Goal: Task Accomplishment & Management: Complete application form

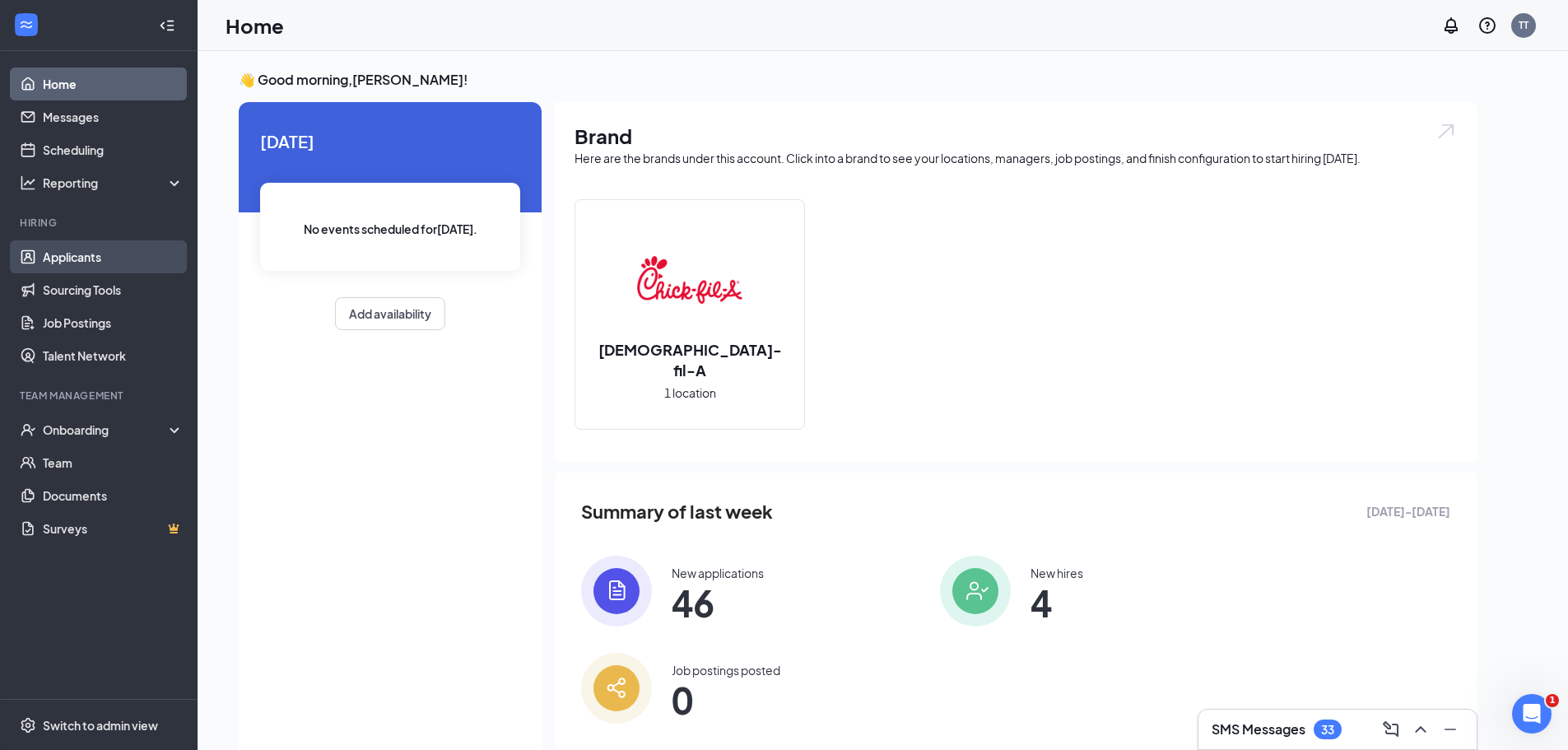
click at [91, 263] on link "Applicants" at bounding box center [113, 257] width 141 height 33
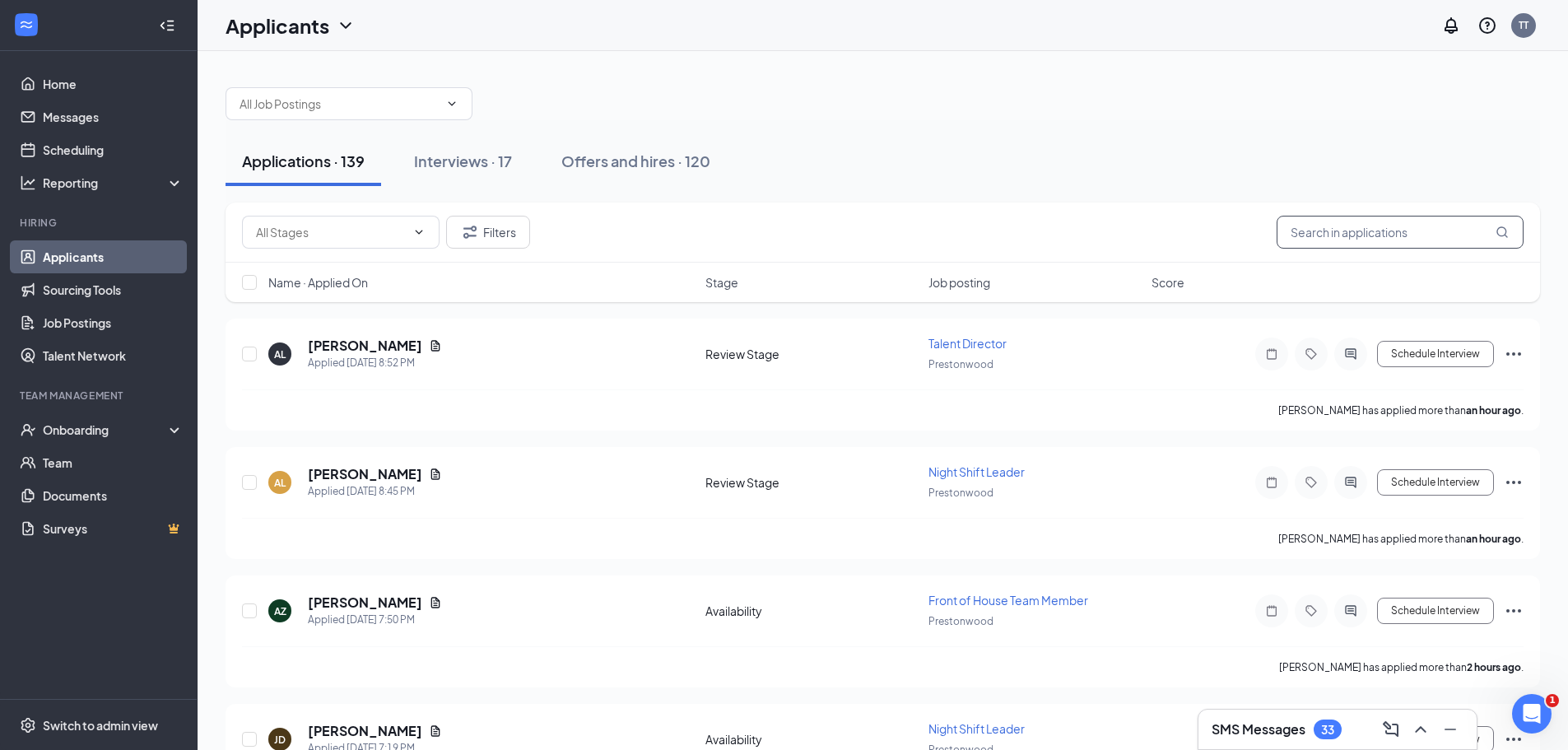
click at [1389, 232] on input "text" at bounding box center [1400, 233] width 247 height 33
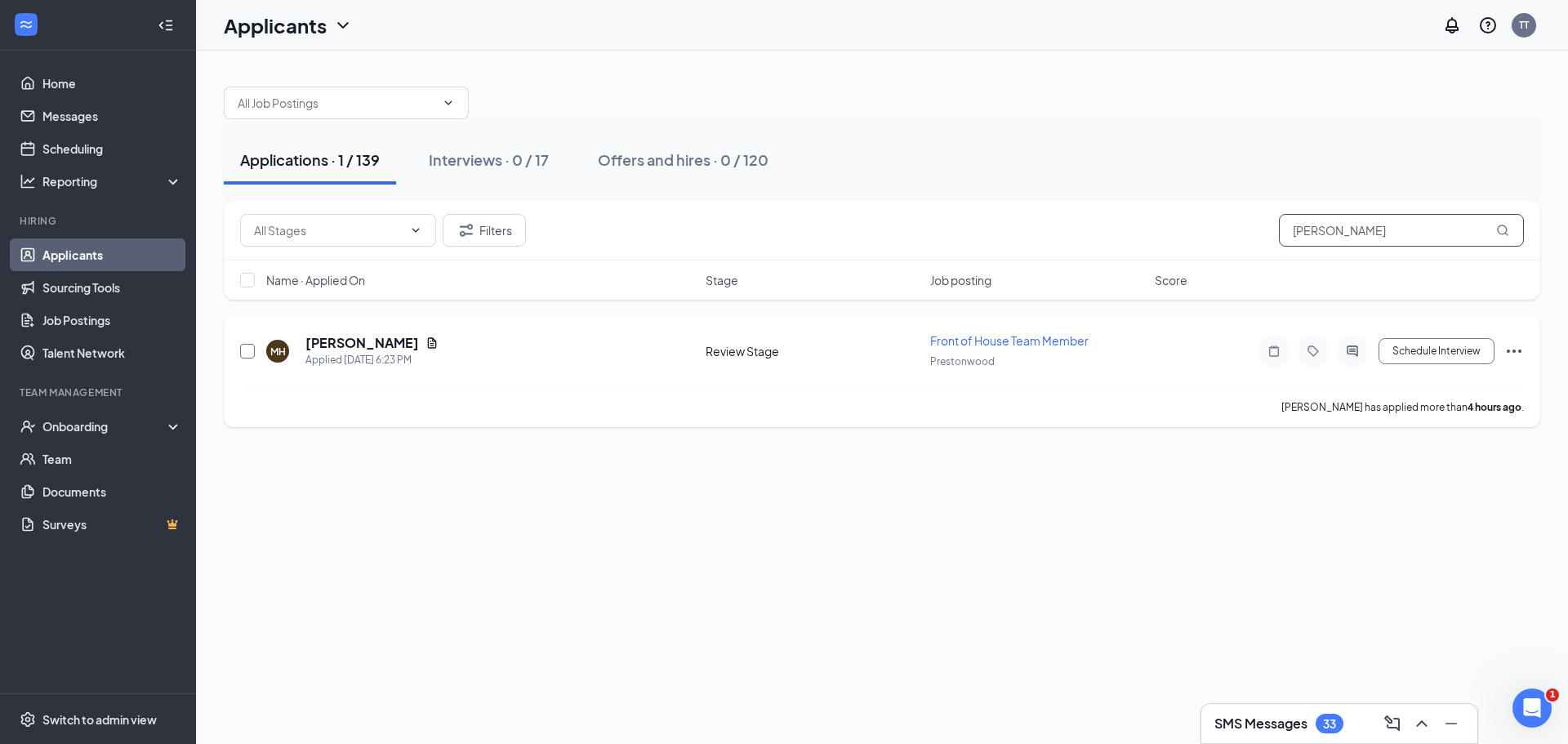
type input "morga"
click at [242, 354] on input "checkbox" at bounding box center [247, 351] width 15 height 15
checkbox input "true"
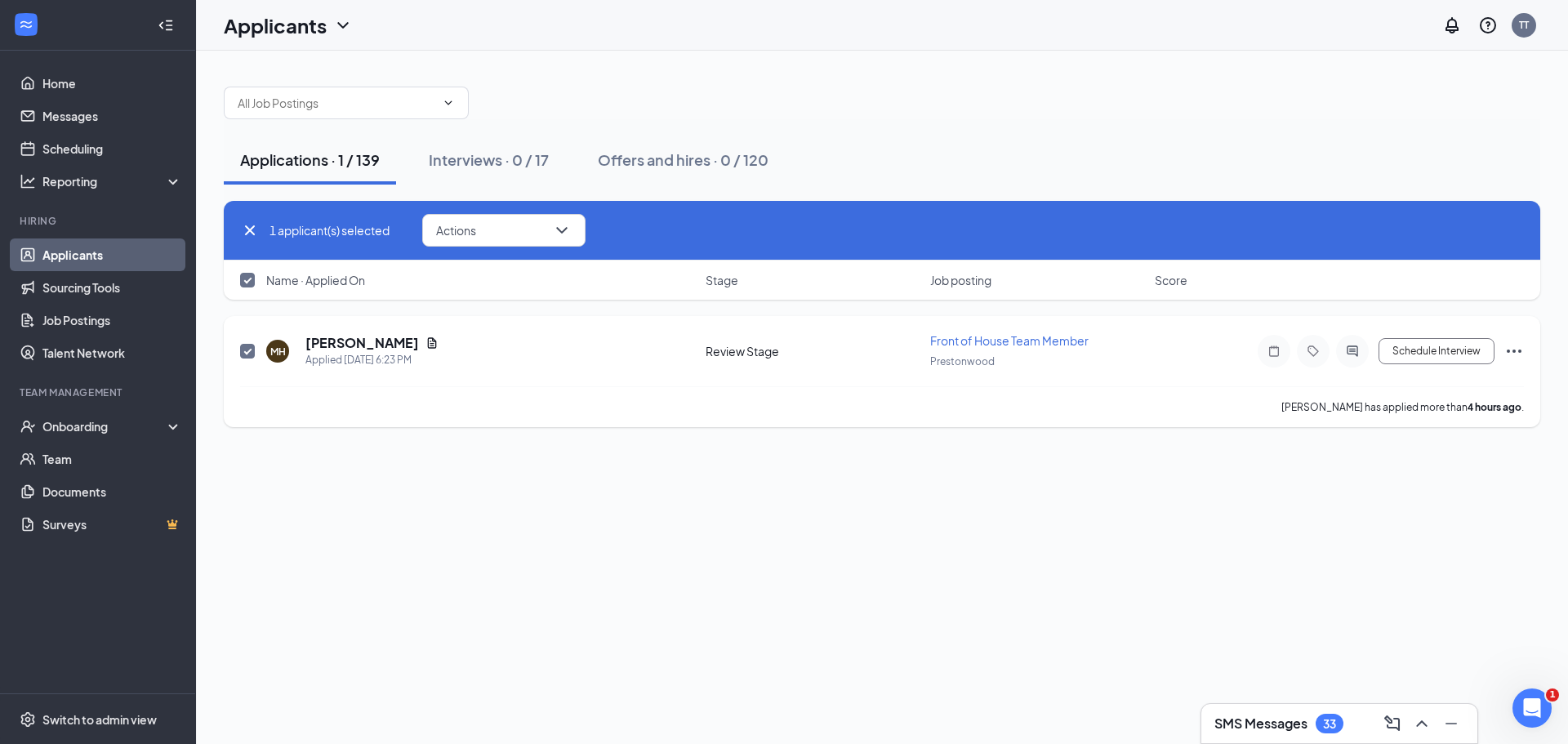
click at [1514, 347] on icon "Ellipses" at bounding box center [1514, 351] width 19 height 19
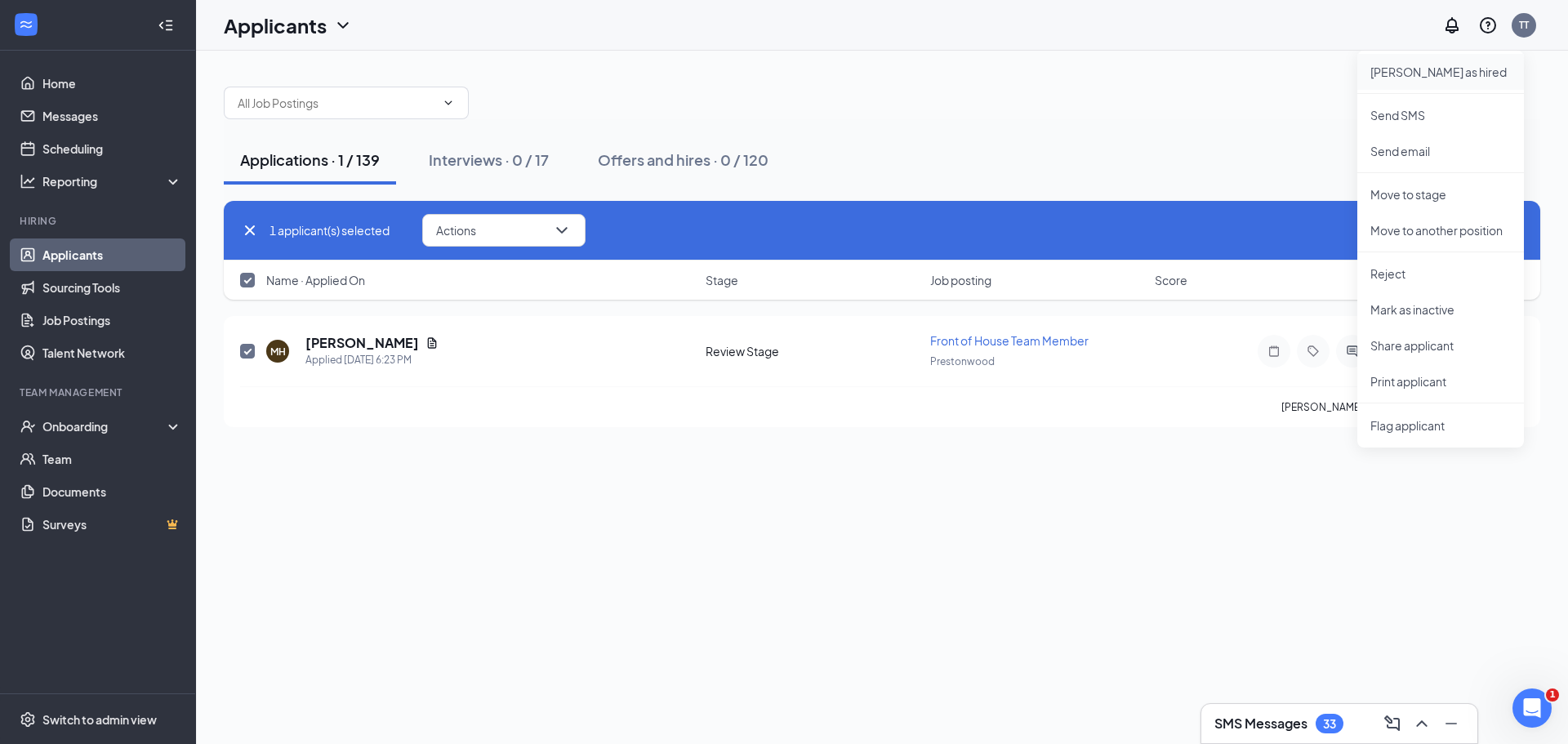
click at [1435, 73] on p "Mark as hired" at bounding box center [1440, 72] width 141 height 16
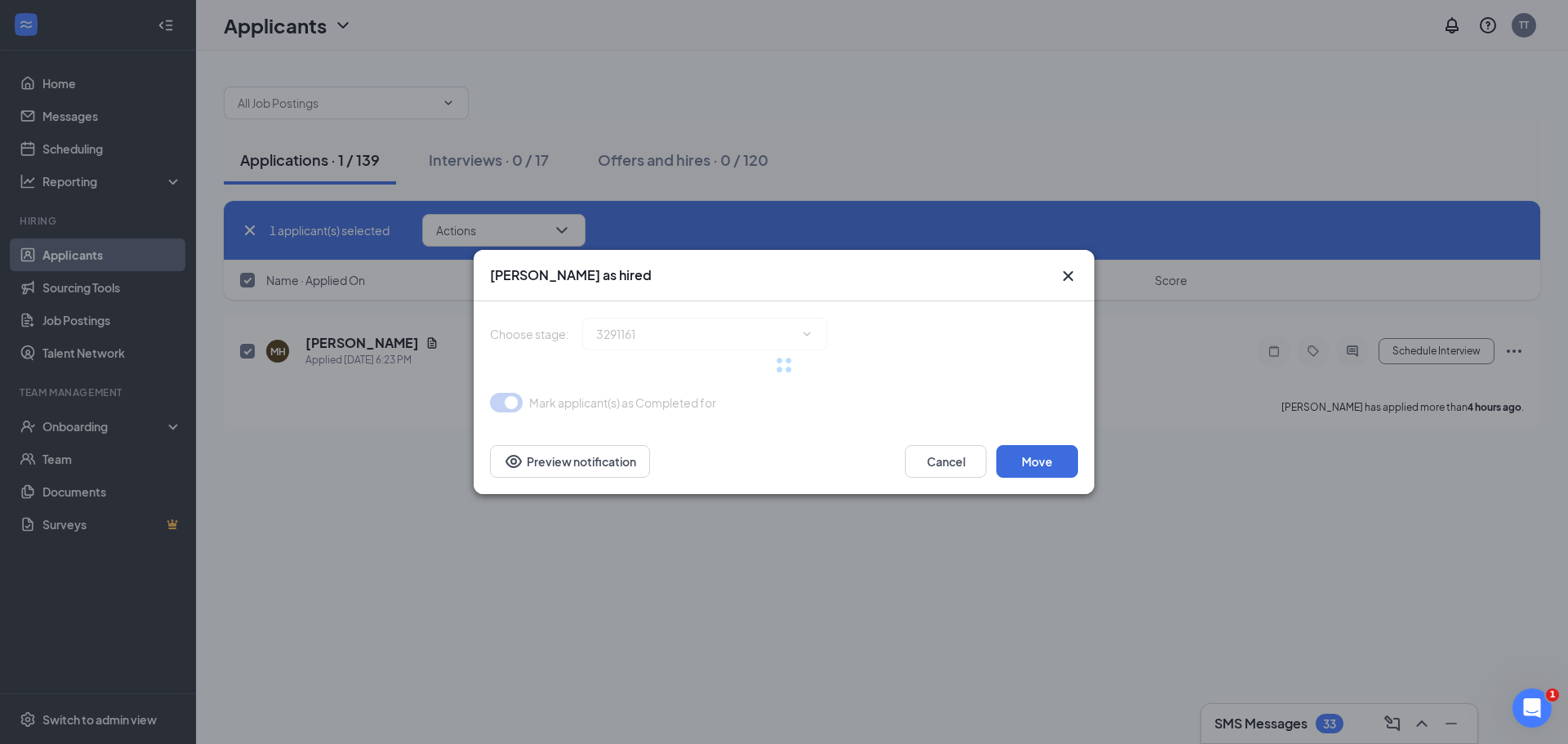
type input "Hiring complete (final stage)"
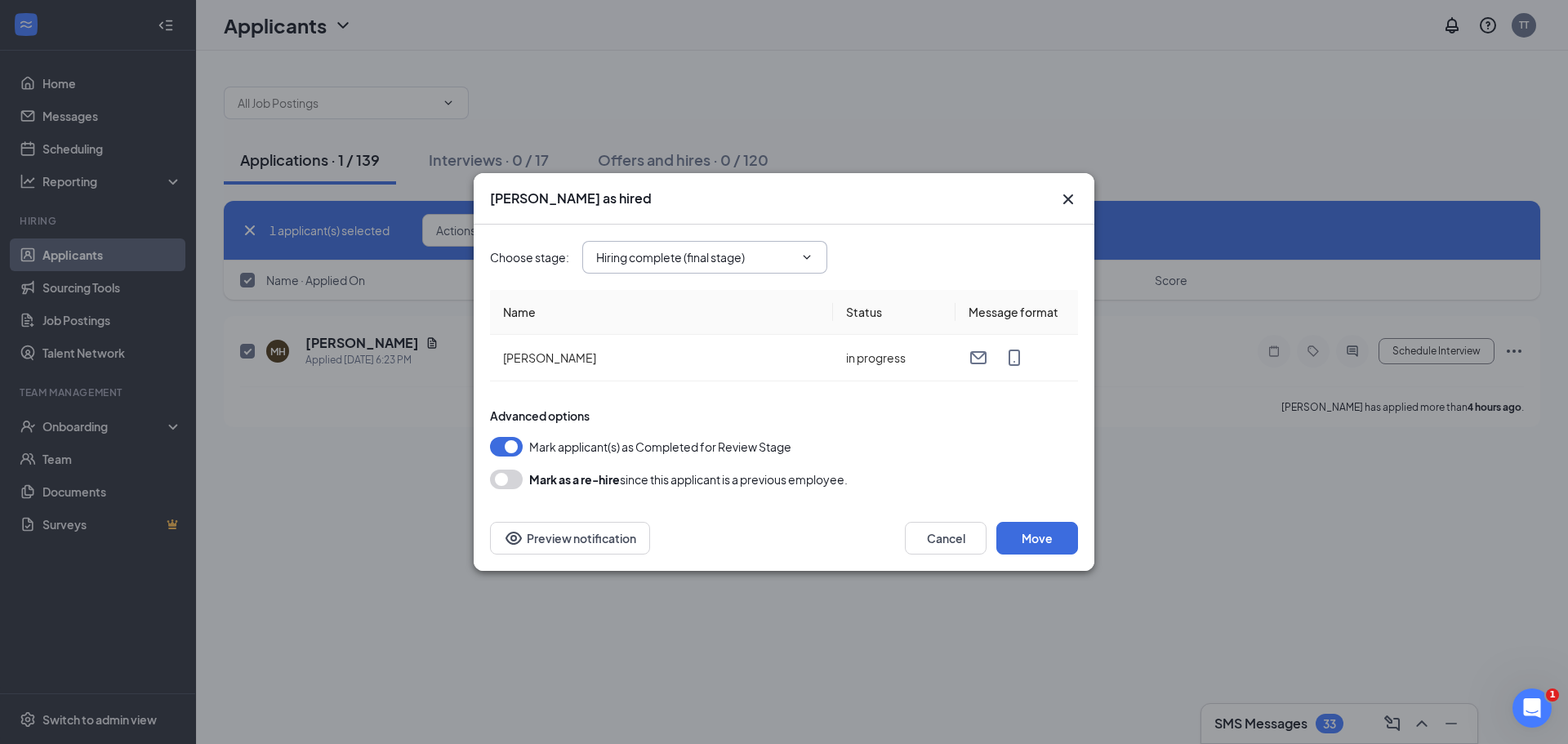
click at [748, 261] on input "Hiring complete (final stage)" at bounding box center [695, 257] width 198 height 18
click at [733, 260] on input "Hiring complete (final stage)" at bounding box center [695, 257] width 198 height 18
click at [1051, 534] on button "Move" at bounding box center [1037, 538] width 81 height 33
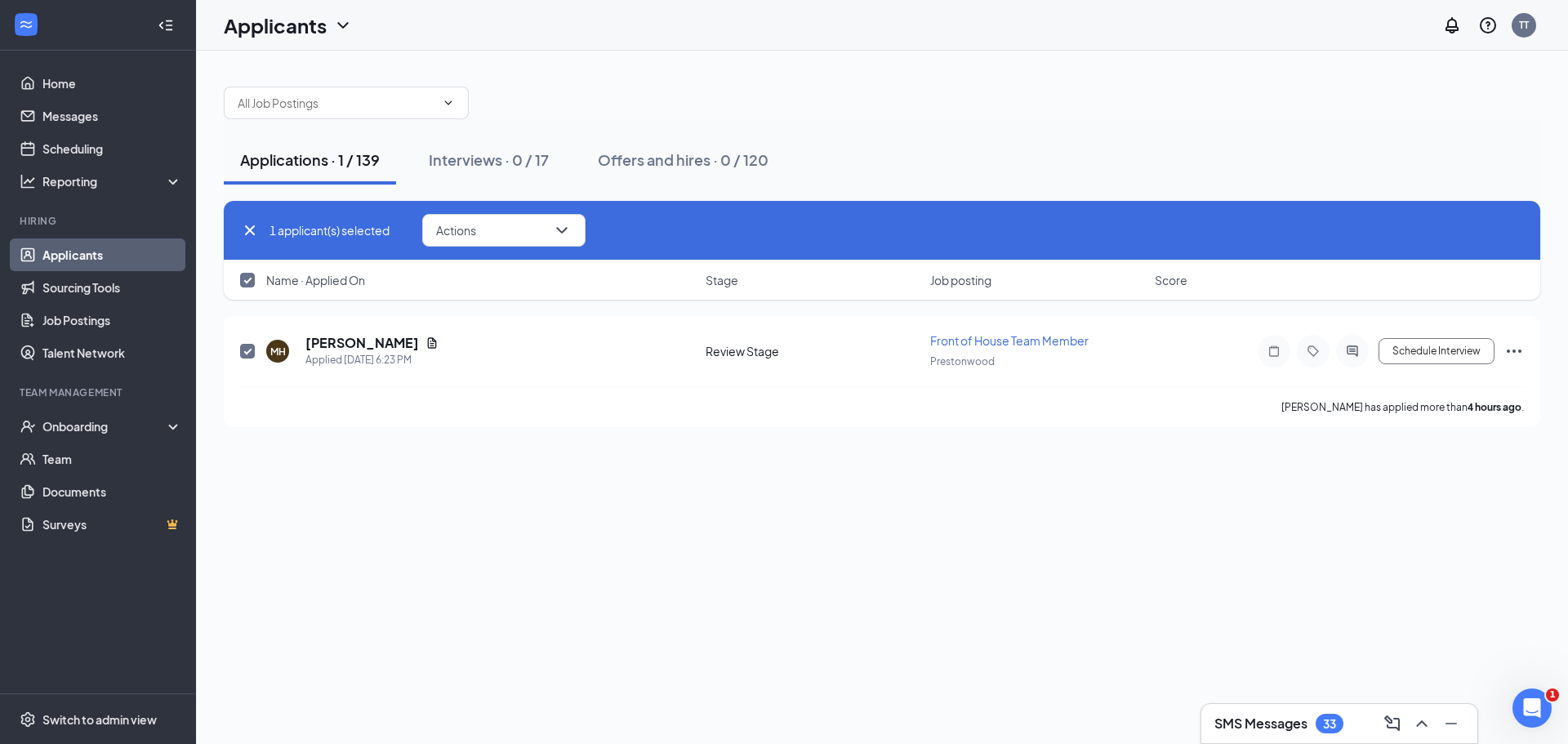
checkbox input "false"
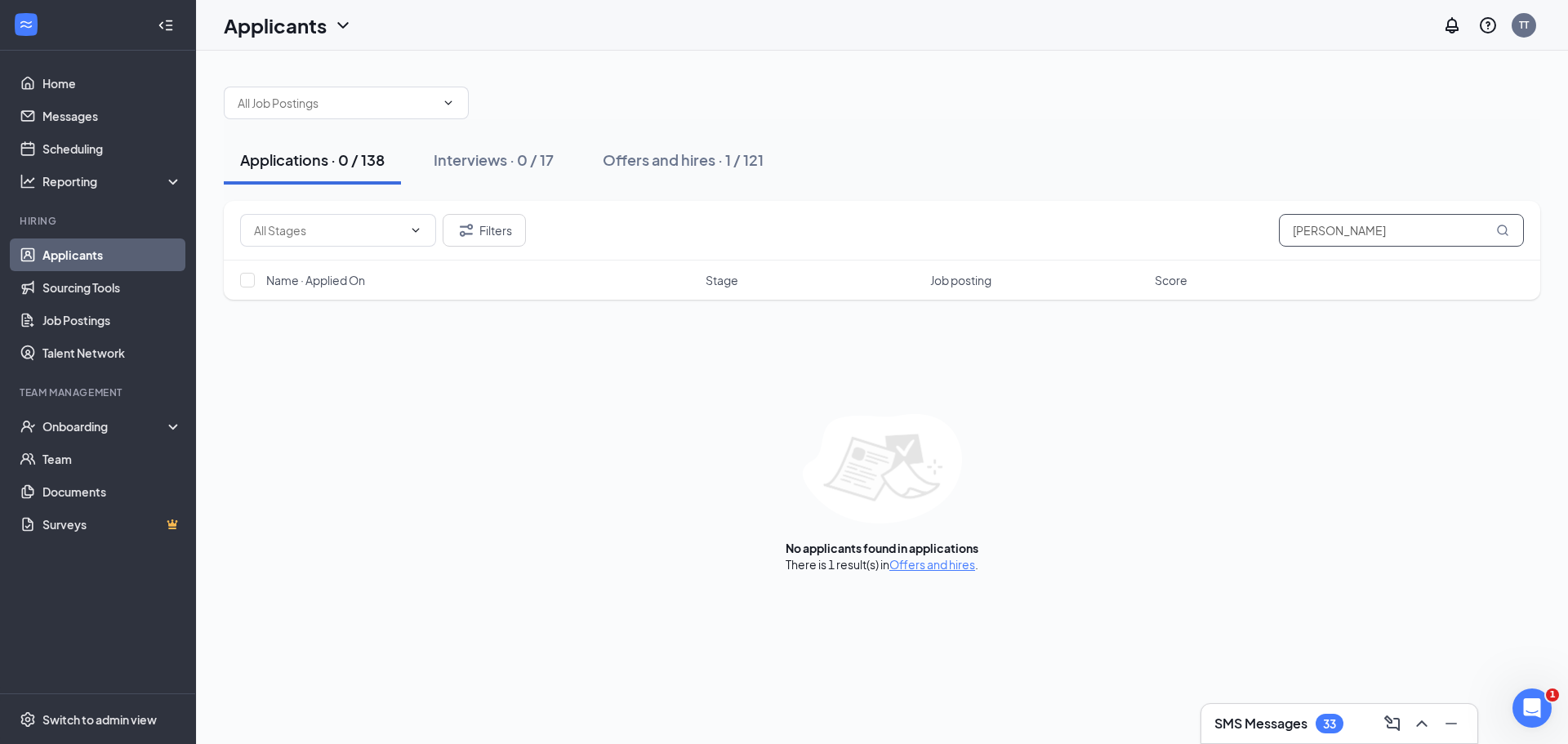
click at [1398, 226] on input "[PERSON_NAME]" at bounding box center [1401, 231] width 245 height 33
type input "m"
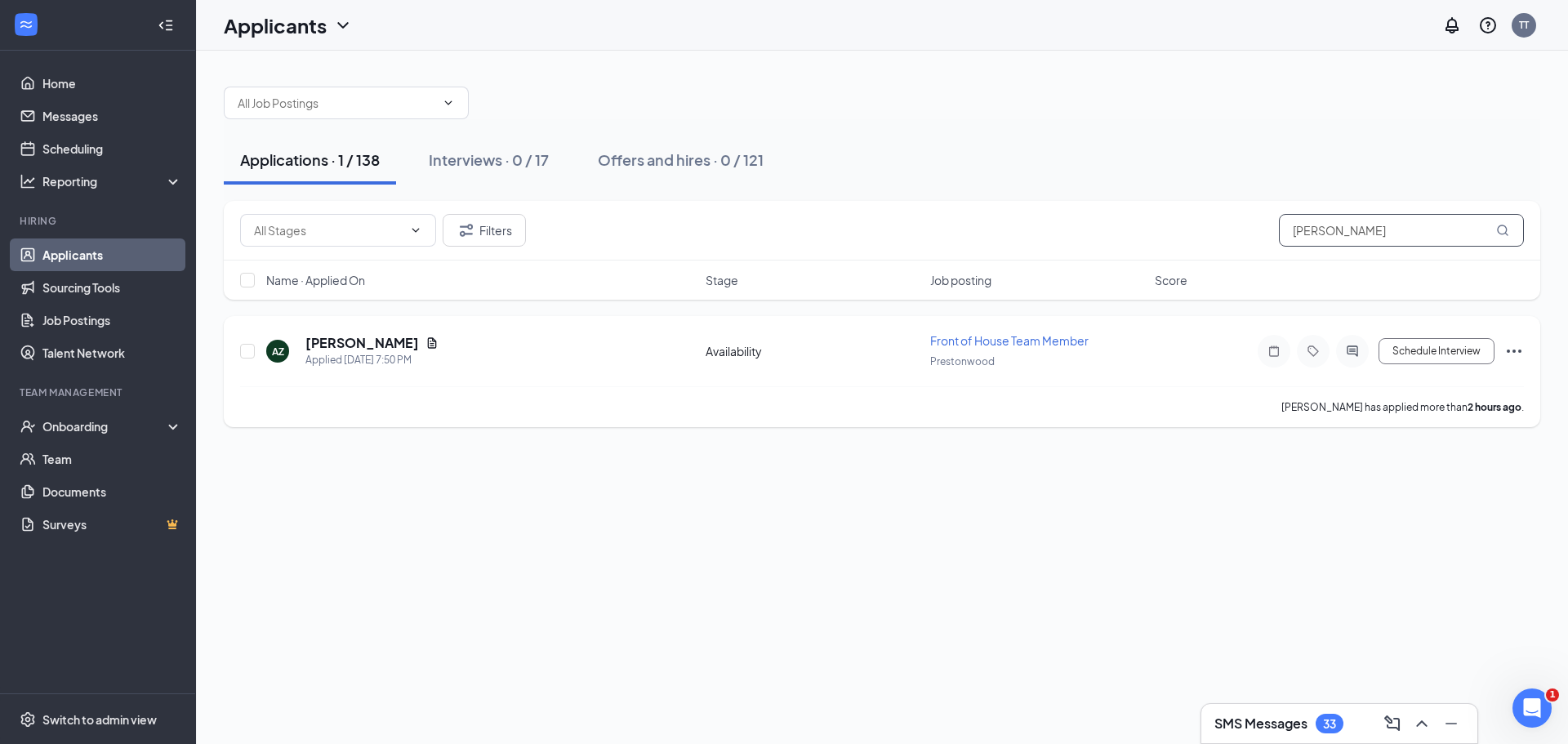
type input "alexander"
click at [250, 359] on div at bounding box center [248, 351] width 16 height 38
click at [1519, 348] on icon "Ellipses" at bounding box center [1514, 351] width 19 height 19
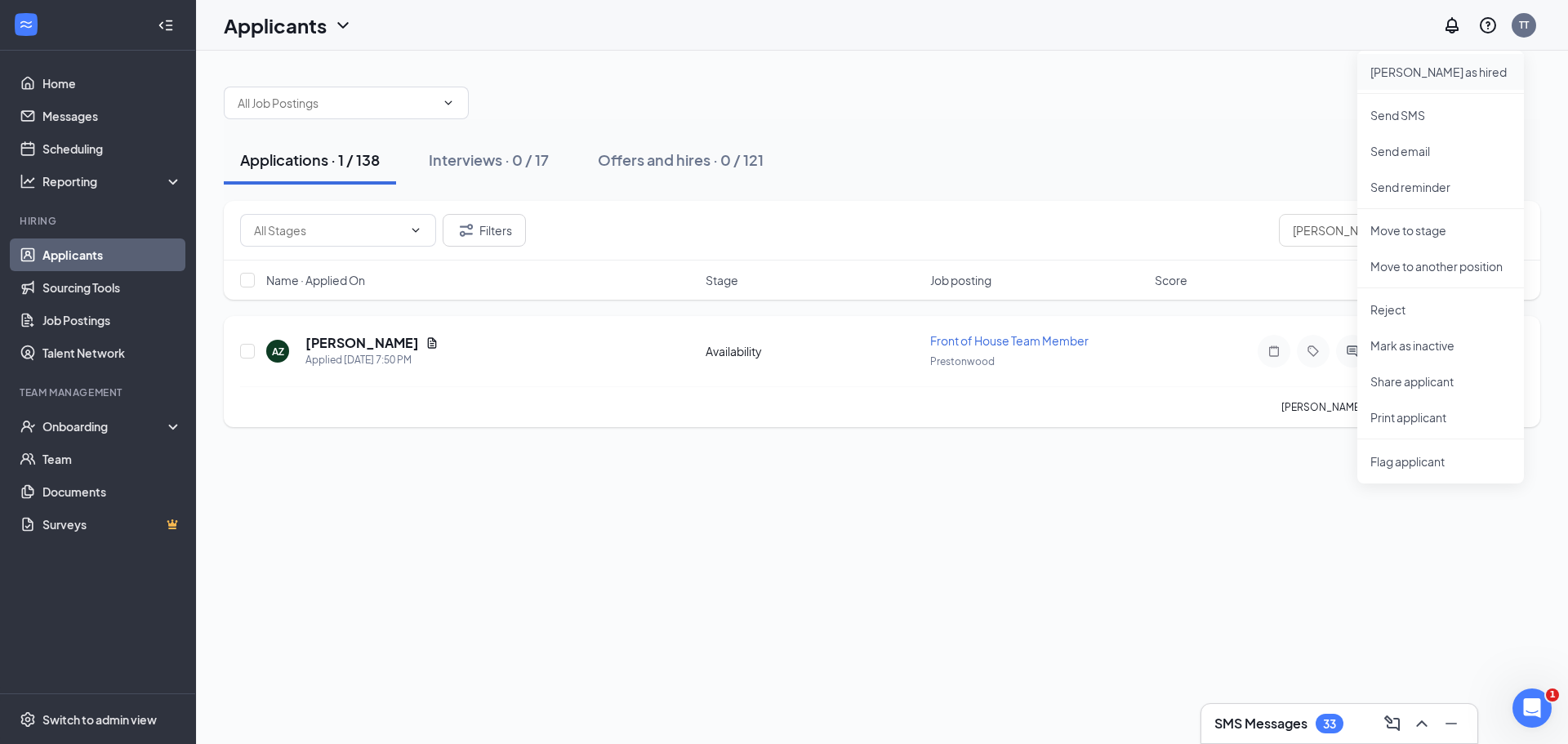
click at [1423, 69] on p "Mark as hired" at bounding box center [1440, 72] width 141 height 16
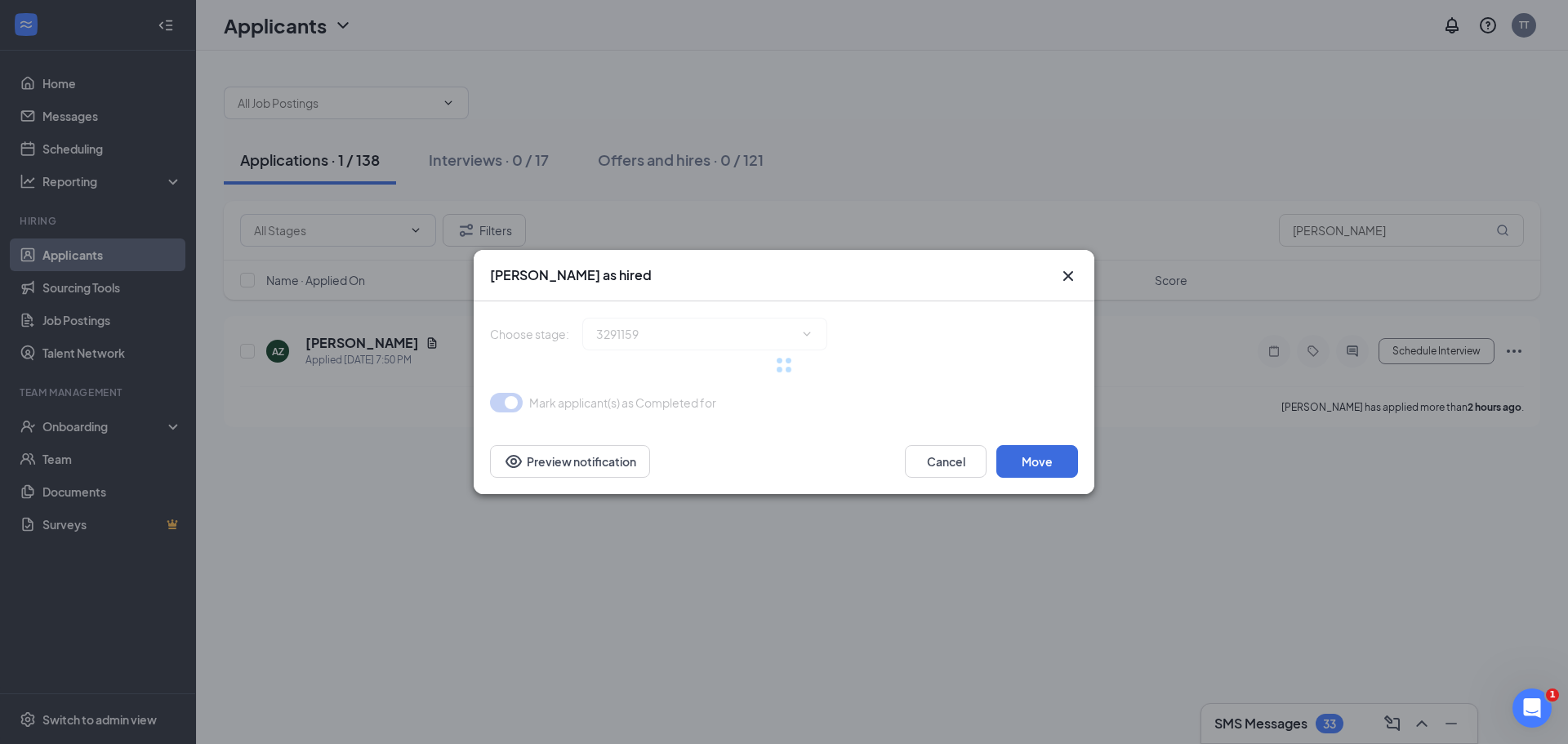
type input "Hiring complete (final stage)"
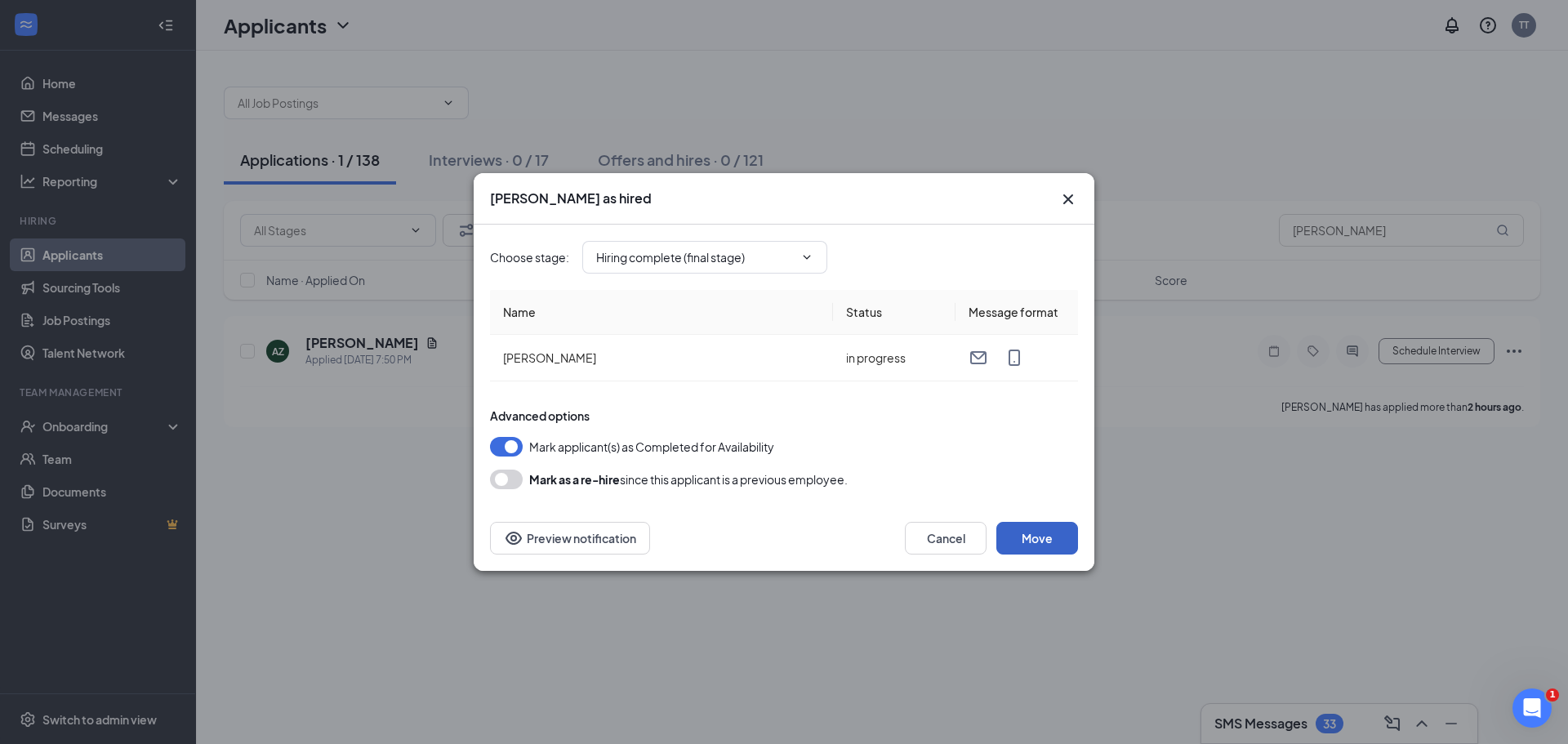
click at [1048, 540] on button "Move" at bounding box center [1037, 538] width 81 height 33
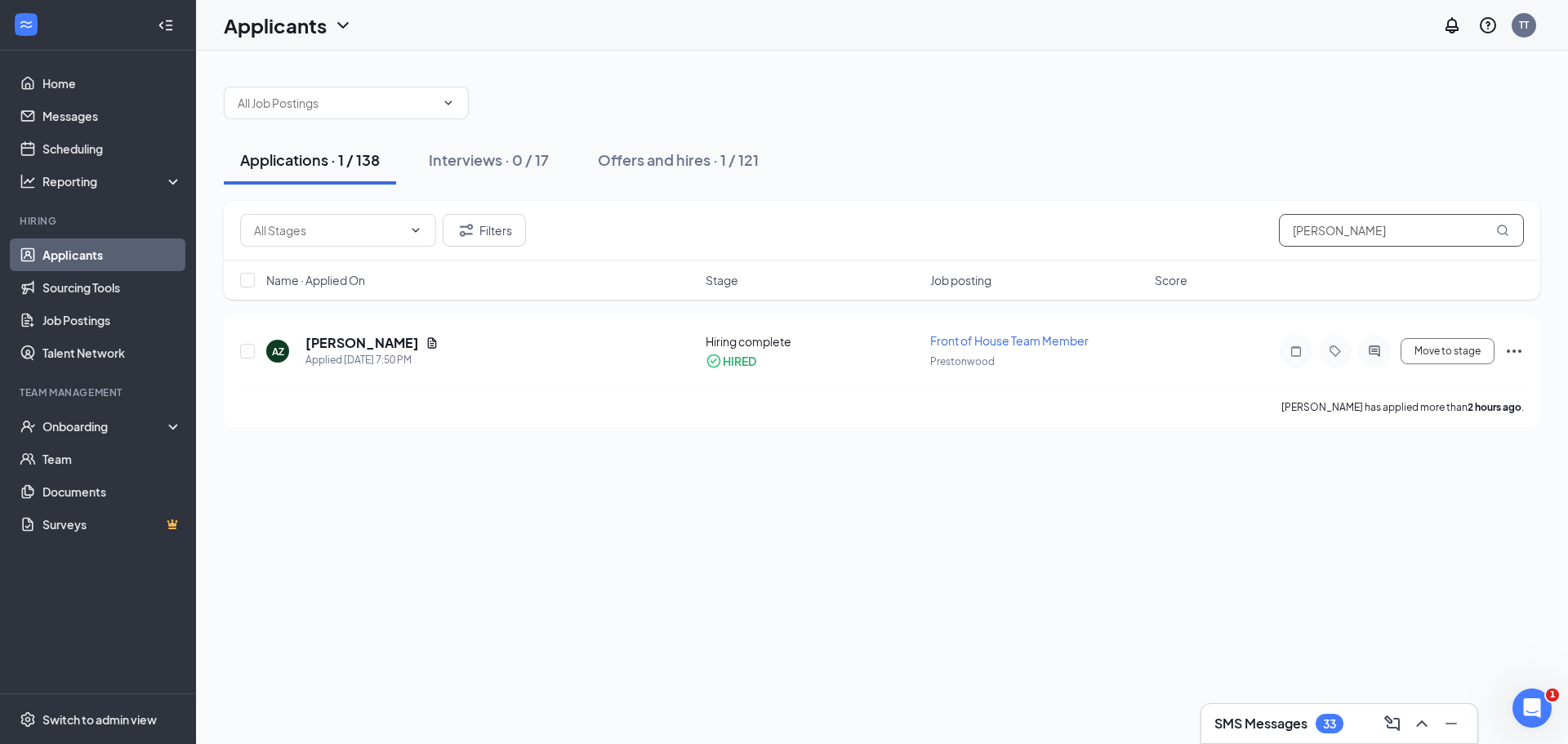
click at [1365, 230] on input "alexander" at bounding box center [1401, 231] width 245 height 33
type input "a"
type input "joseph"
click at [245, 355] on input "checkbox" at bounding box center [247, 351] width 15 height 15
checkbox input "true"
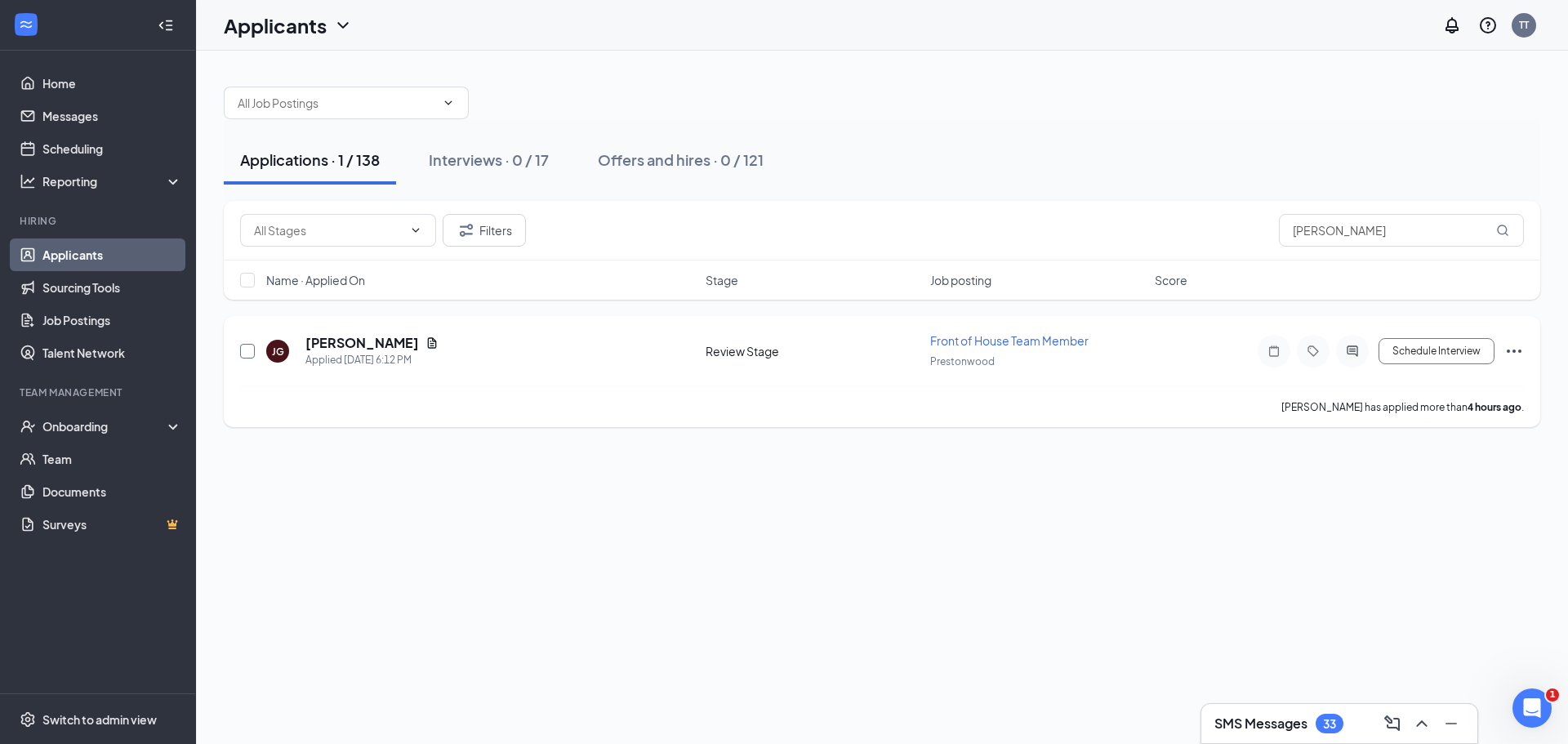
checkbox input "true"
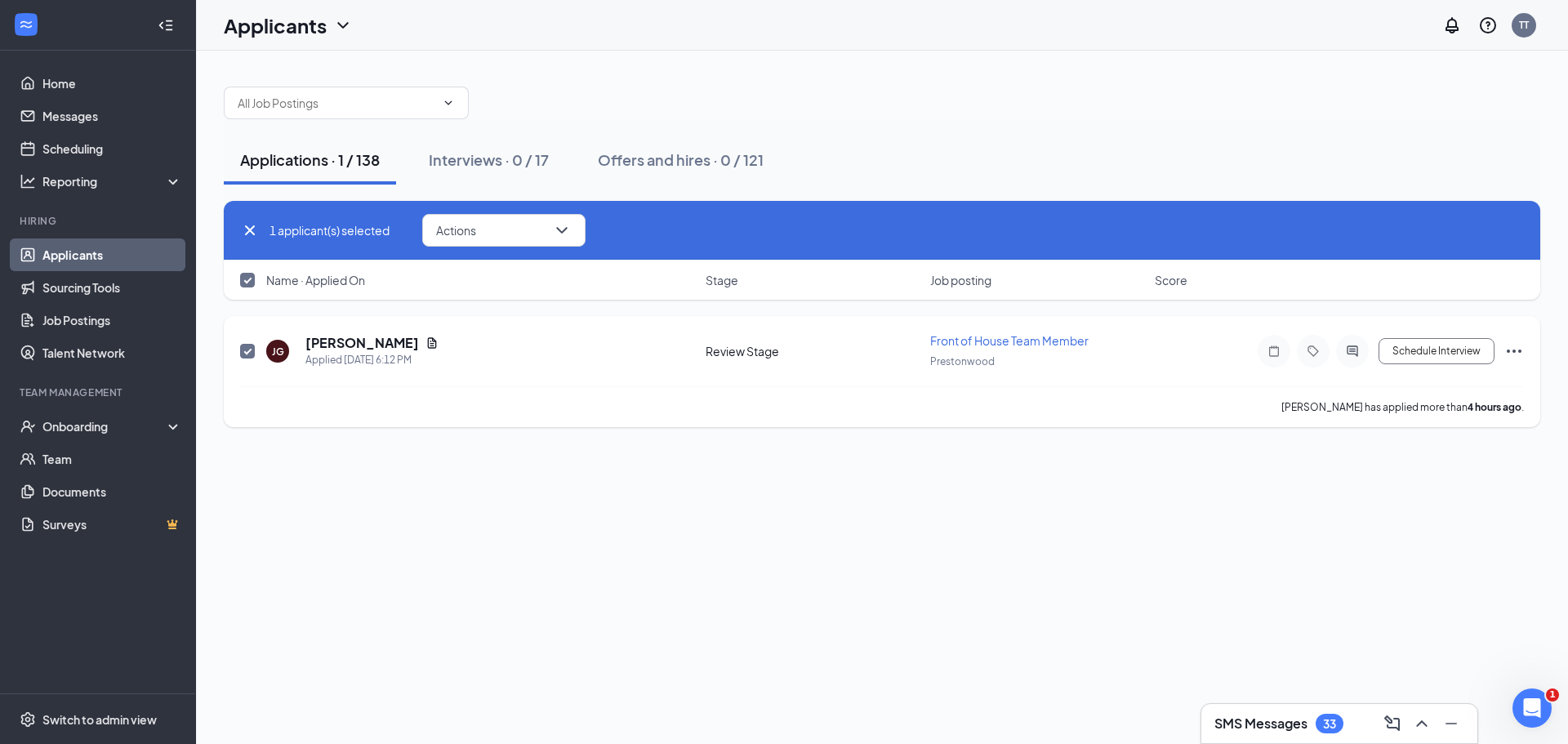
click at [1514, 351] on icon "Ellipses" at bounding box center [1514, 350] width 15 height 3
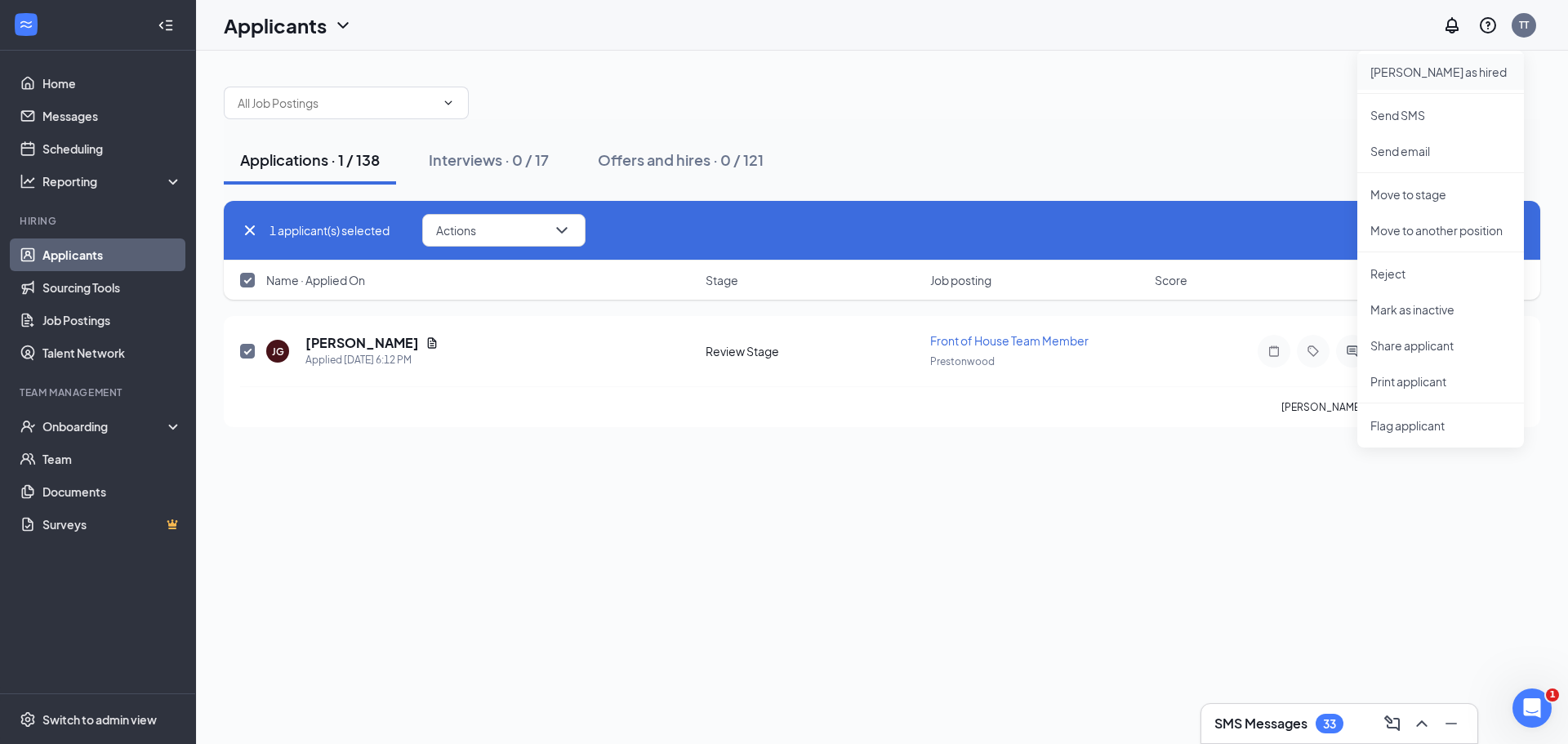
click at [1390, 70] on p "Mark as hired" at bounding box center [1440, 72] width 141 height 16
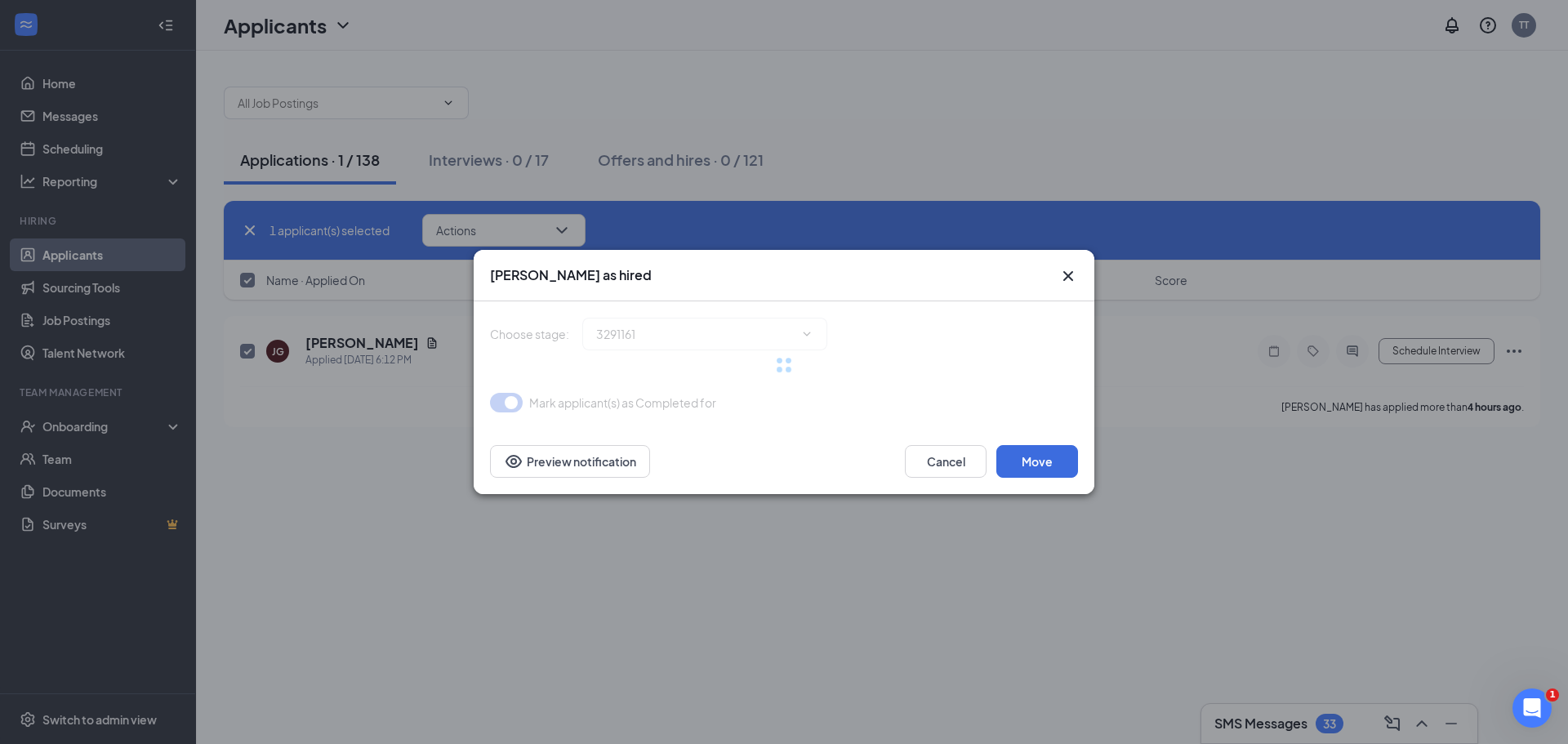
type input "Hiring complete (final stage)"
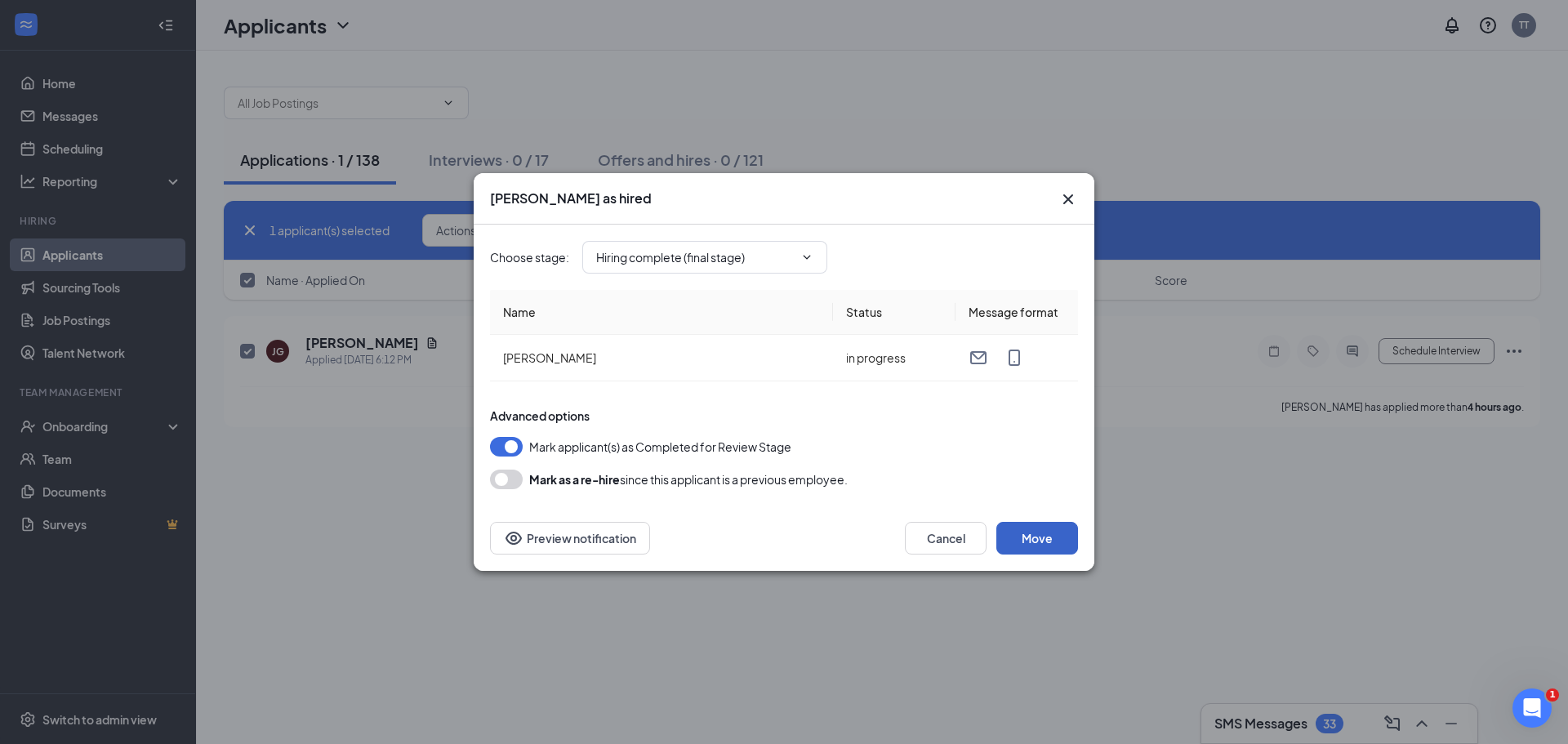
click at [1036, 541] on button "Move" at bounding box center [1037, 538] width 81 height 33
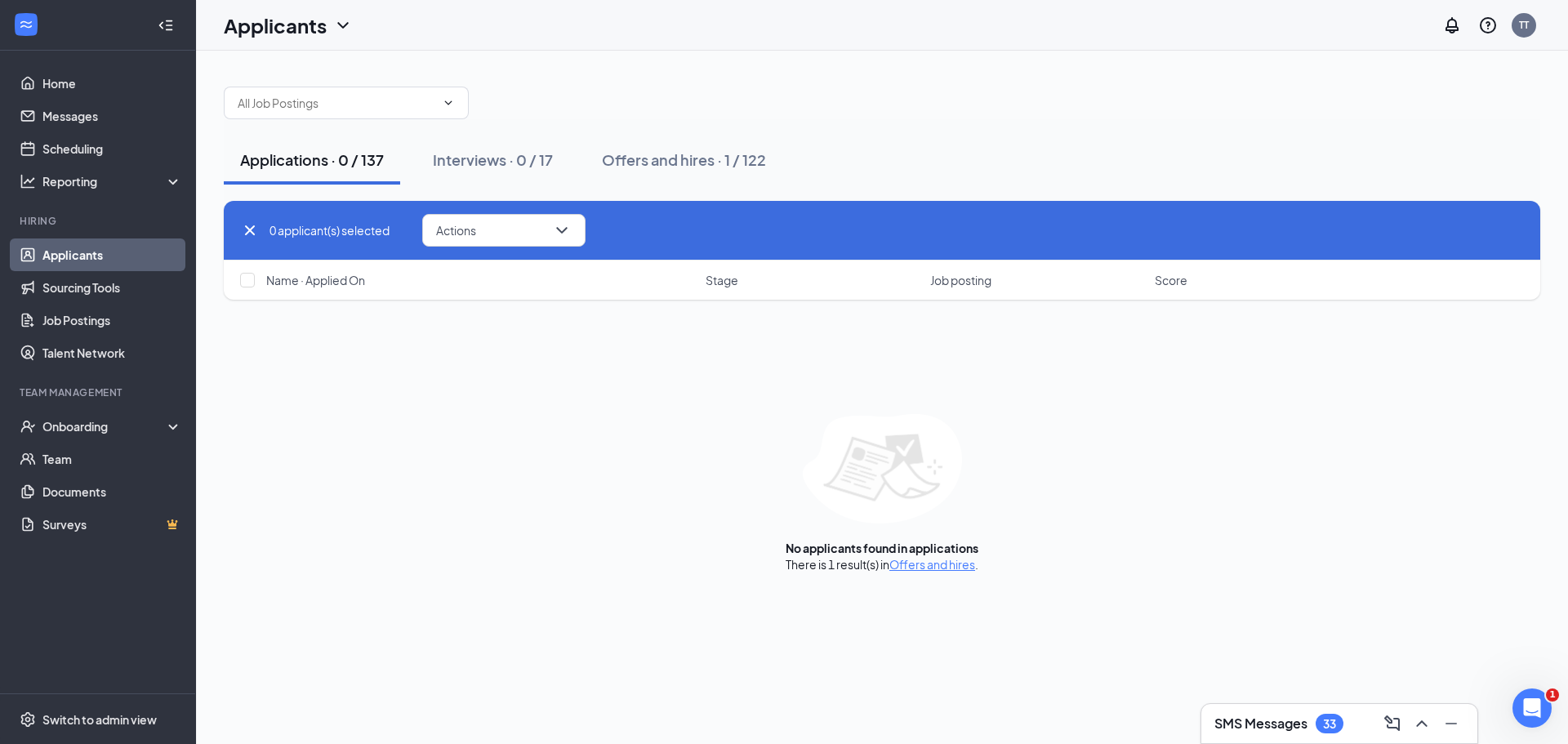
checkbox input "false"
click at [90, 430] on div "Onboarding" at bounding box center [106, 426] width 126 height 16
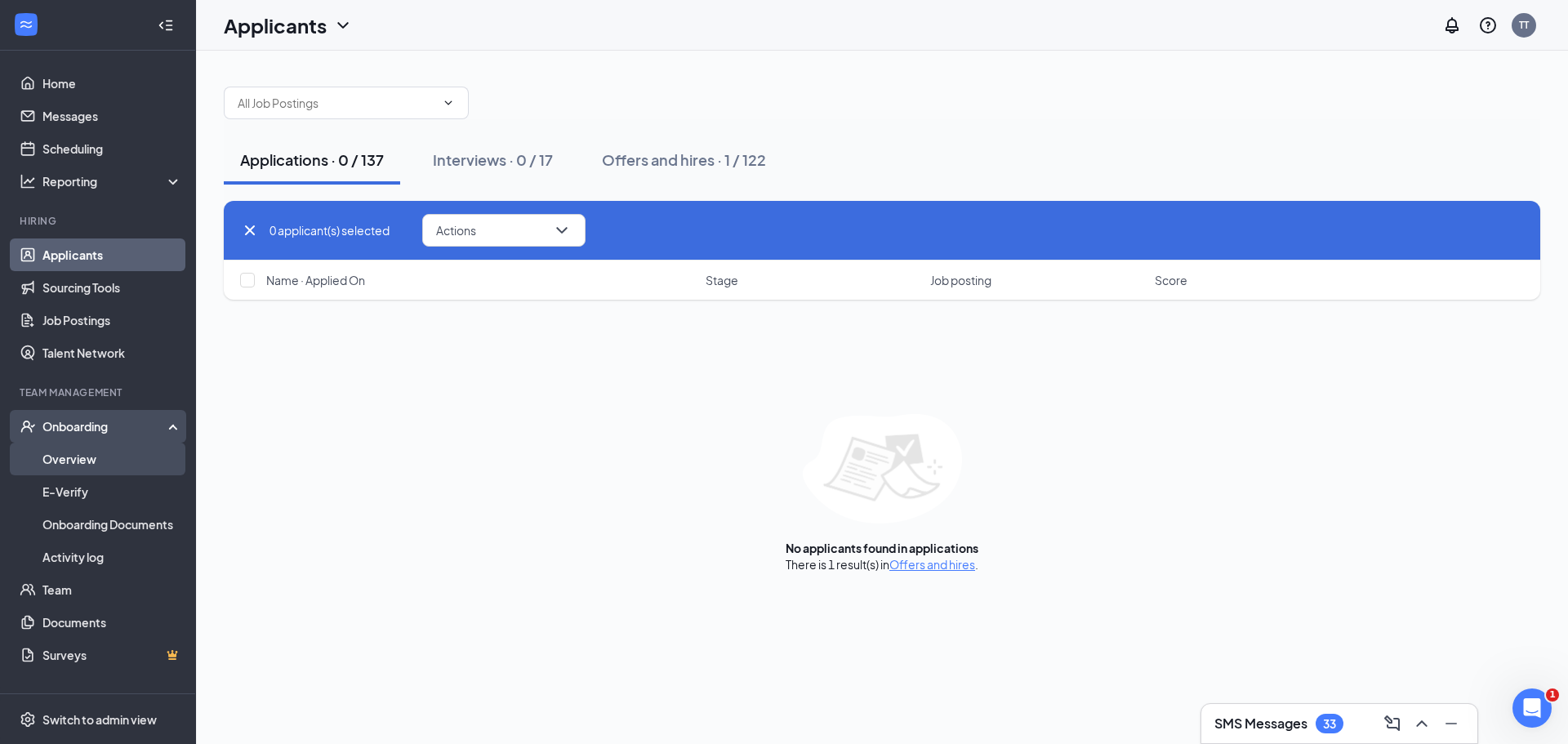
click at [86, 458] on link "Overview" at bounding box center [112, 459] width 140 height 33
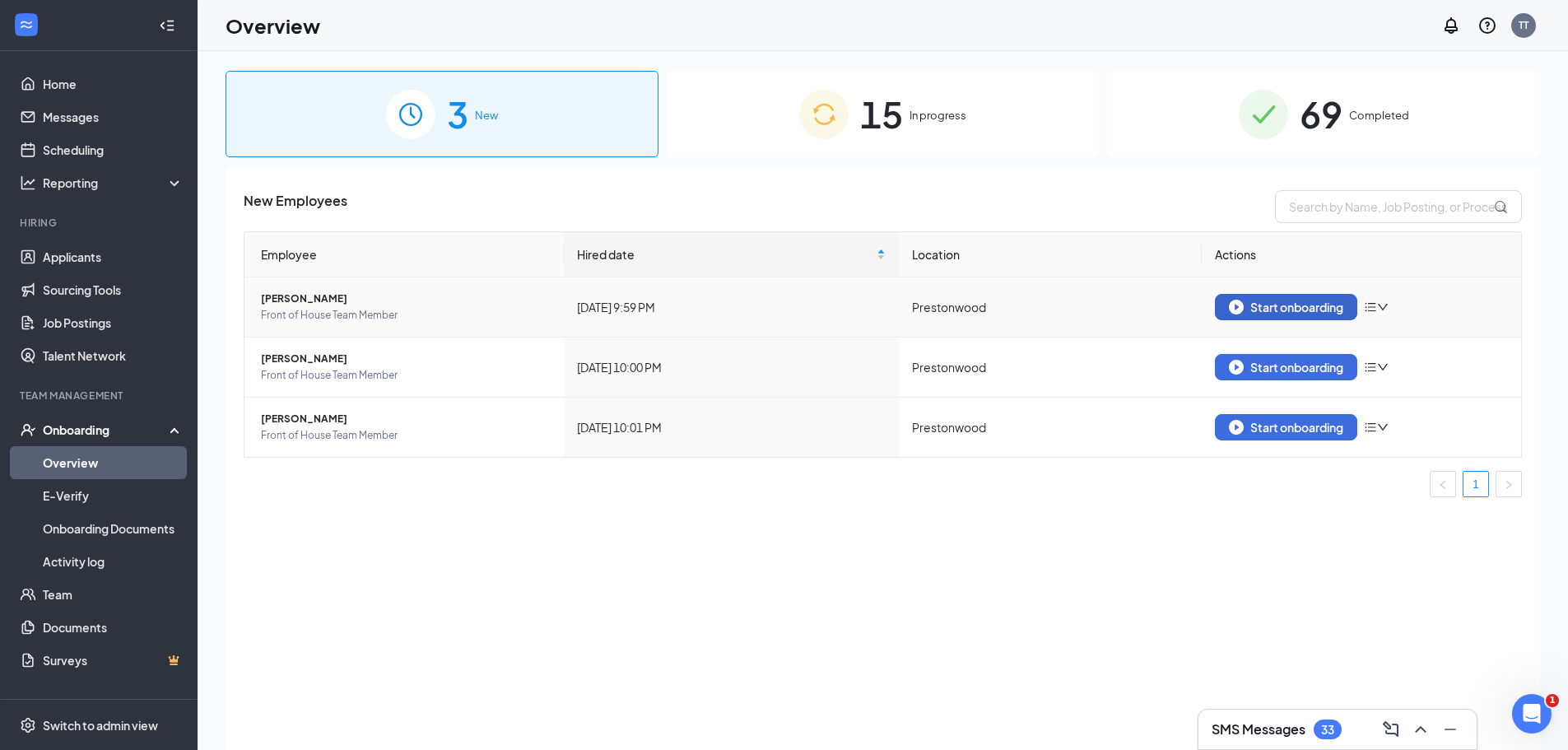
click at [1285, 310] on div "Start onboarding" at bounding box center [1285, 307] width 114 height 15
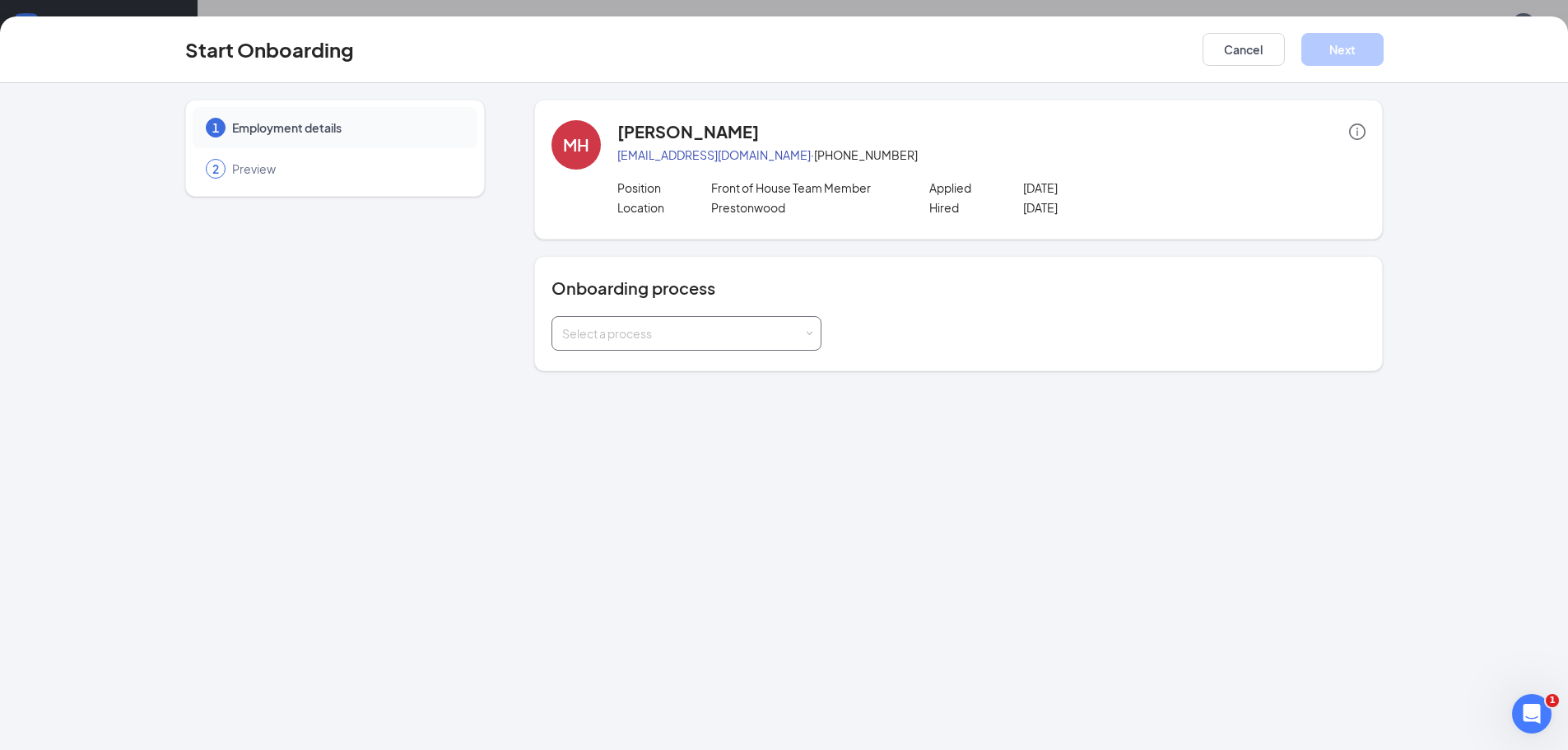
click at [806, 333] on span at bounding box center [810, 334] width 8 height 8
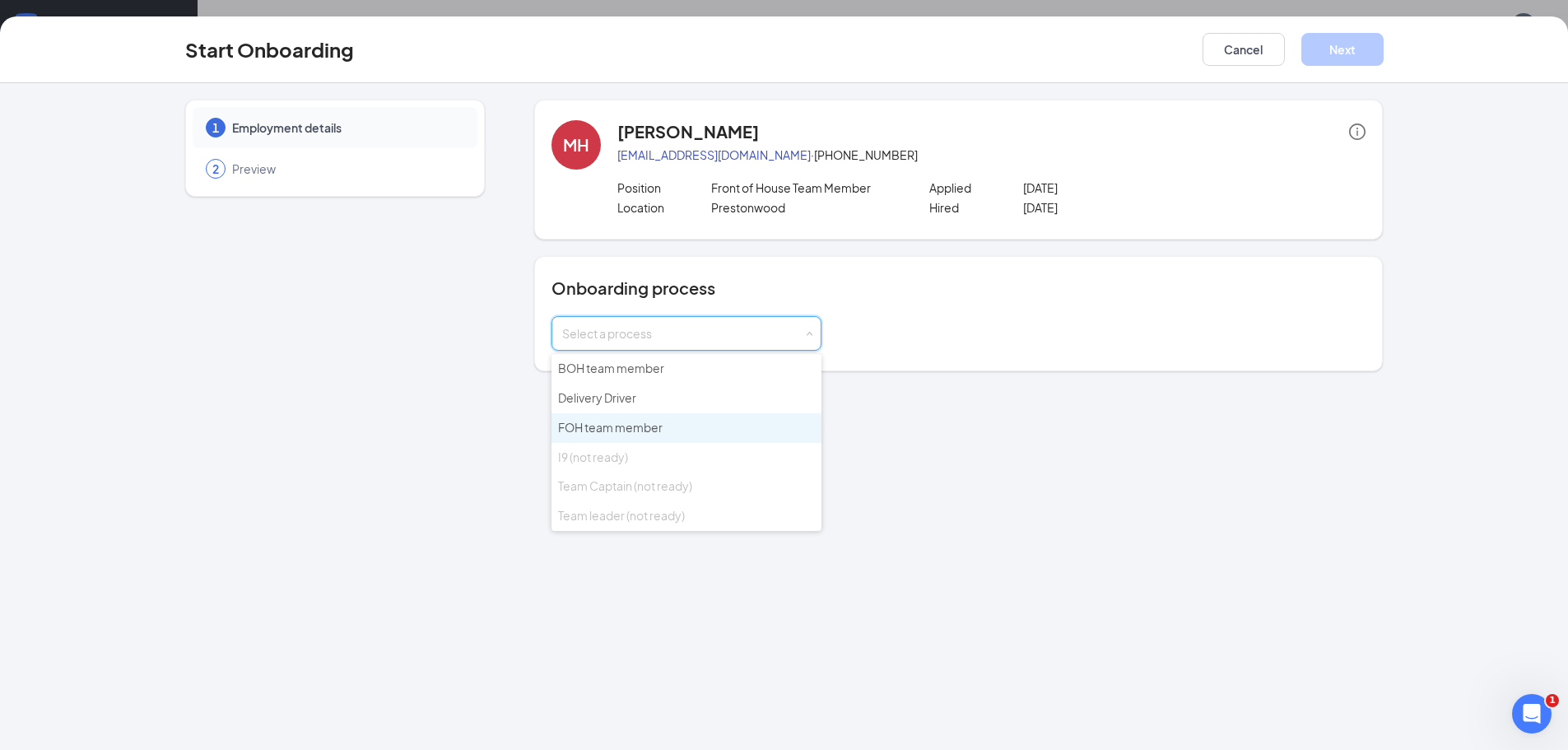
click at [645, 425] on span "FOH team member" at bounding box center [610, 427] width 105 height 15
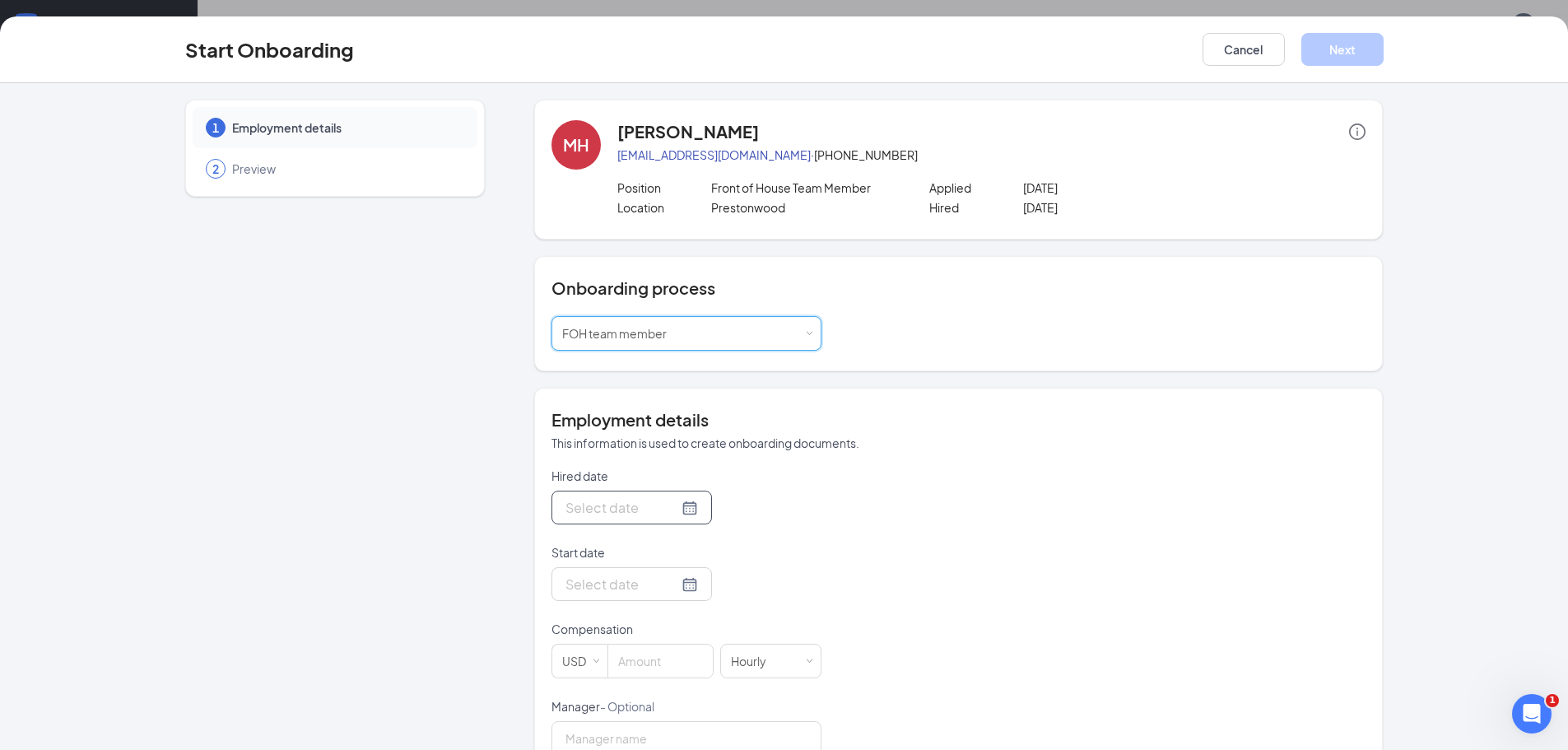
click at [672, 508] on div at bounding box center [632, 507] width 133 height 21
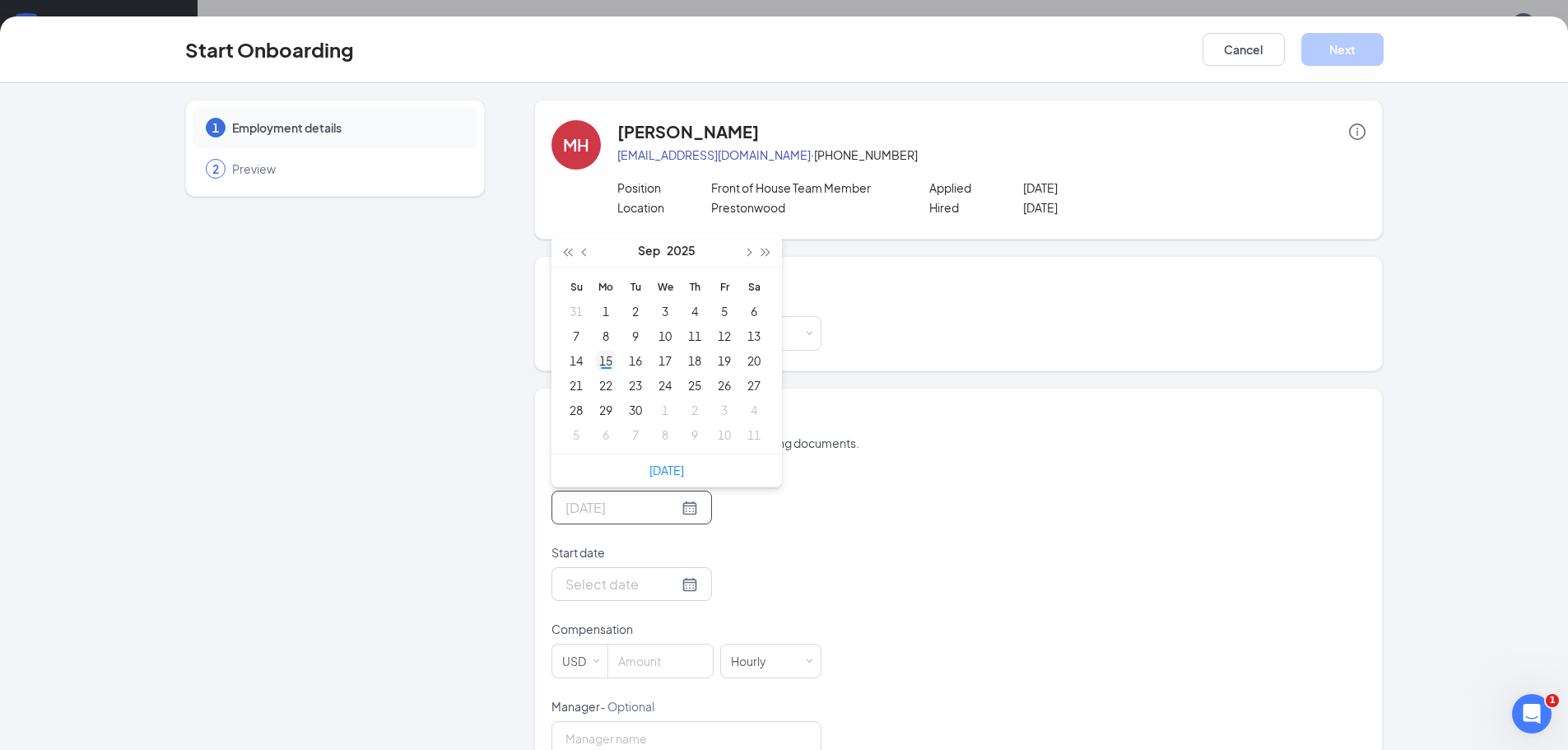
type input "[DATE]"
click at [605, 366] on div "15" at bounding box center [606, 361] width 20 height 20
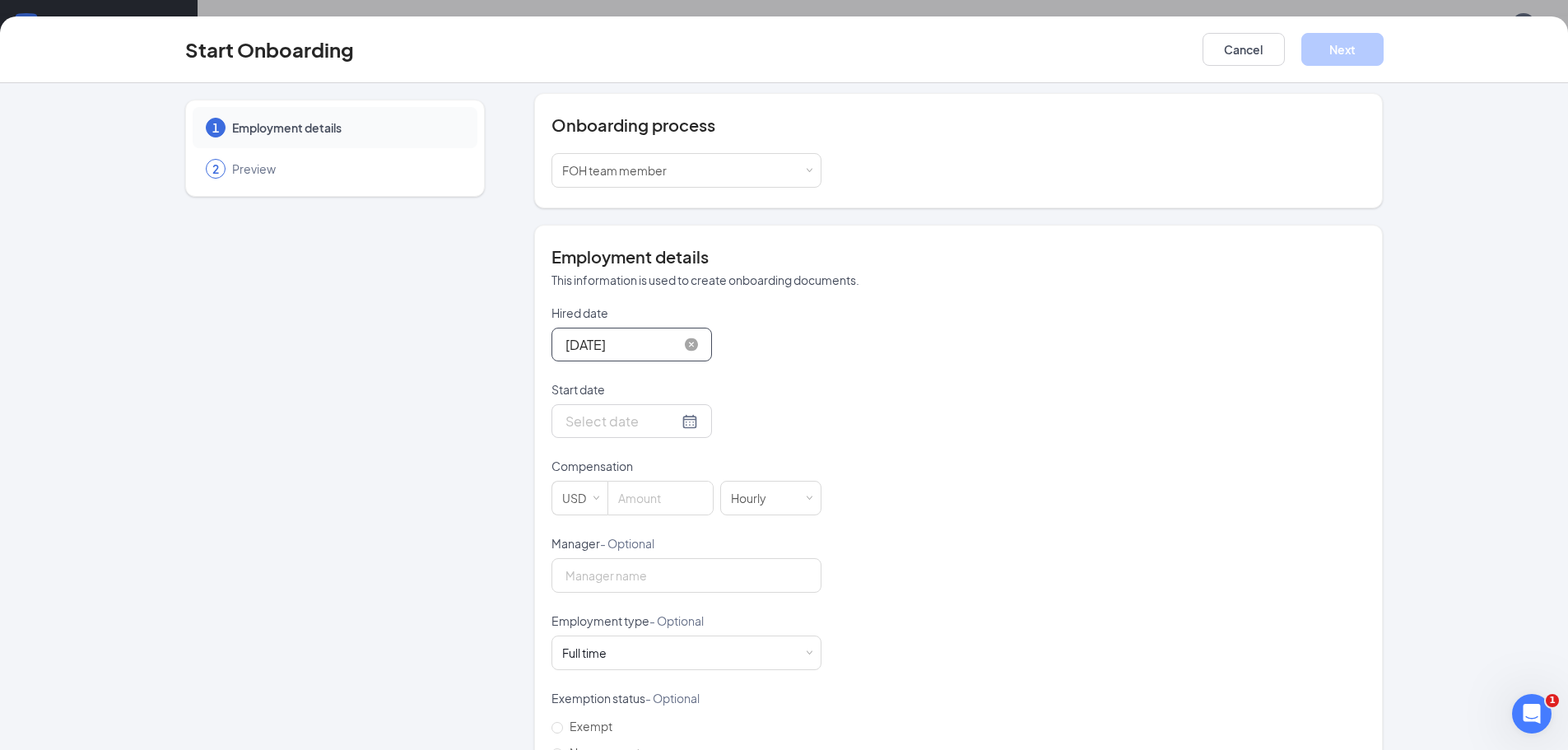
scroll to position [164, 0]
click at [673, 420] on div at bounding box center [632, 419] width 133 height 21
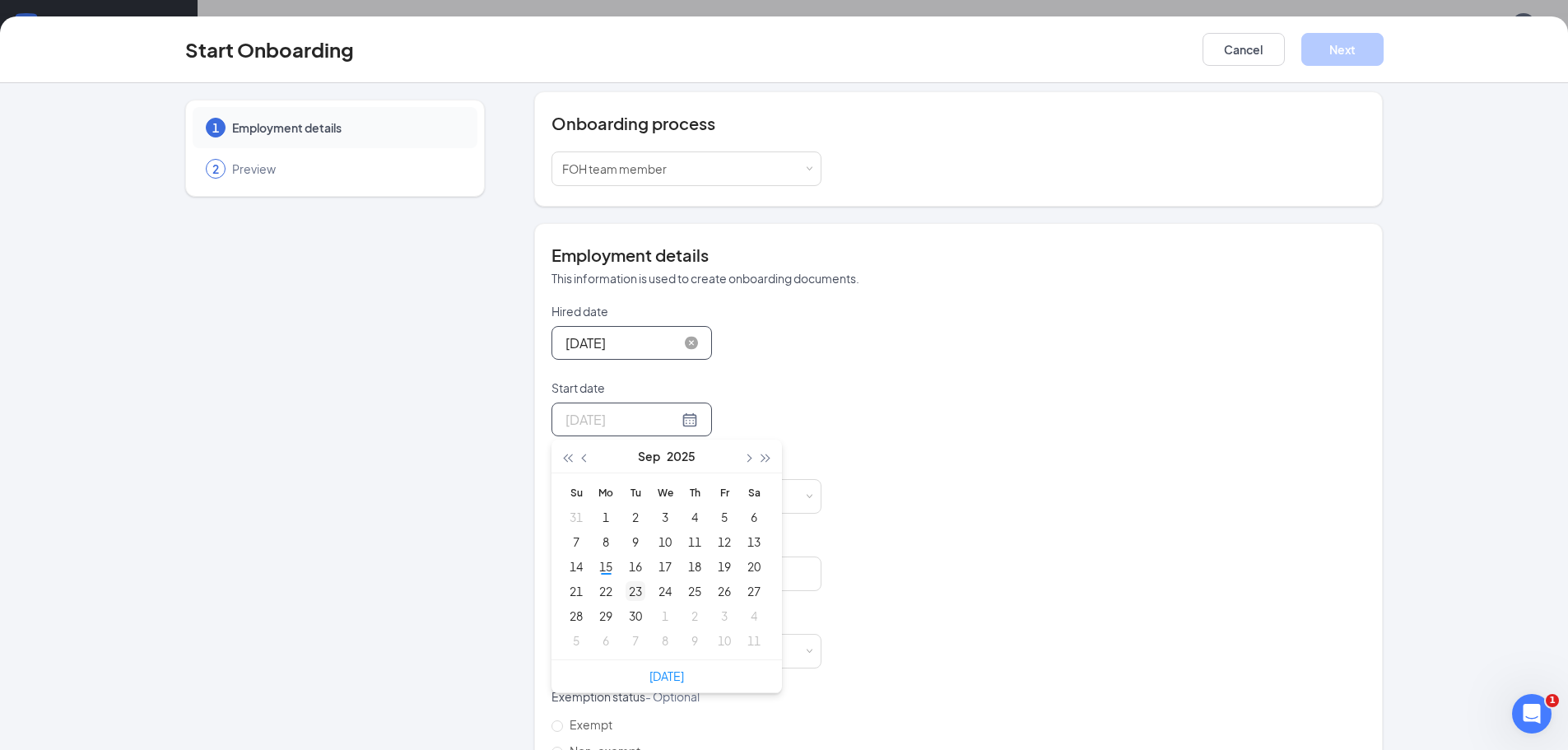
type input "Sep 23, 2025"
click at [632, 593] on div "23" at bounding box center [635, 592] width 20 height 20
click at [674, 496] on input at bounding box center [660, 497] width 105 height 33
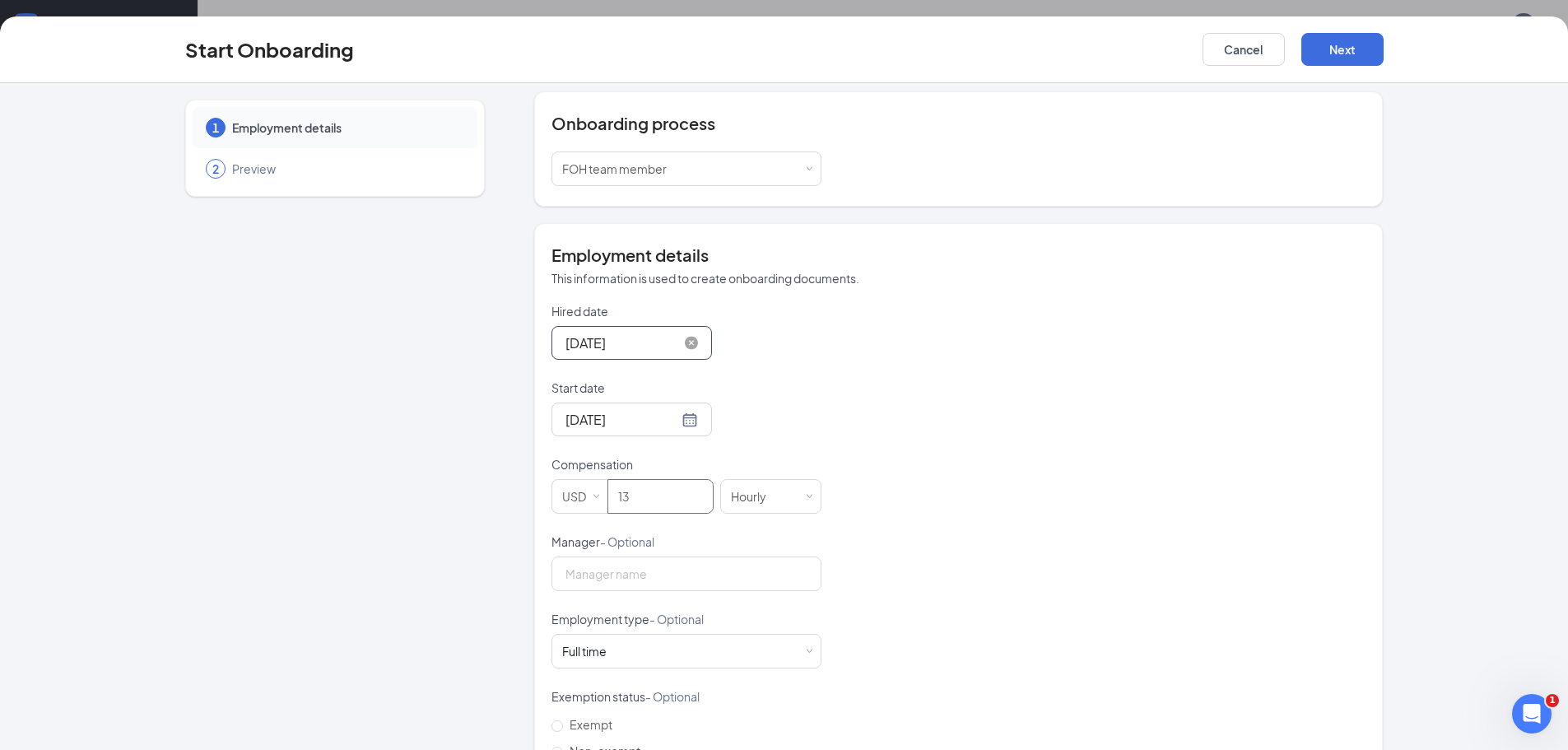
type input "13"
click at [1025, 541] on div "Hired date Sep 15, 2025 Sep 2025 Su Mo Tu We Th Fr Sa 31 1 2 3 4 5 6 7 8 9 10 1…" at bounding box center [958, 572] width 814 height 539
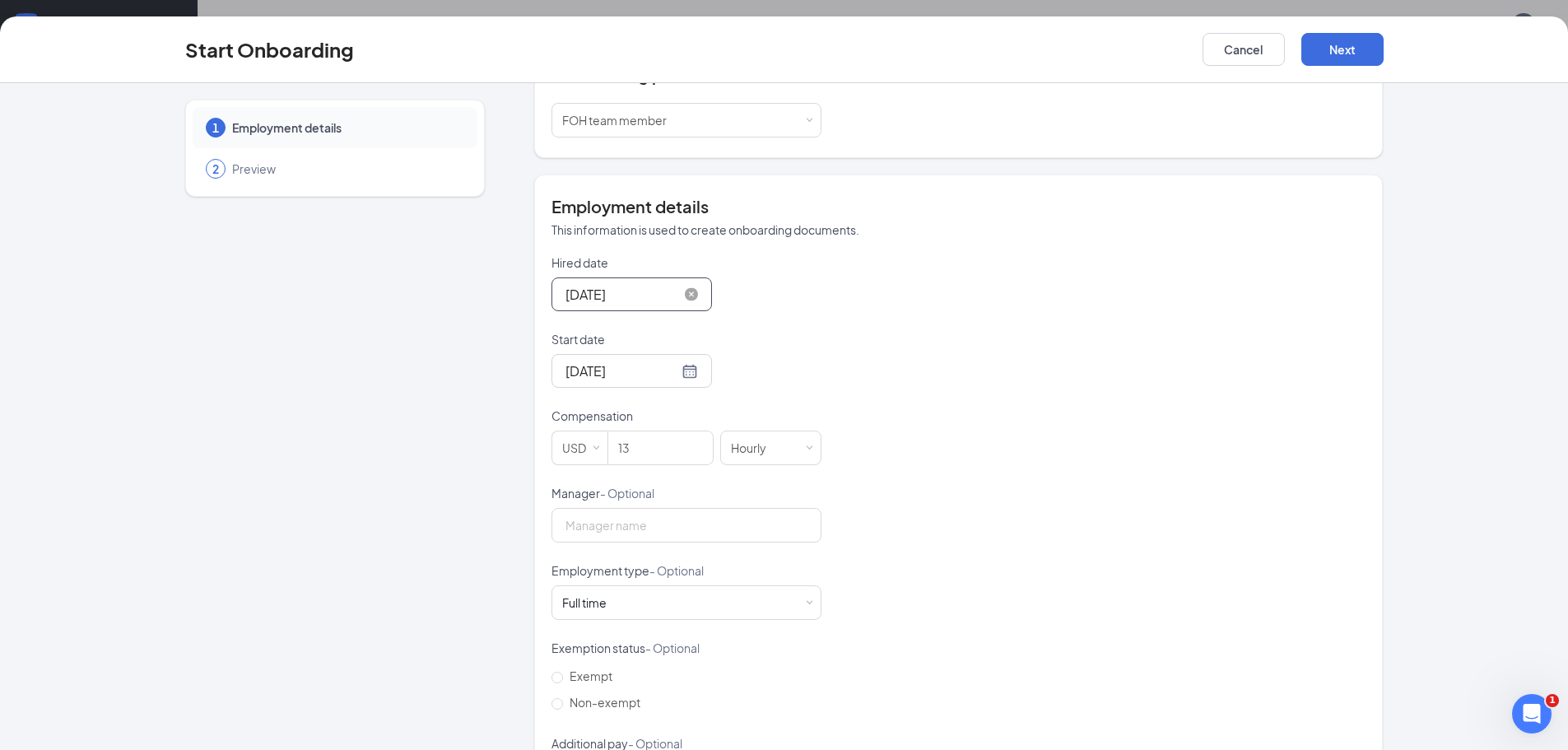
scroll to position [293, 0]
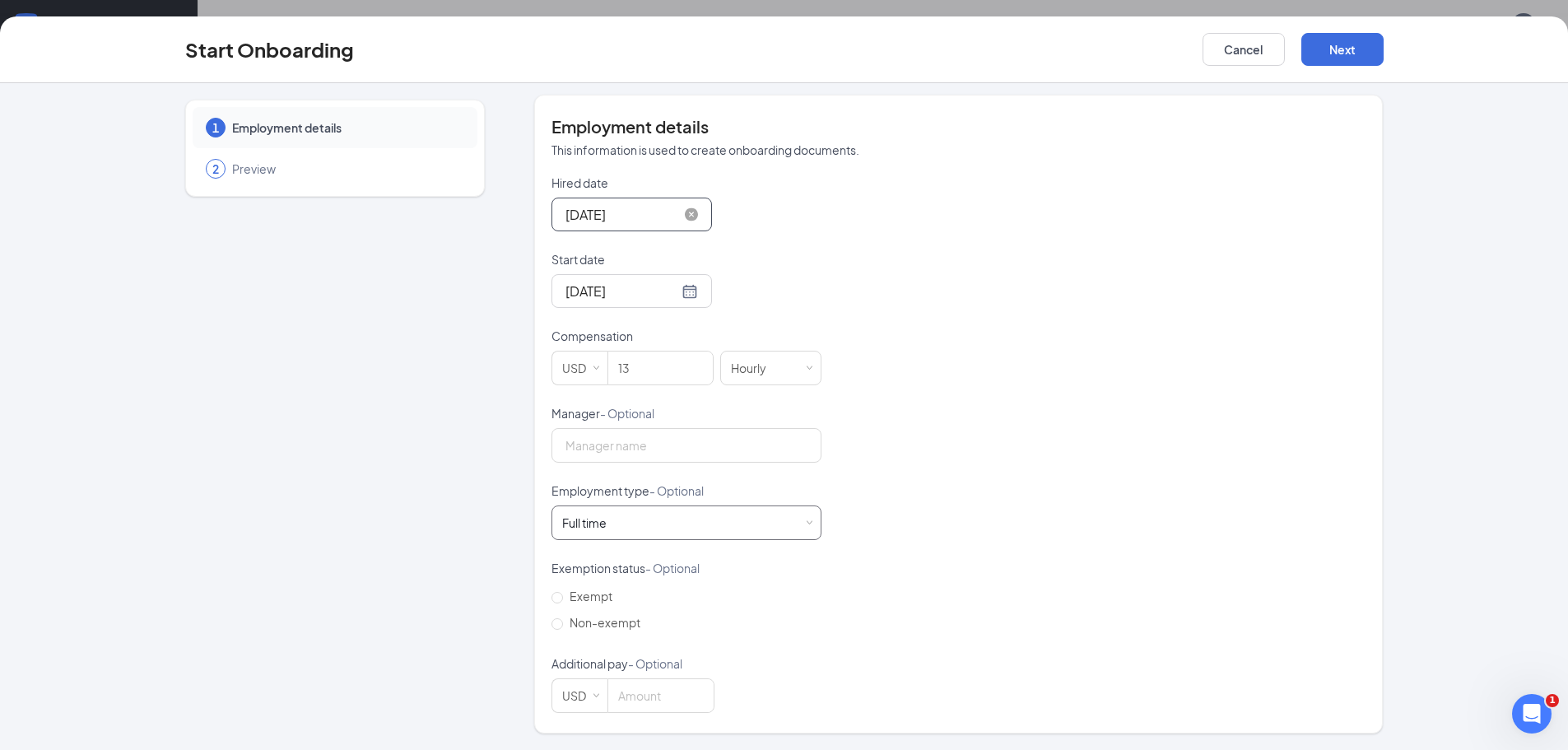
click at [789, 524] on div "Full time Works 30+ hours per week and is reasonably expected to work" at bounding box center [686, 523] width 248 height 33
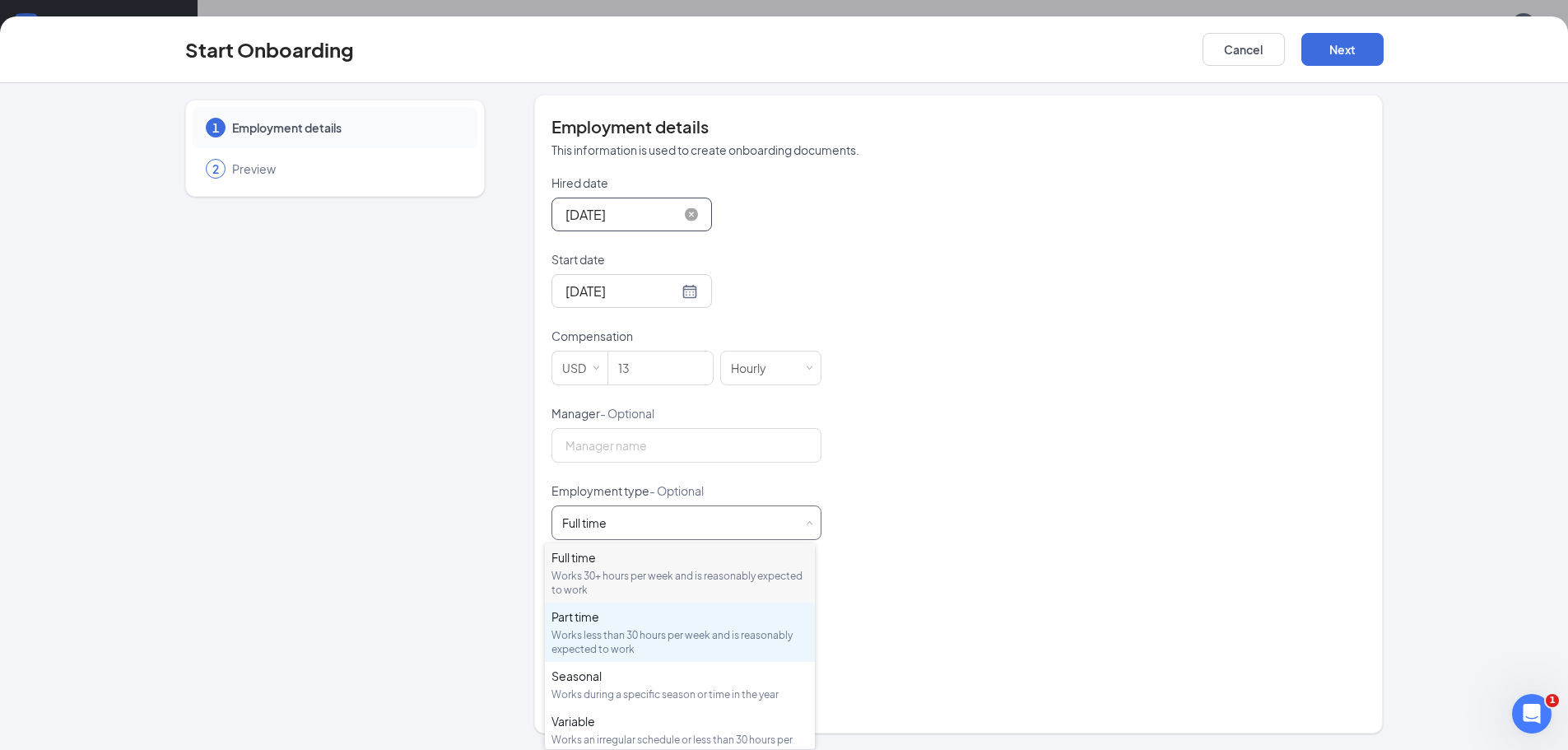
click at [673, 640] on div "Works less than 30 hours per week and is reasonably expected to work" at bounding box center [679, 642] width 257 height 28
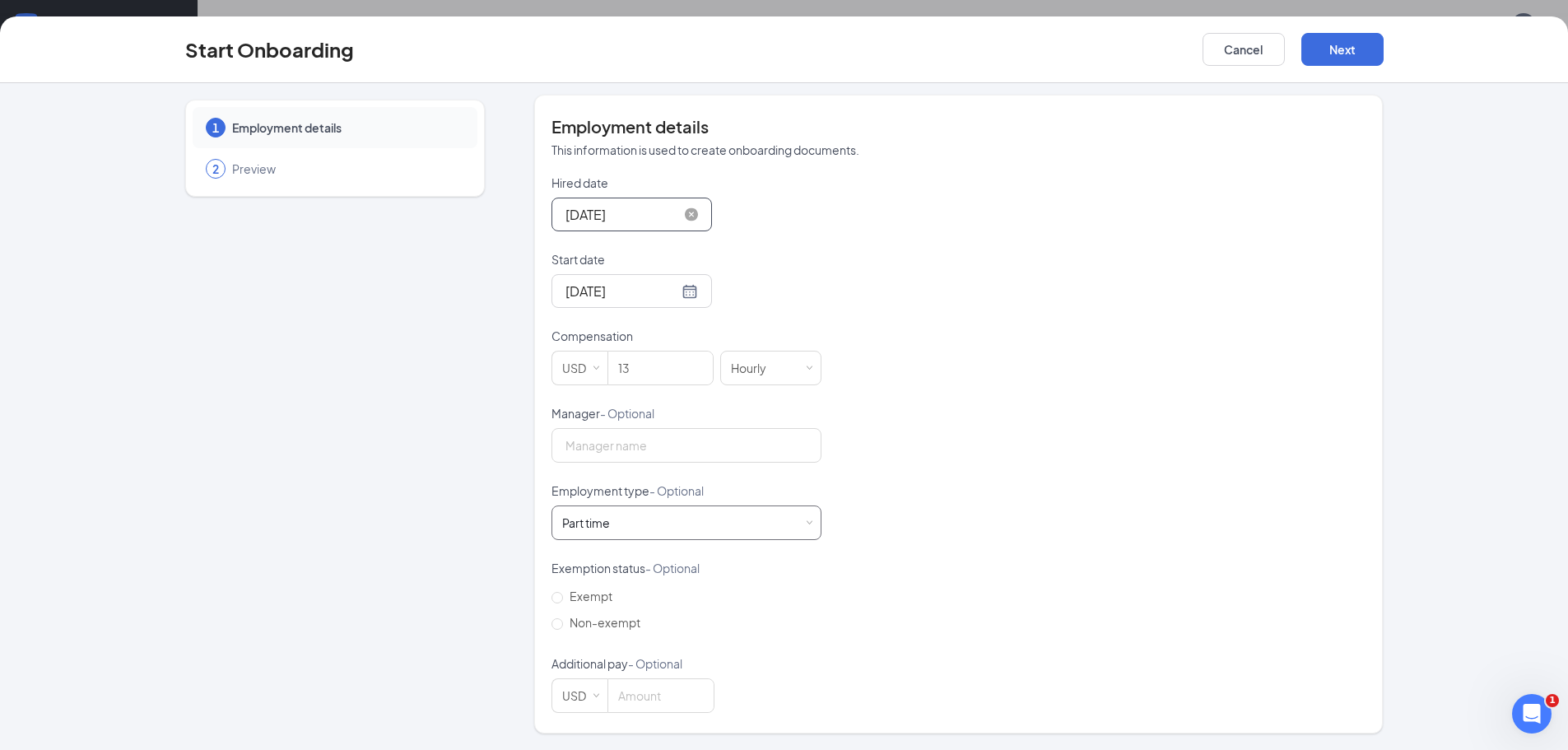
scroll to position [0, 0]
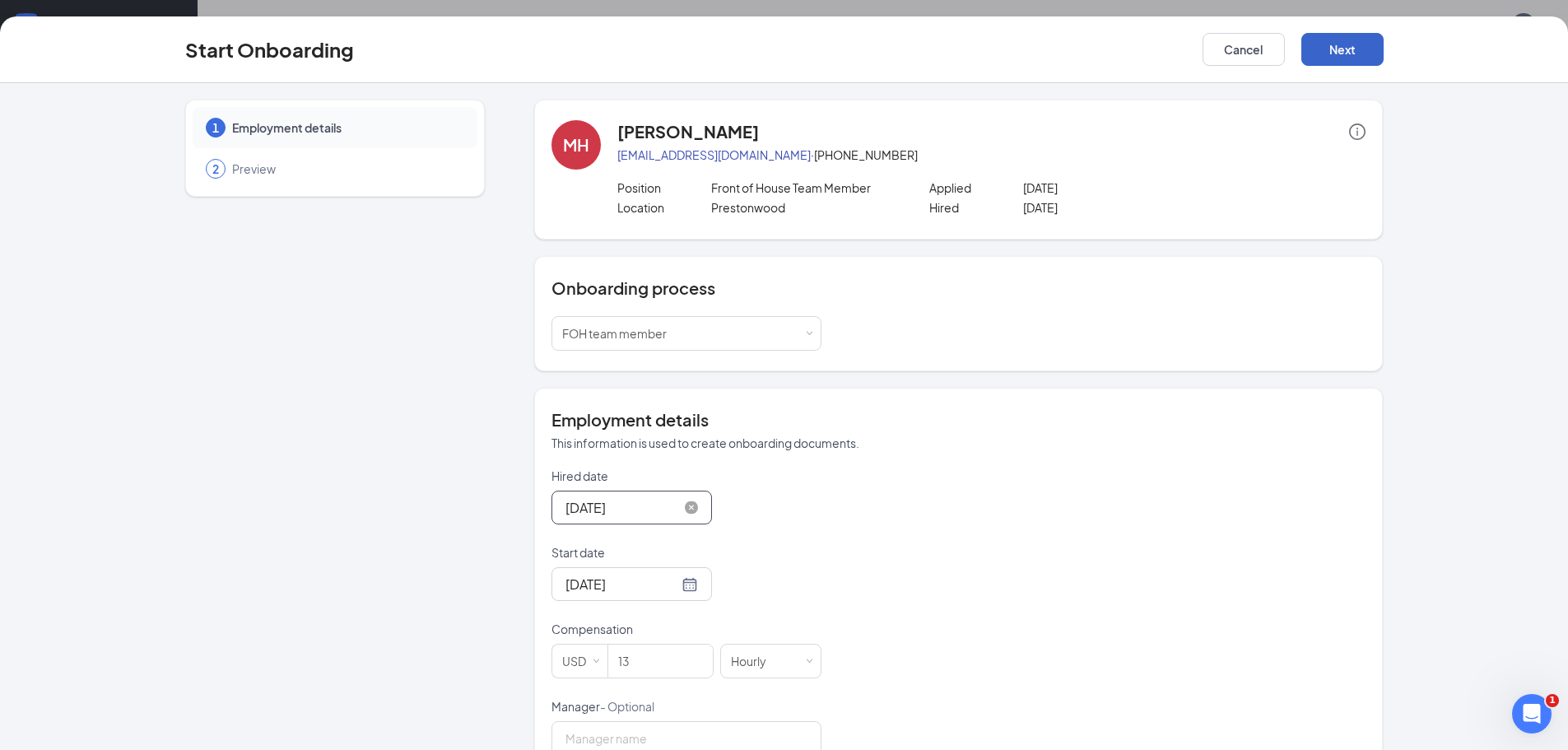
click at [1335, 53] on button "Next" at bounding box center [1343, 50] width 82 height 33
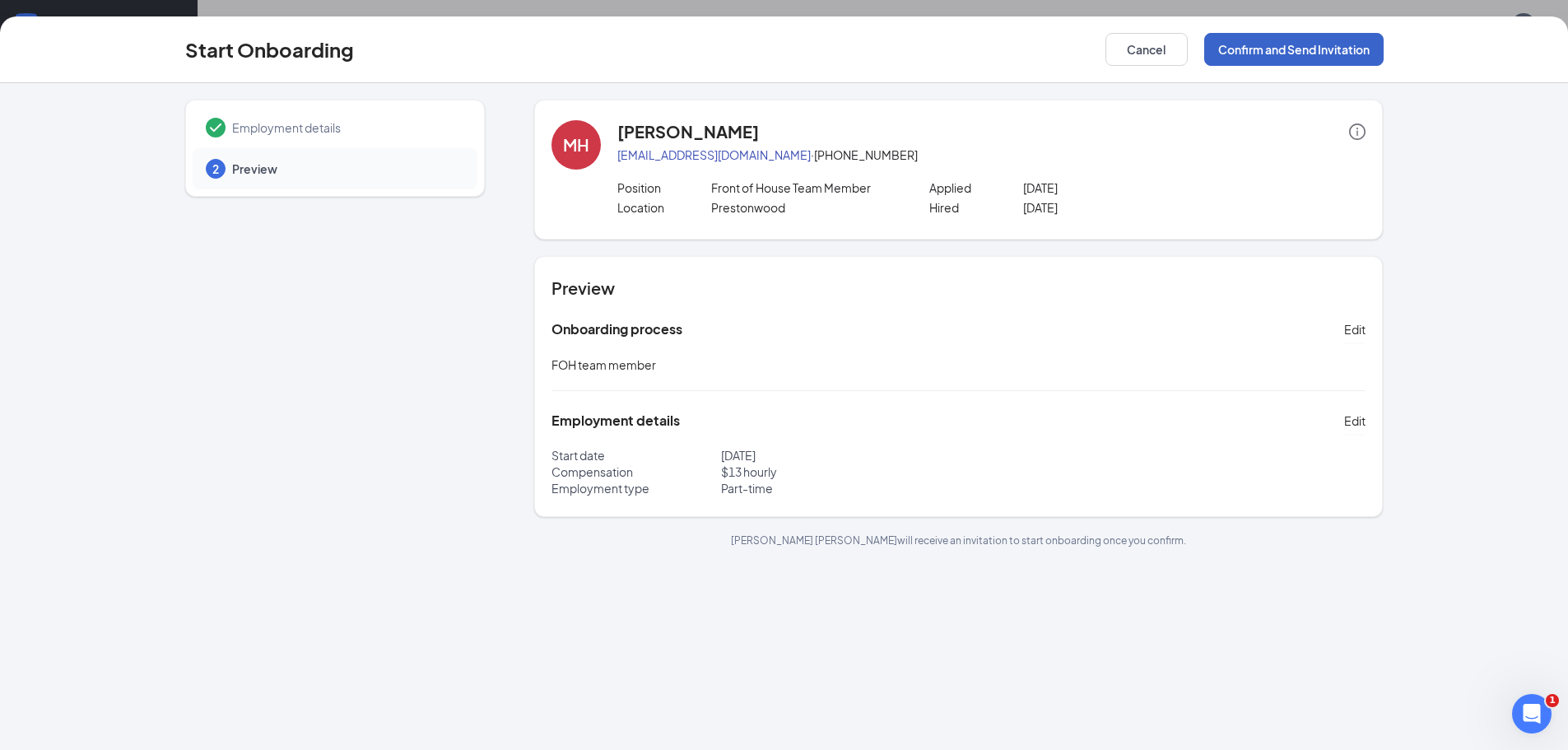
click at [1279, 52] on button "Confirm and Send Invitation" at bounding box center [1294, 50] width 180 height 33
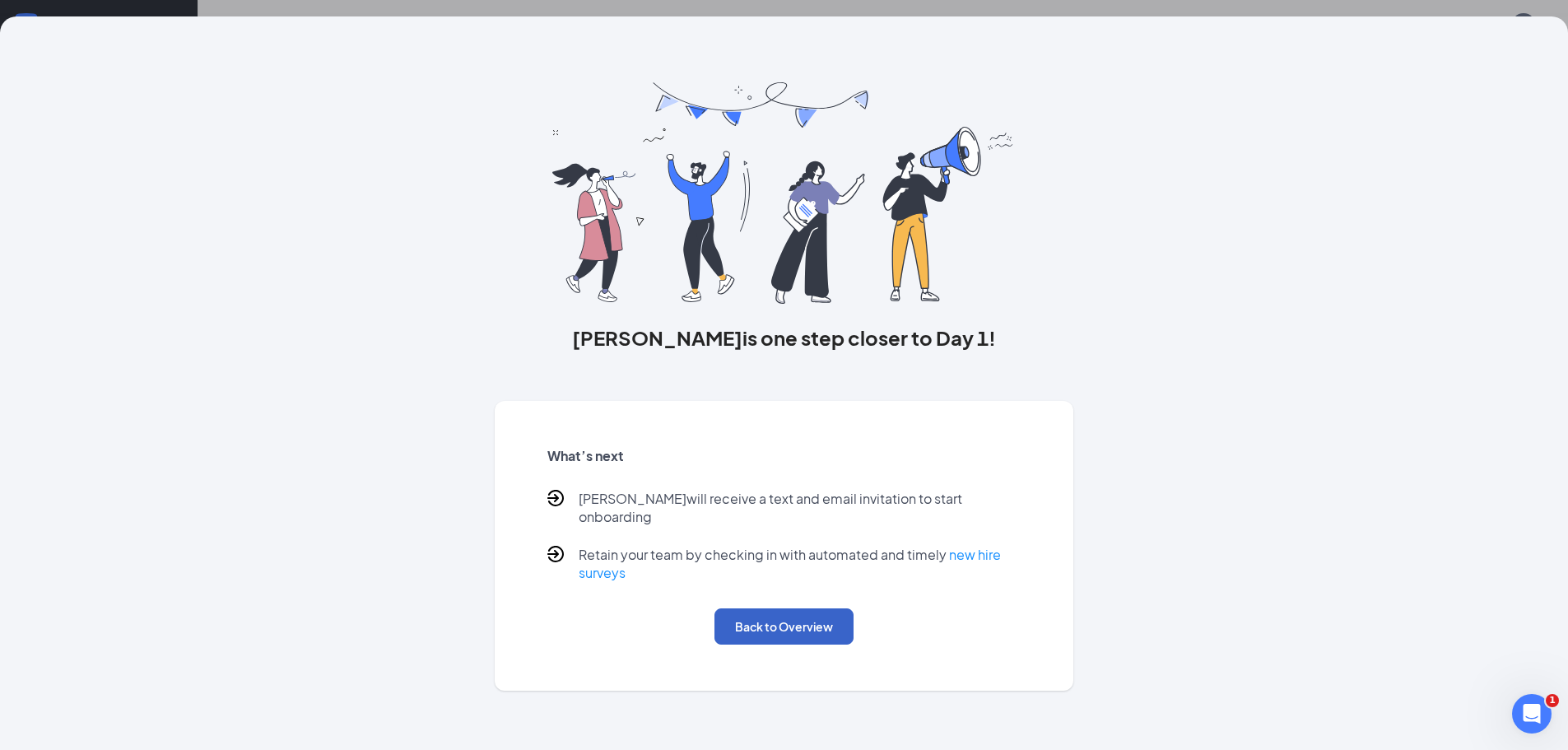
click at [819, 612] on button "Back to Overview" at bounding box center [784, 626] width 139 height 36
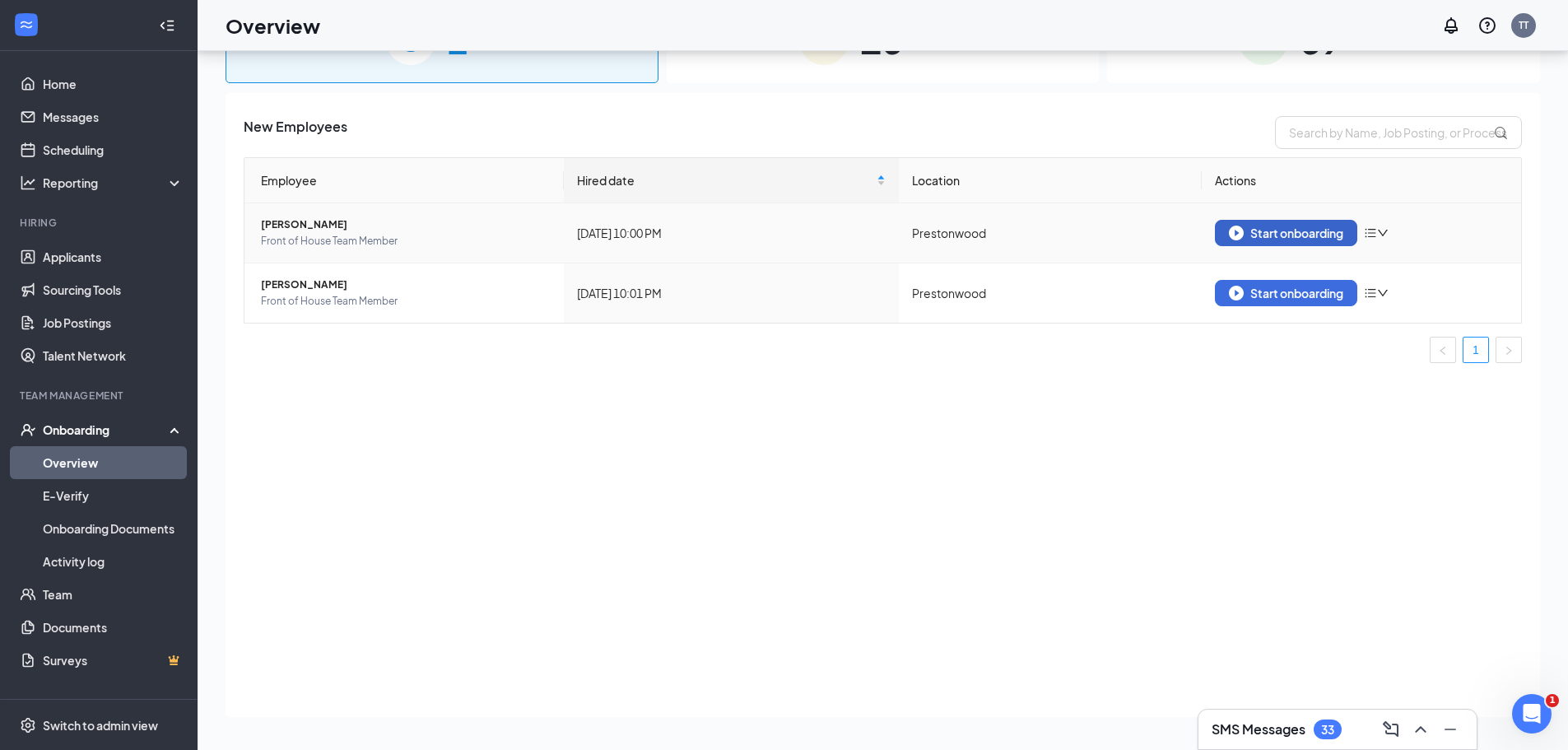
click at [1269, 235] on div "Start onboarding" at bounding box center [1285, 233] width 114 height 15
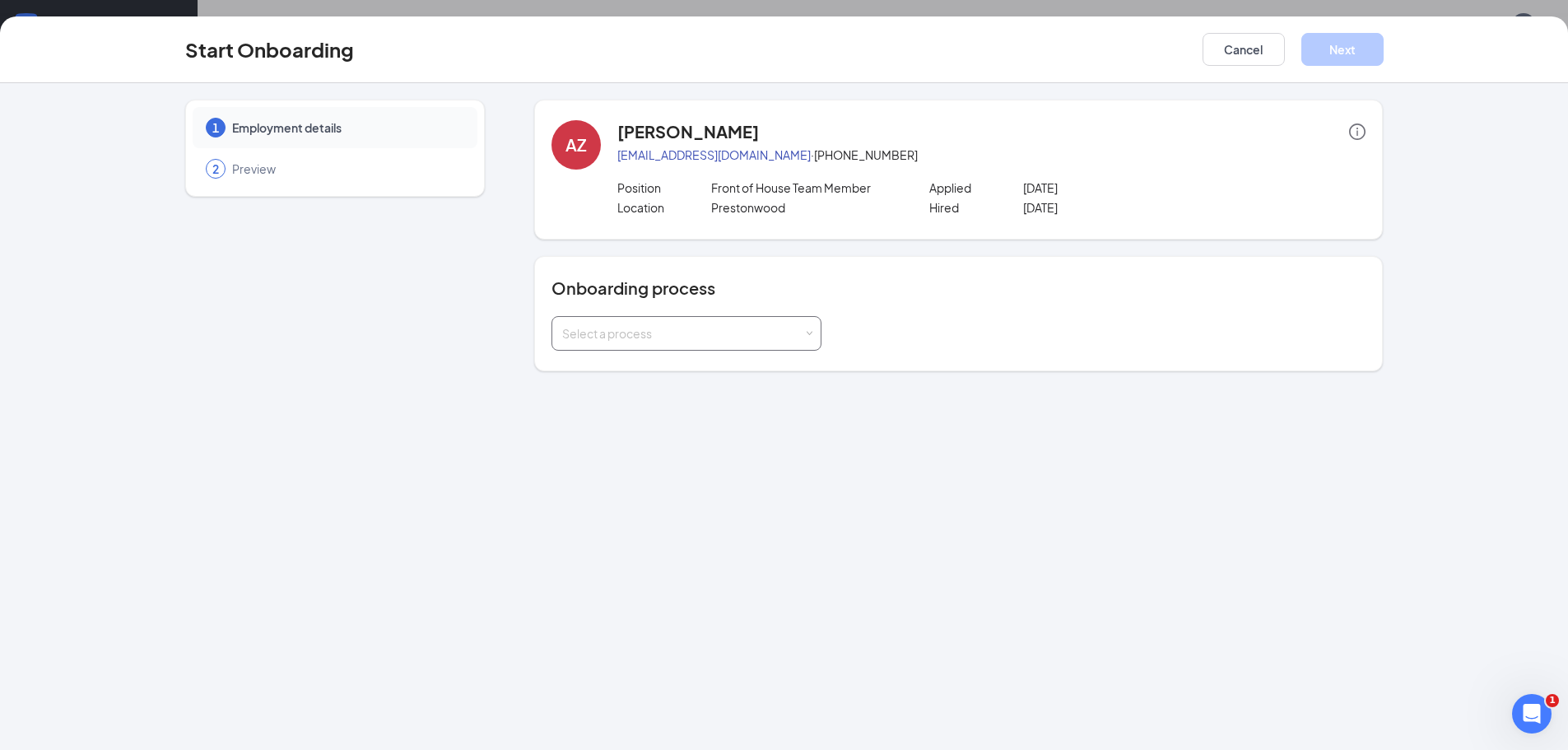
click at [809, 337] on div "Select a process" at bounding box center [686, 333] width 248 height 33
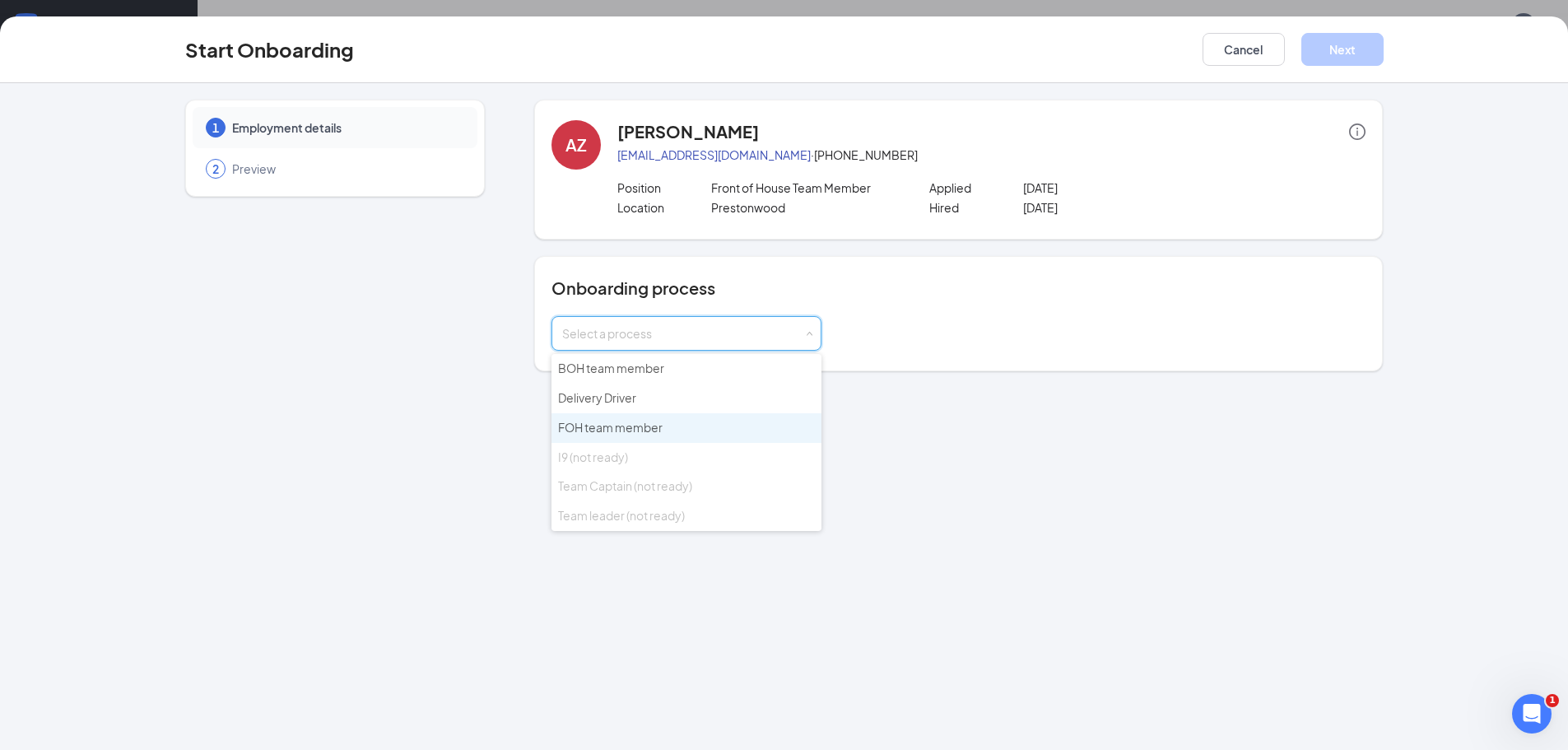
click at [645, 429] on span "FOH team member" at bounding box center [610, 427] width 105 height 15
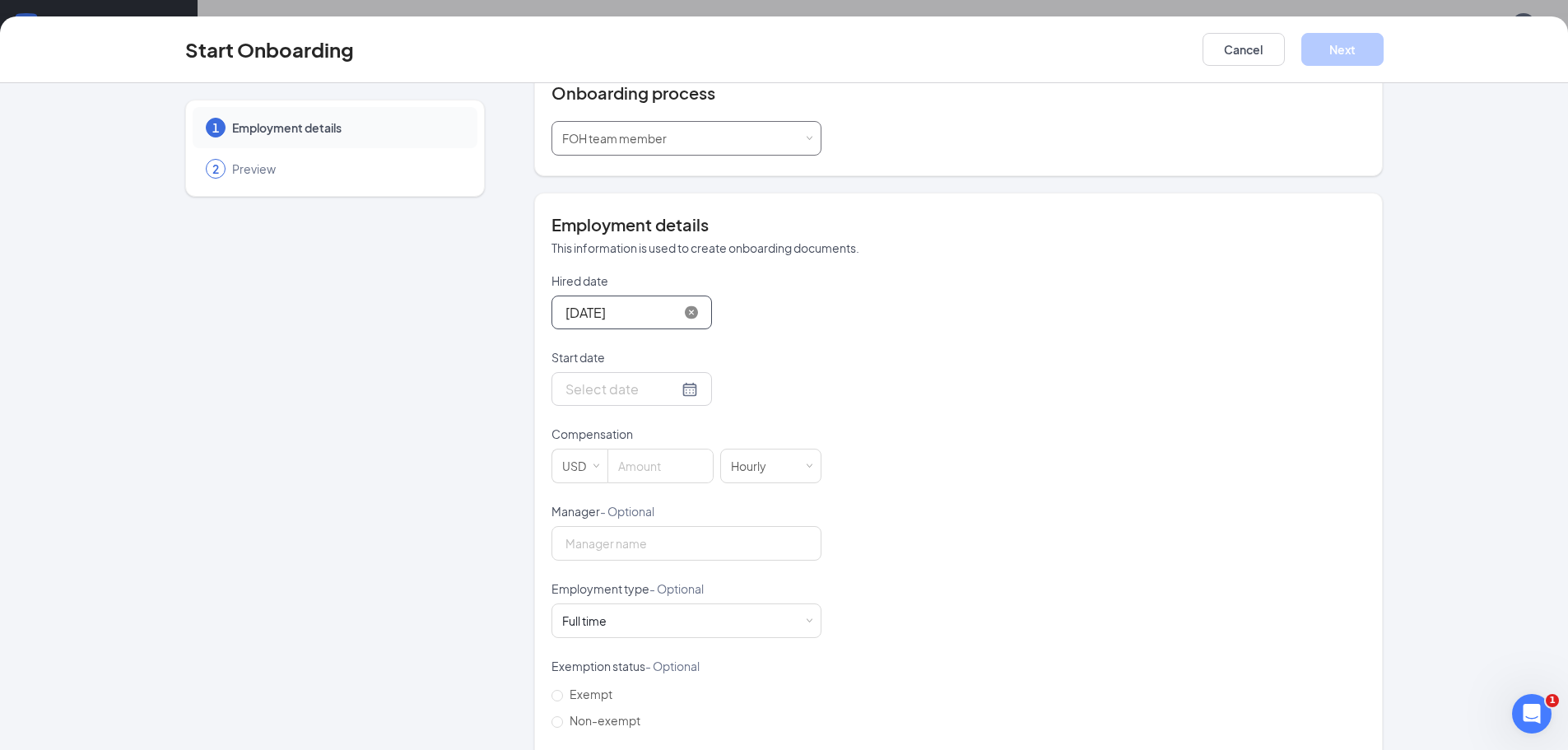
scroll to position [247, 0]
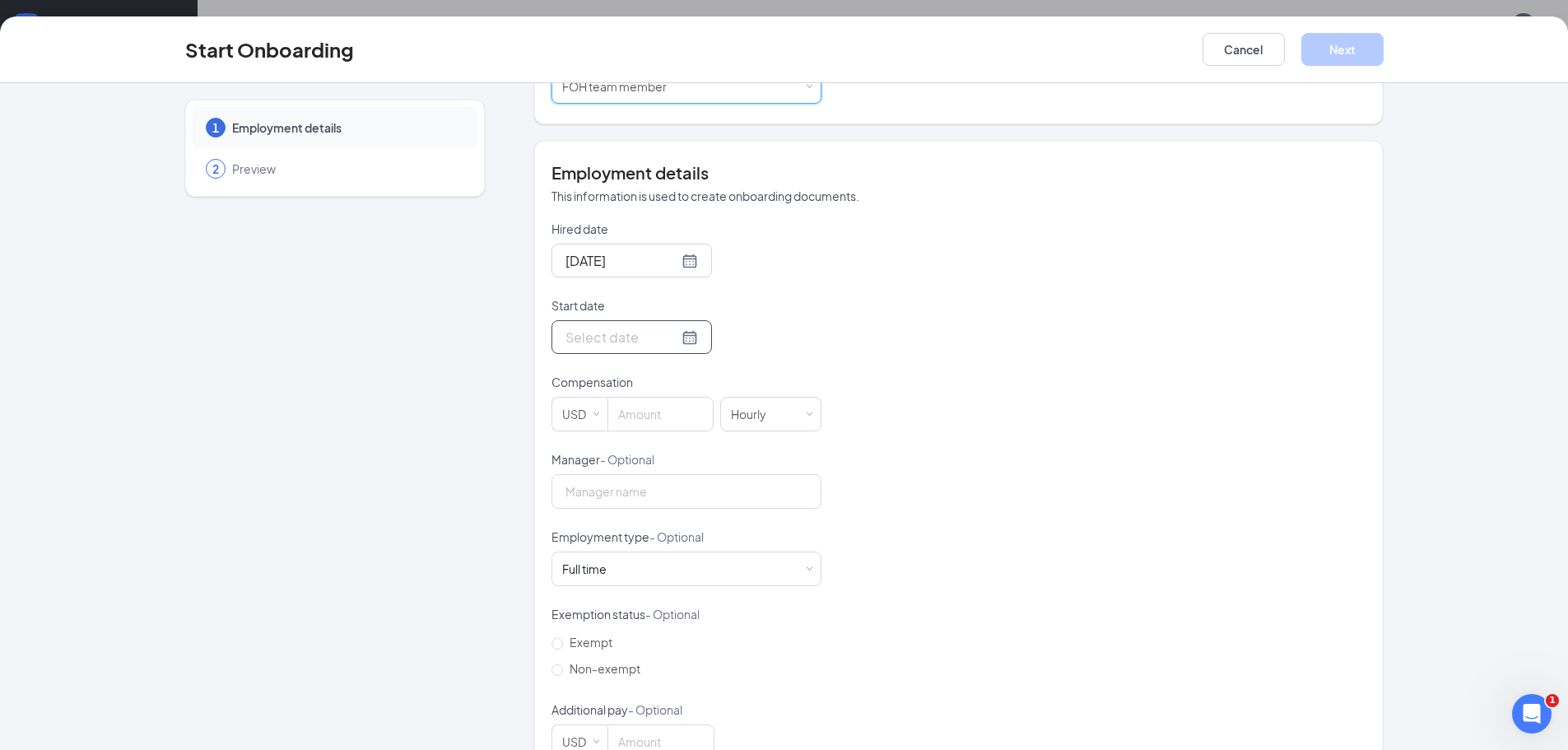
click at [670, 339] on div at bounding box center [632, 336] width 133 height 21
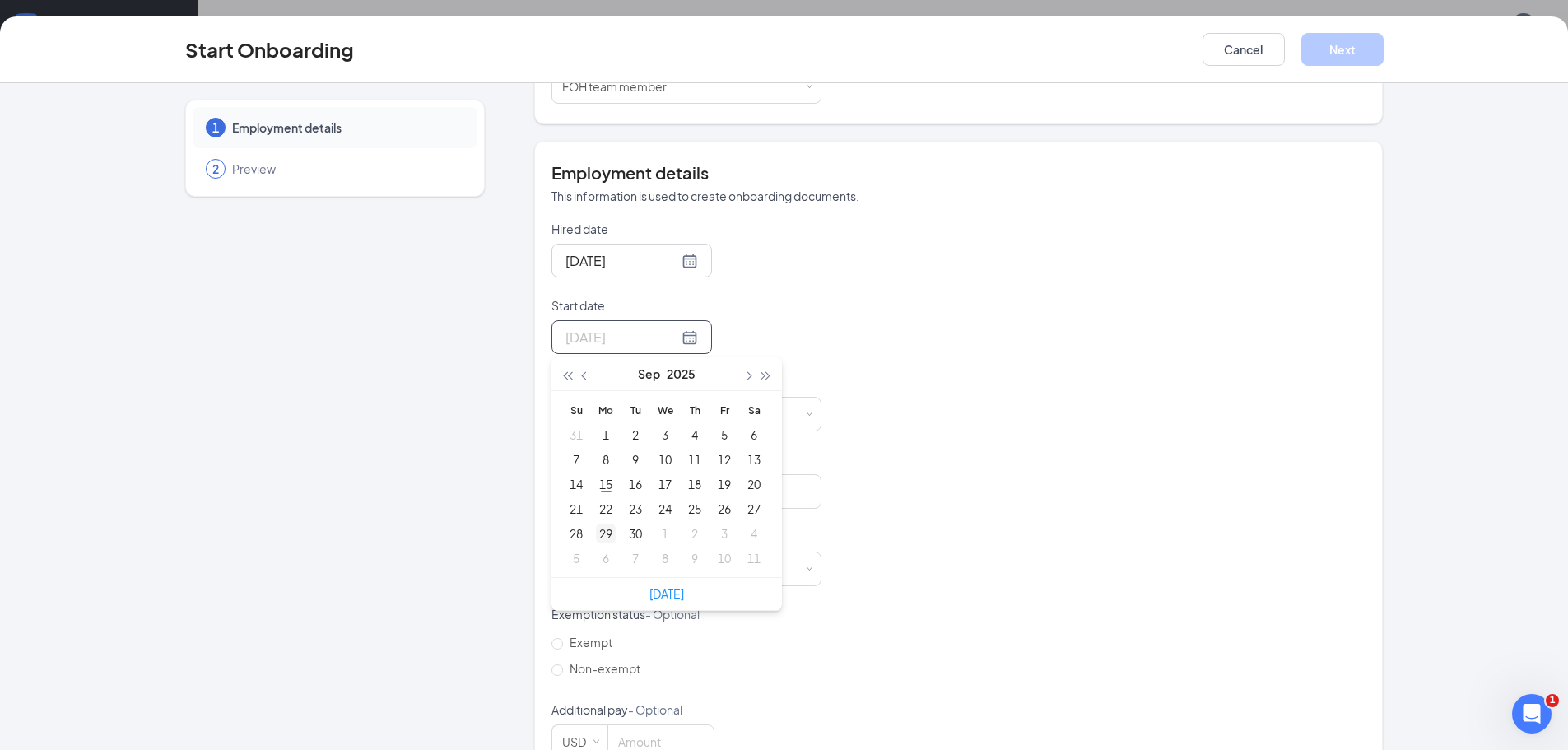
type input "Sep 29, 2025"
click at [603, 537] on div "29" at bounding box center [606, 534] width 20 height 20
click at [664, 418] on input at bounding box center [660, 415] width 105 height 33
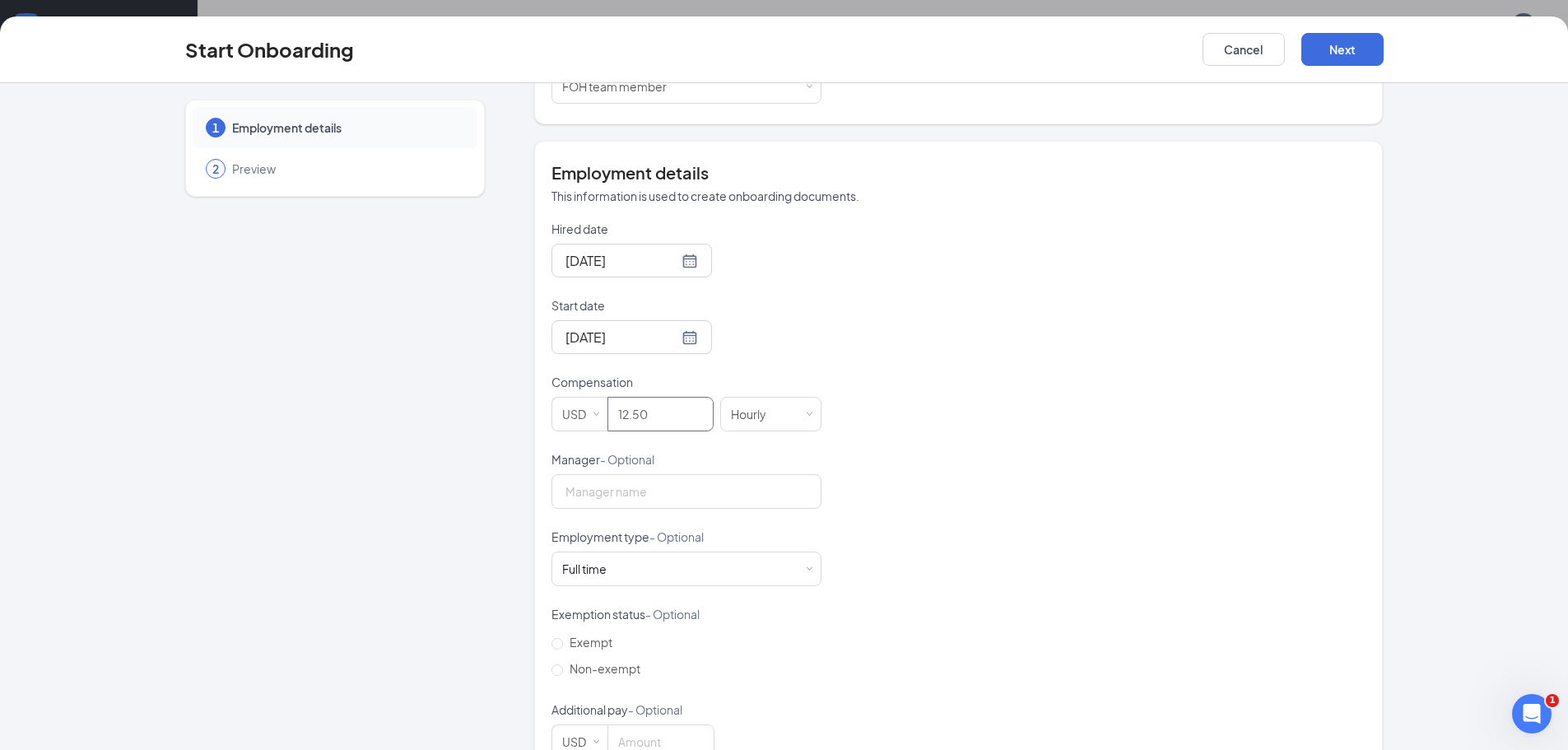
type input "12.5"
click at [1056, 513] on div "Hired date Sep 16, 2025 Start date Sep 29, 2025 Sep 2025 Su Mo Tu We Th Fr Sa 3…" at bounding box center [958, 490] width 814 height 539
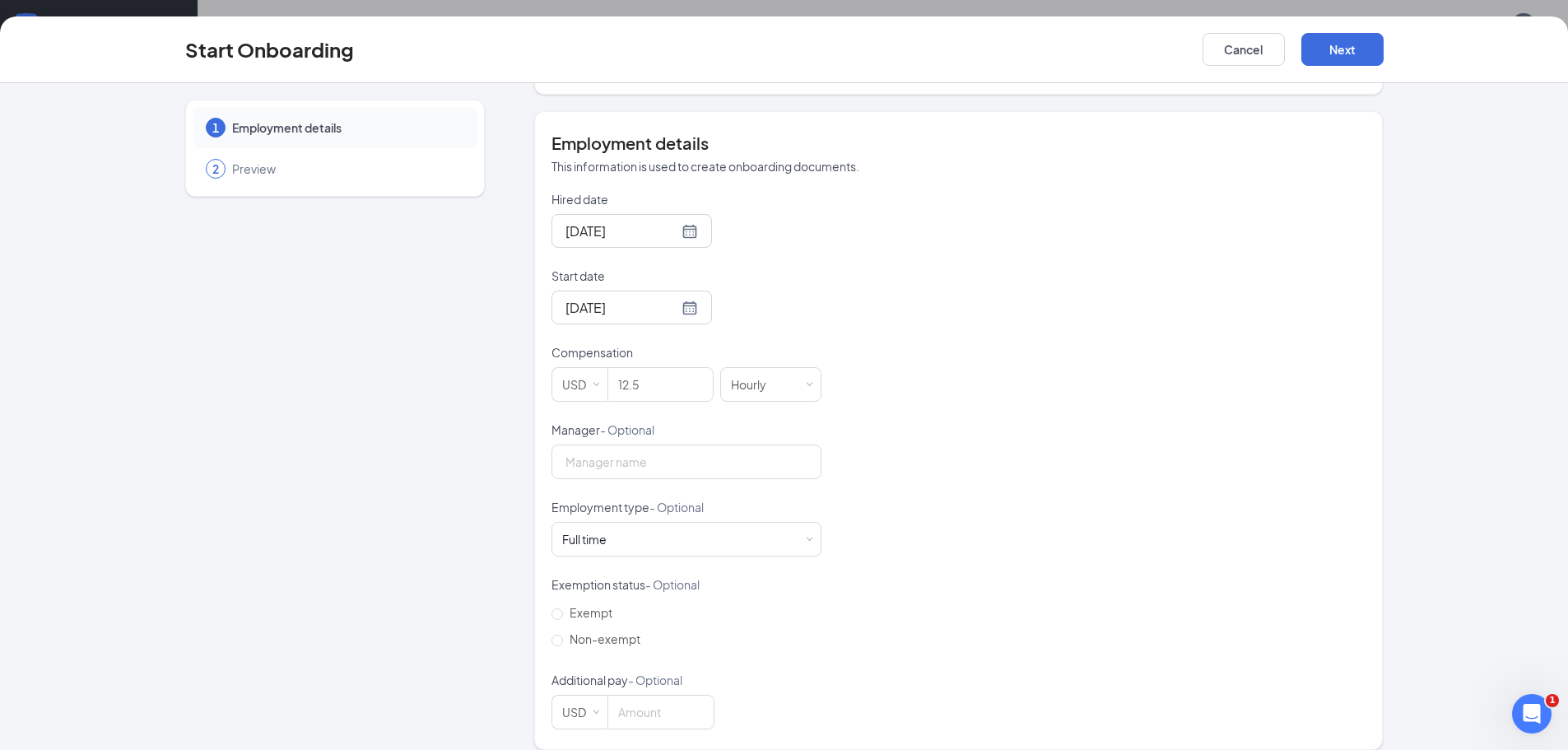
scroll to position [293, 0]
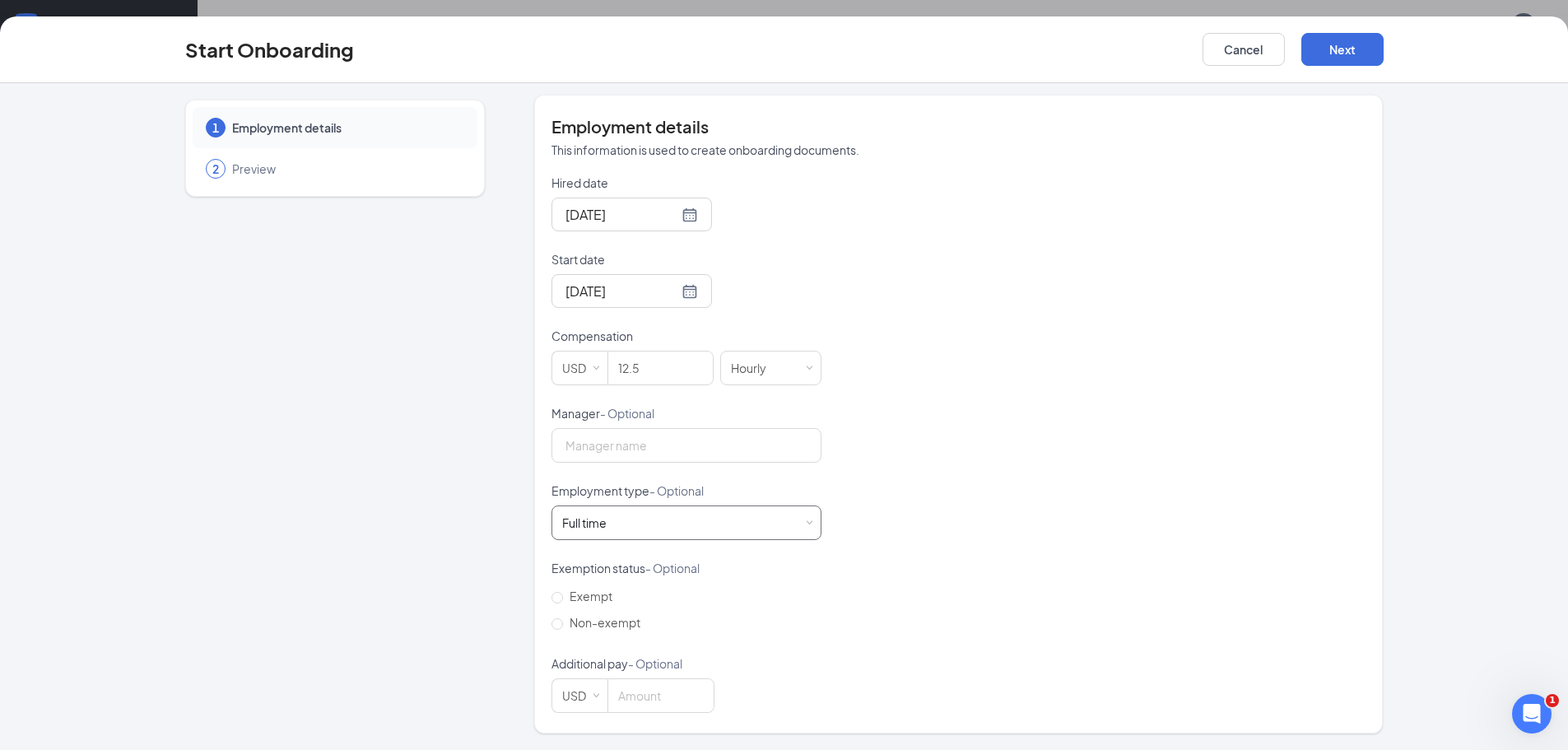
click at [623, 527] on div "Full time Works 30+ hours per week and is reasonably expected to work" at bounding box center [686, 523] width 248 height 33
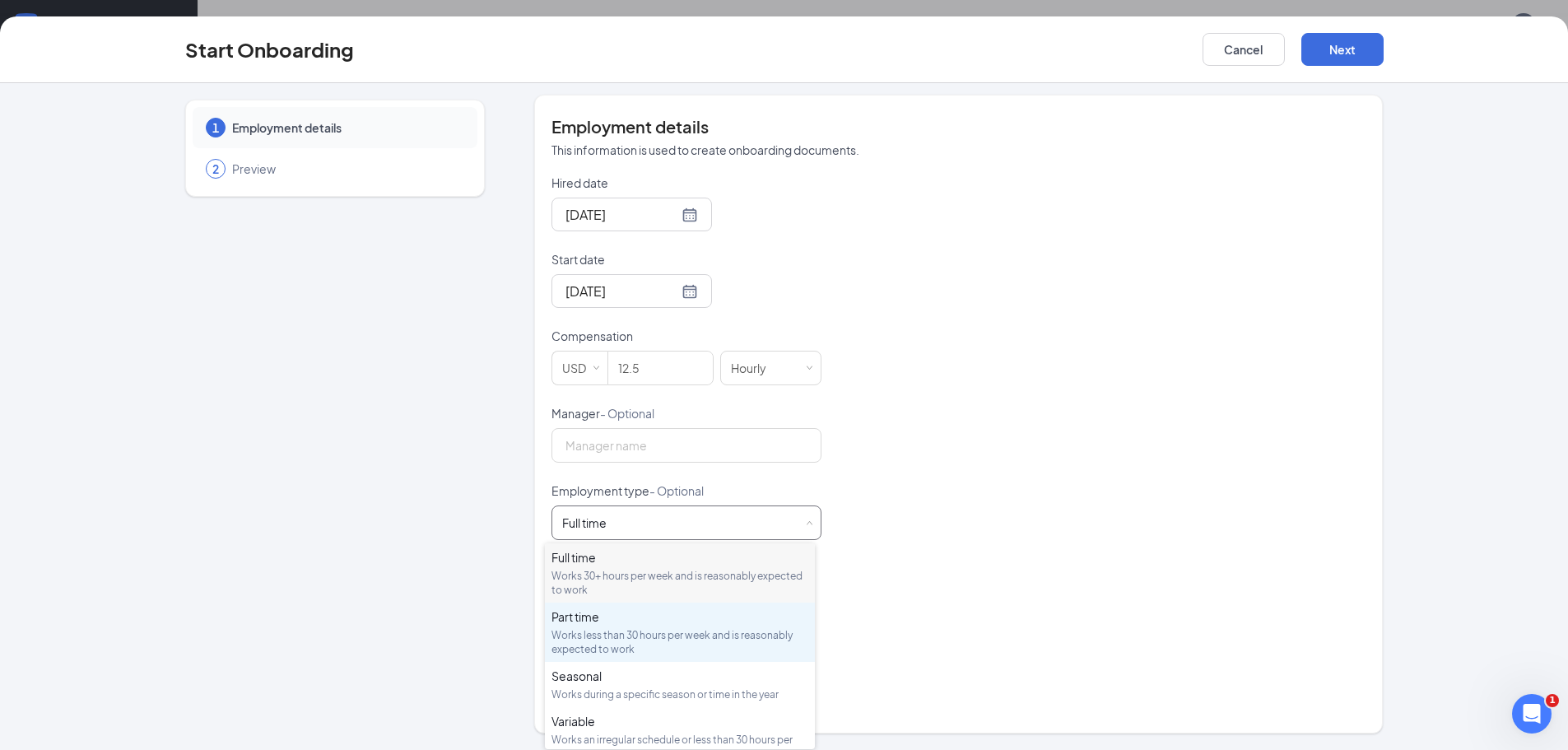
click at [597, 627] on div "Part time Works less than 30 hours per week and is reasonably expected to work" at bounding box center [679, 632] width 257 height 48
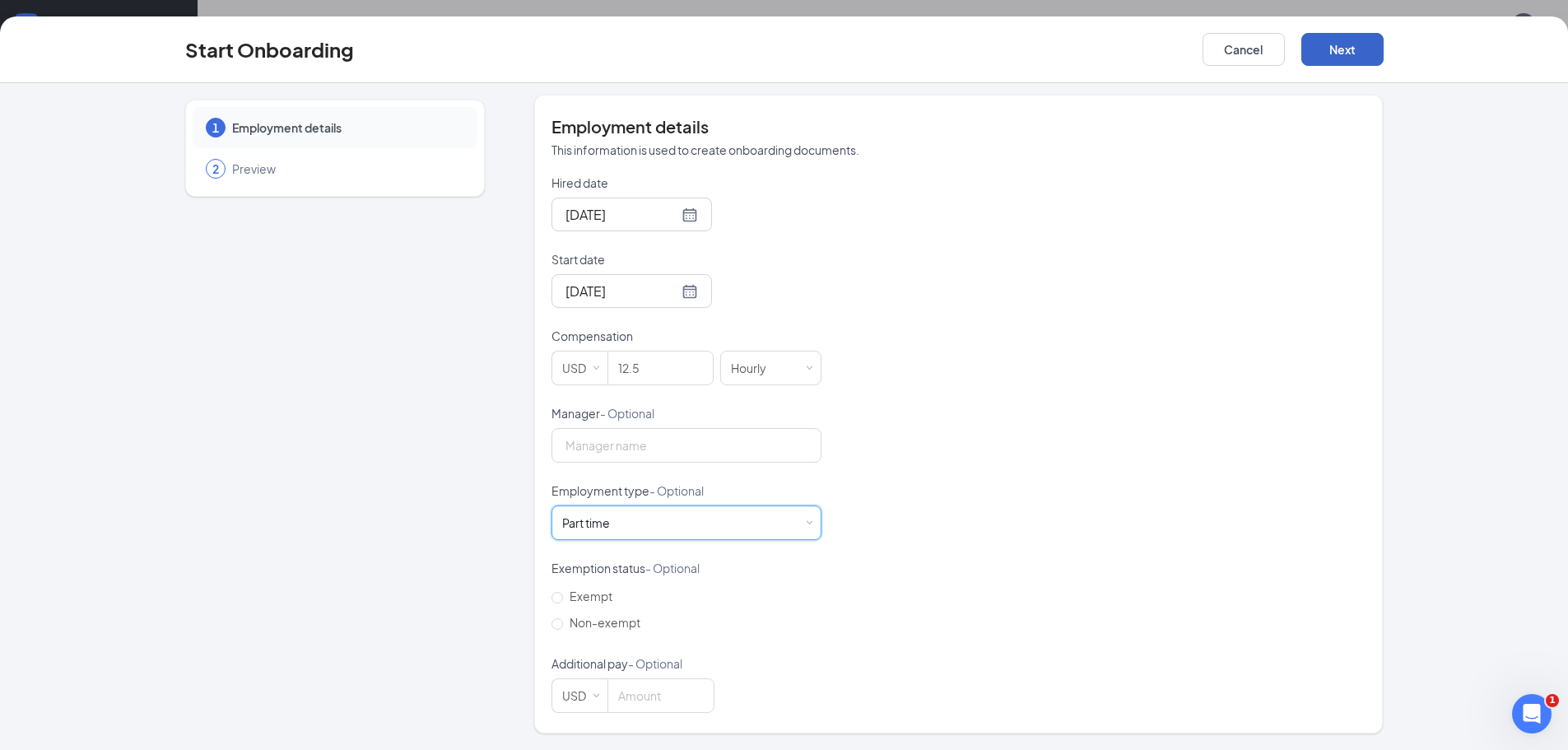
click at [1373, 50] on button "Next" at bounding box center [1343, 50] width 82 height 33
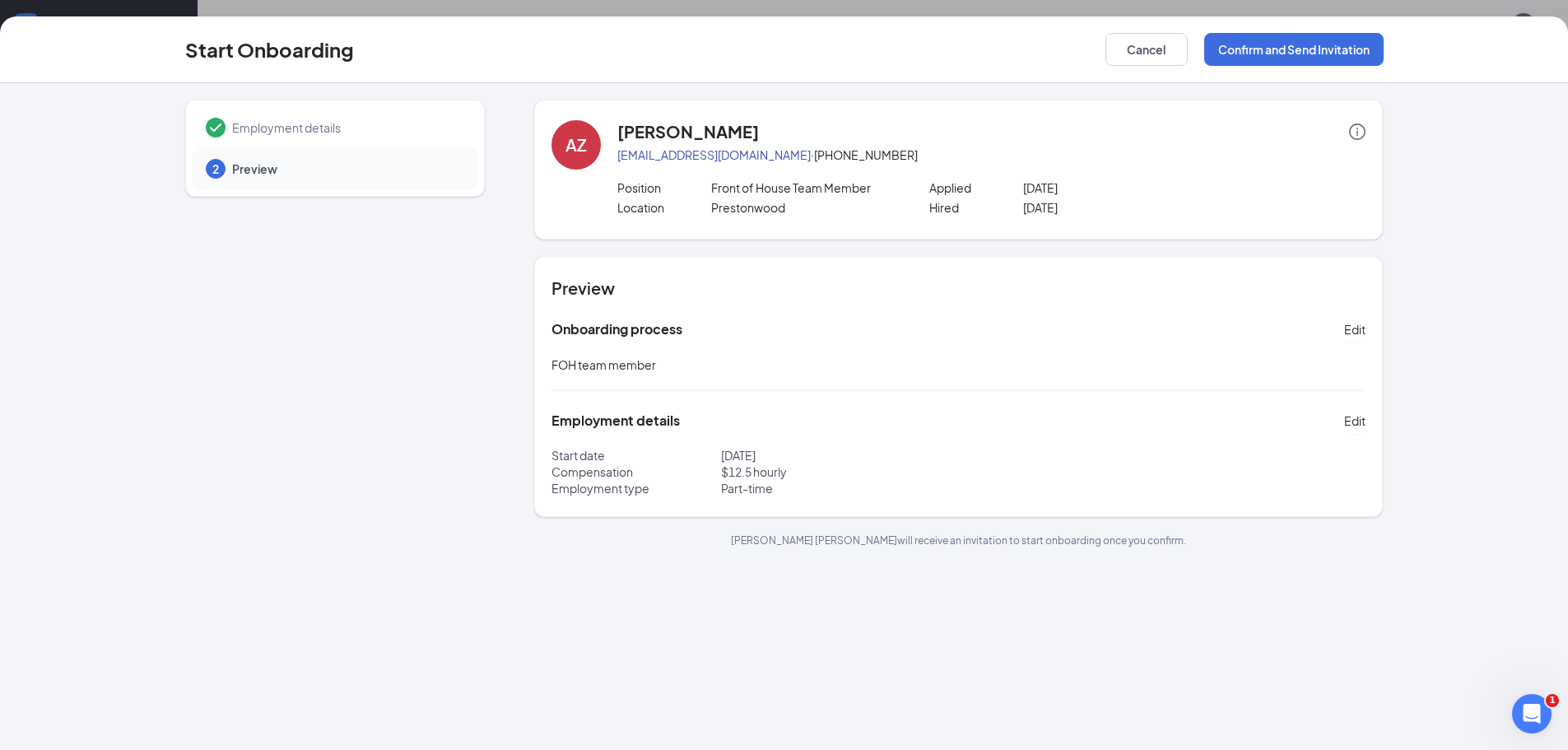
scroll to position [0, 0]
click at [1304, 50] on button "Confirm and Send Invitation" at bounding box center [1294, 50] width 180 height 33
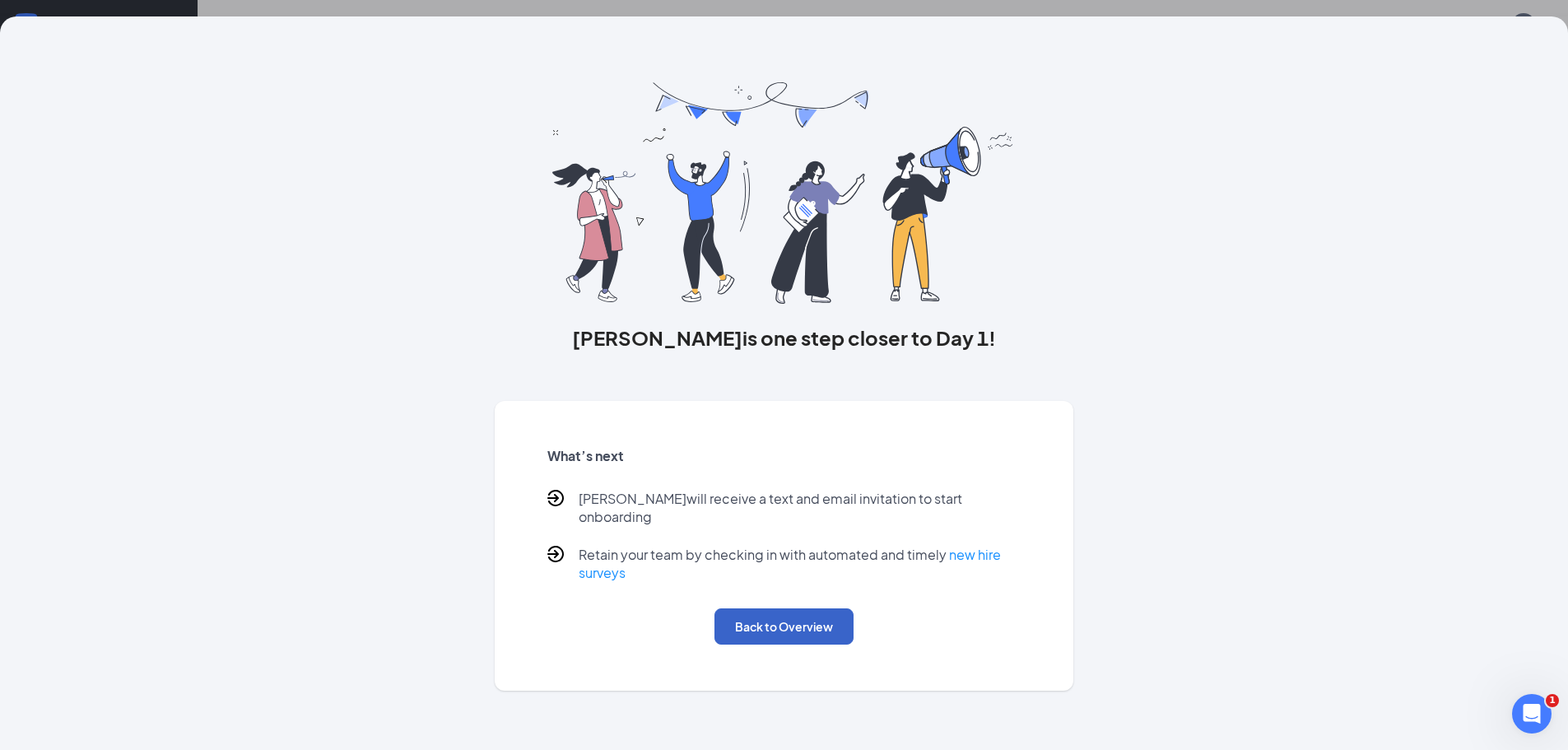
click at [846, 614] on button "Back to Overview" at bounding box center [784, 626] width 139 height 36
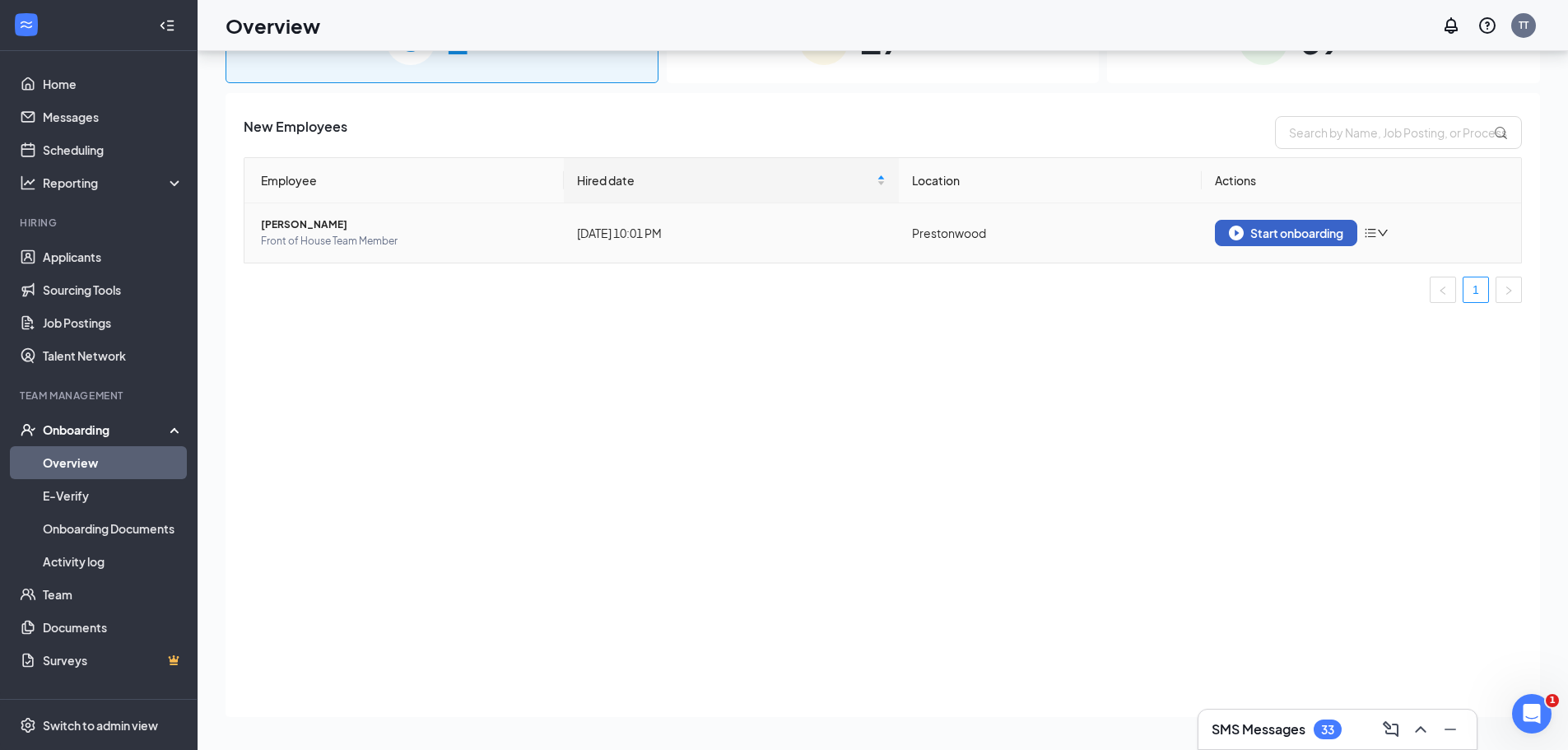
click at [1268, 234] on div "Start onboarding" at bounding box center [1285, 233] width 114 height 15
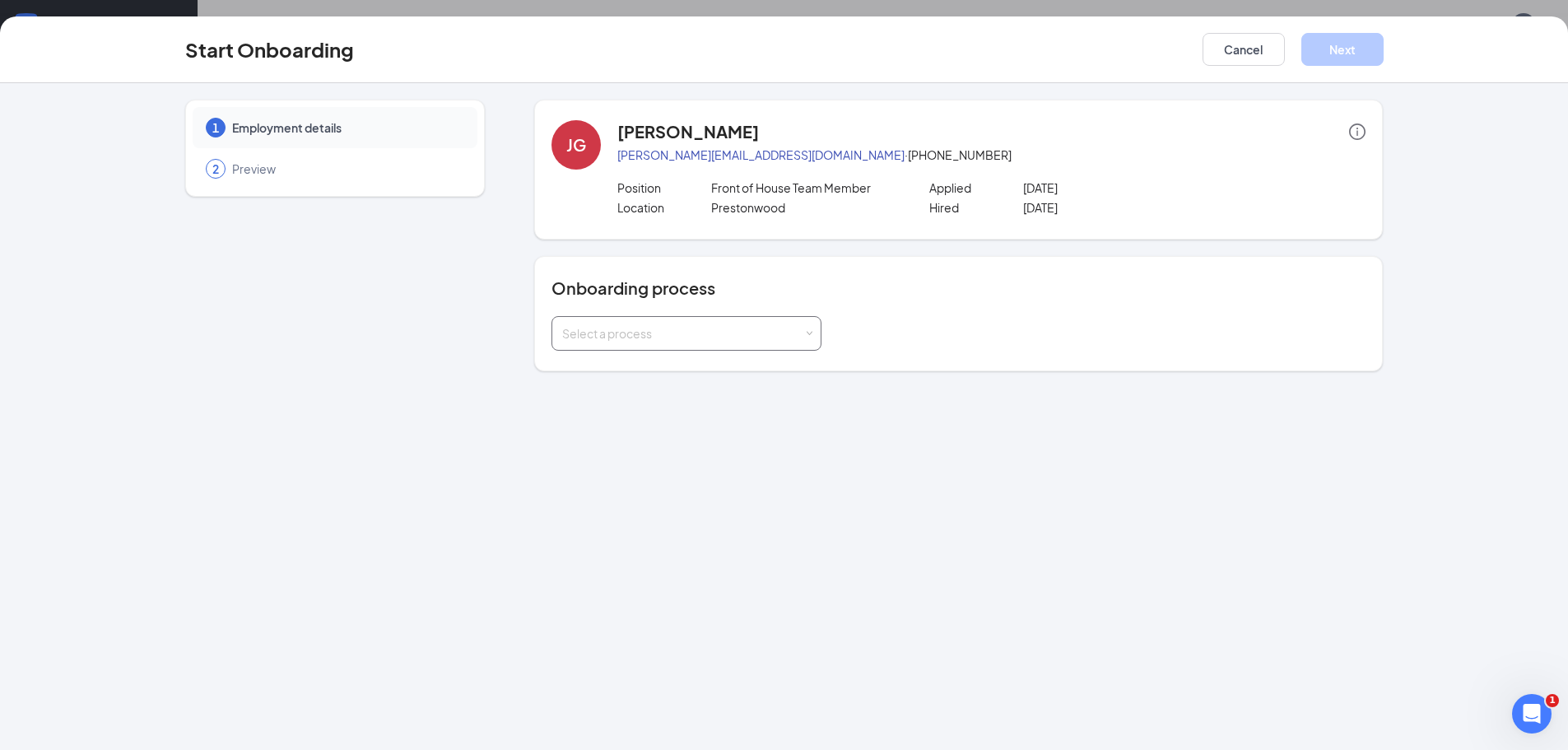
click at [808, 336] on span at bounding box center [810, 334] width 8 height 8
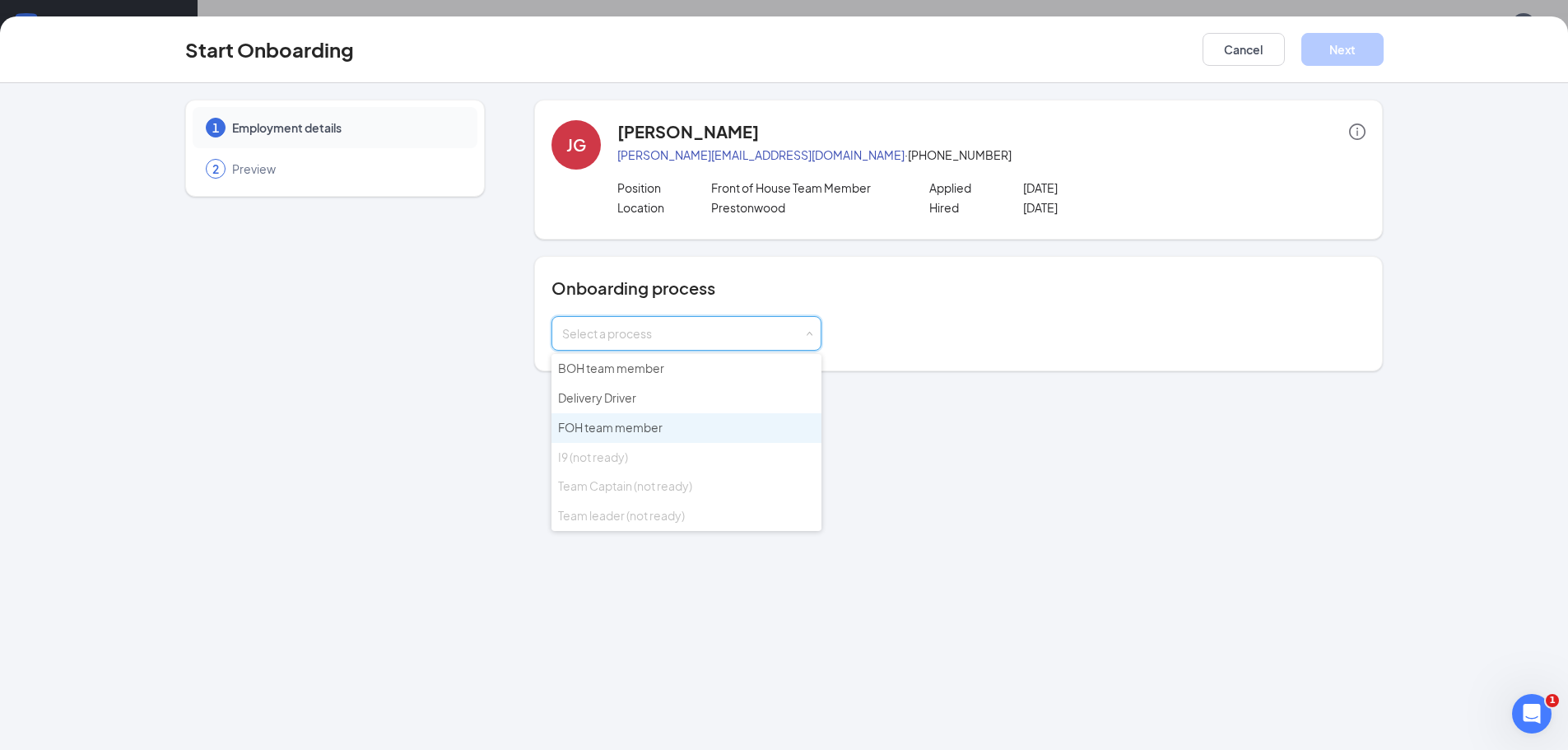
click at [792, 435] on li "FOH team member" at bounding box center [686, 428] width 270 height 29
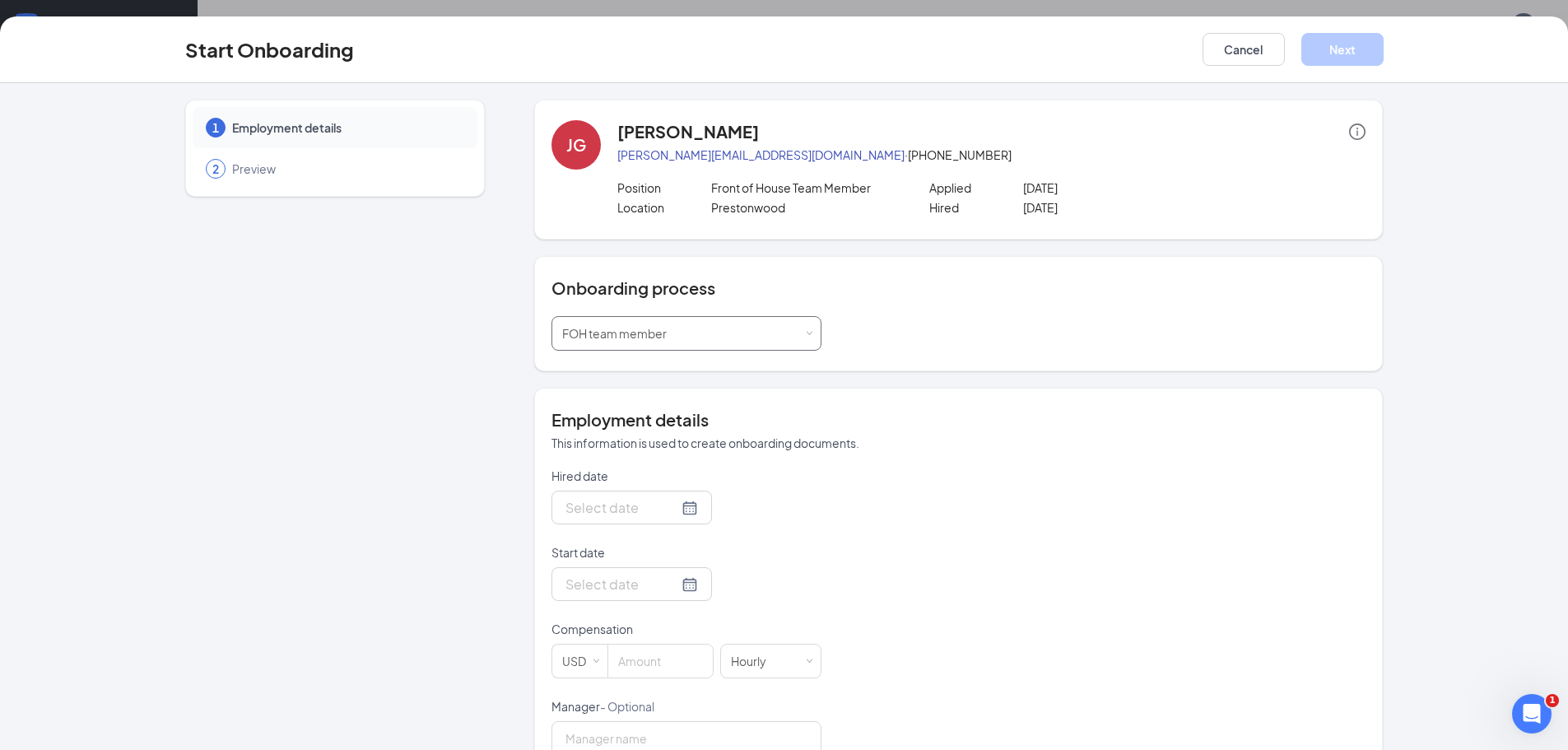
type input "Sep 16, 2025"
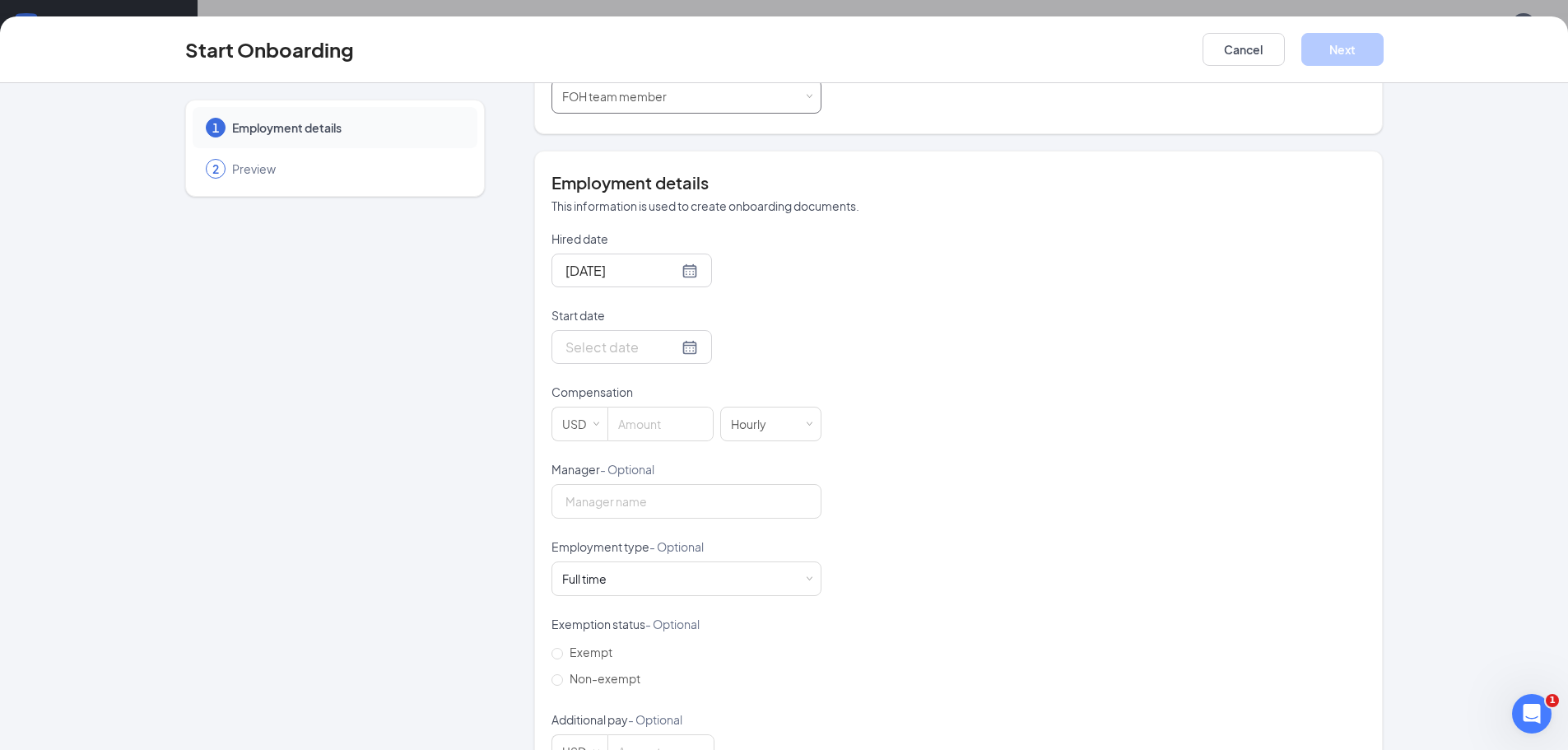
scroll to position [293, 0]
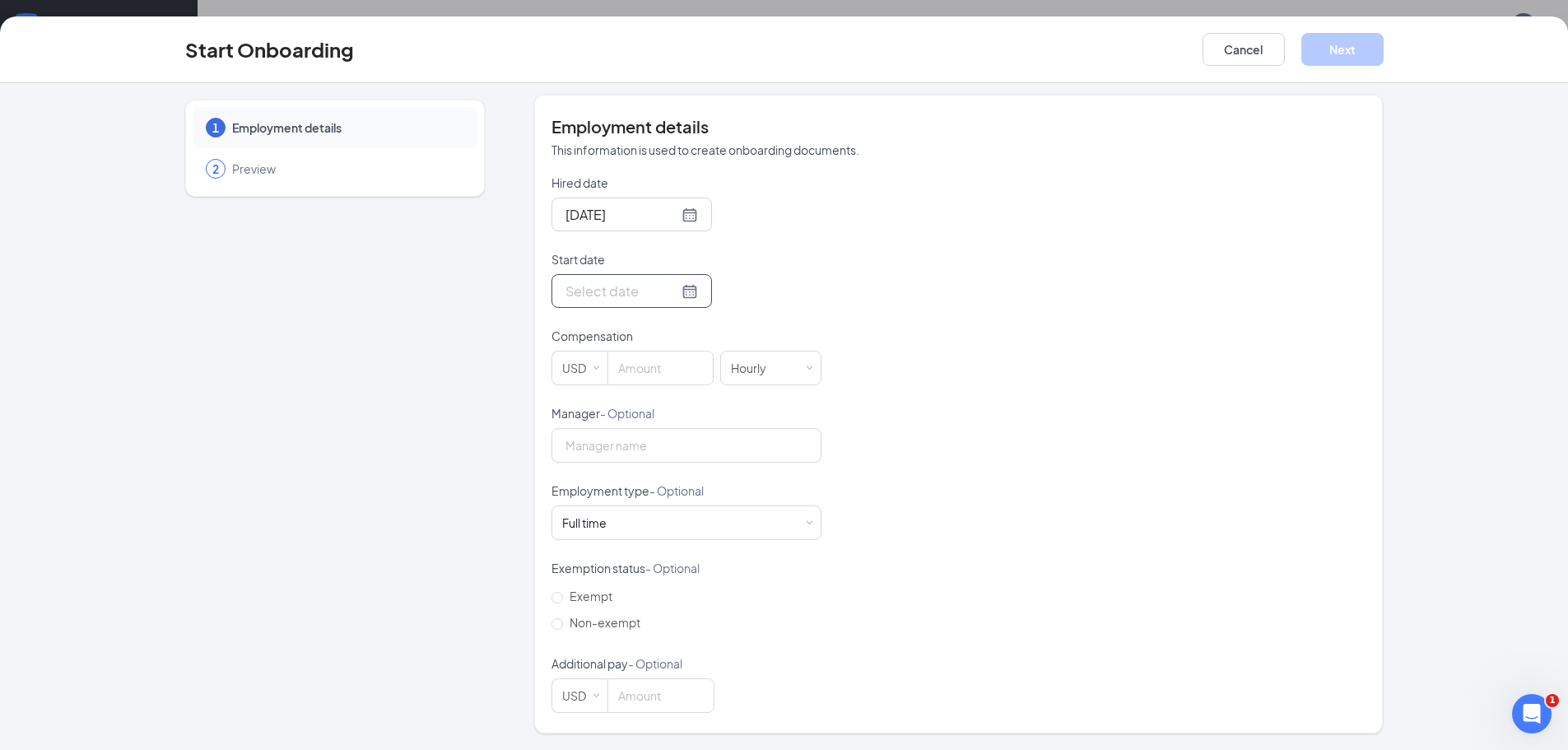
click at [655, 292] on input "Start date" at bounding box center [622, 290] width 112 height 21
type input "Sep 29, 2025"
click at [598, 483] on div "29" at bounding box center [606, 487] width 20 height 20
click at [667, 370] on input at bounding box center [660, 369] width 105 height 33
type input "13"
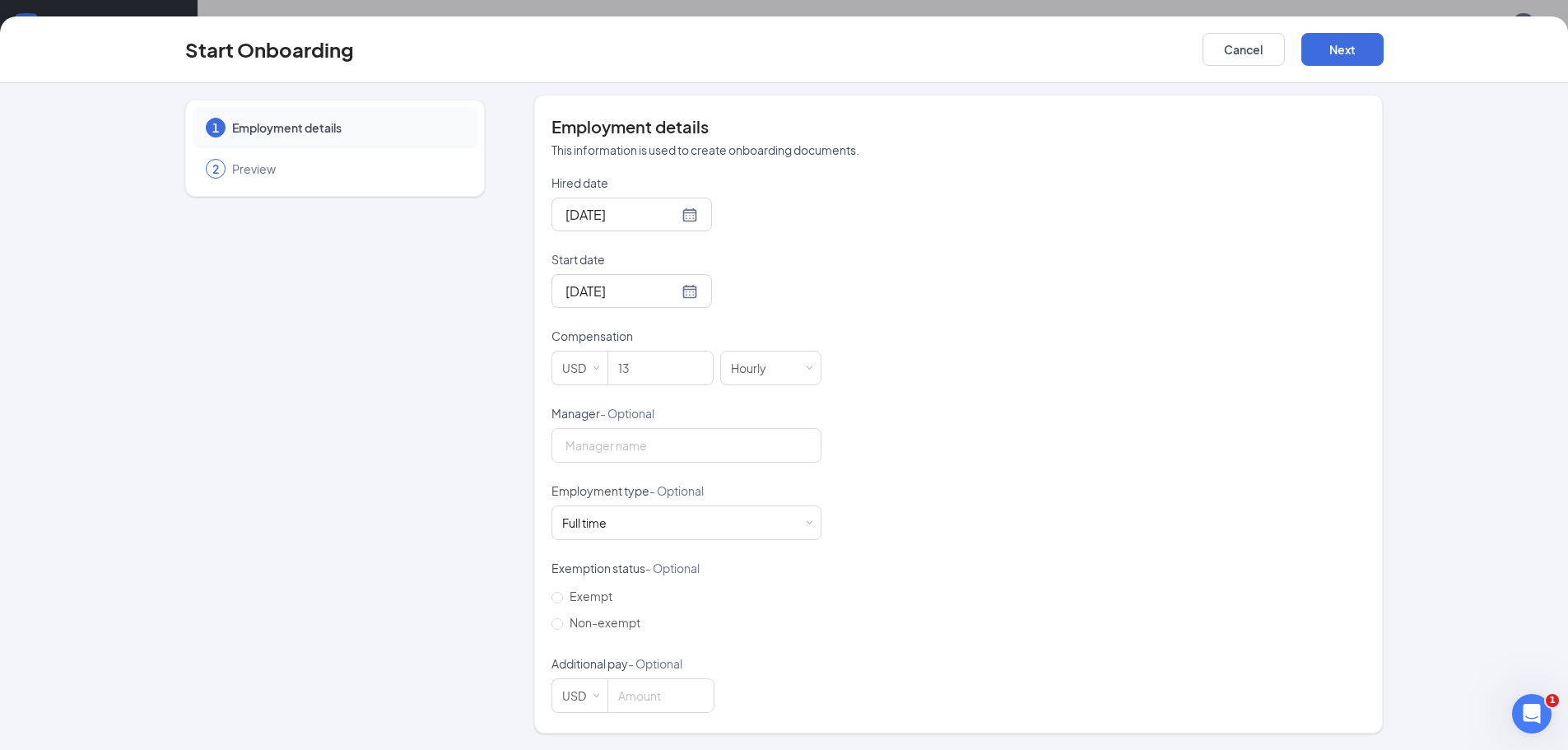
click at [999, 404] on div "Hired date Sep 16, 2025 Start date Sep 29, 2025 Sep 2025 Su Mo Tu We Th Fr Sa 3…" at bounding box center [958, 444] width 814 height 539
click at [623, 514] on div "Full time Works 30+ hours per week and is reasonably expected to work" at bounding box center [686, 523] width 248 height 33
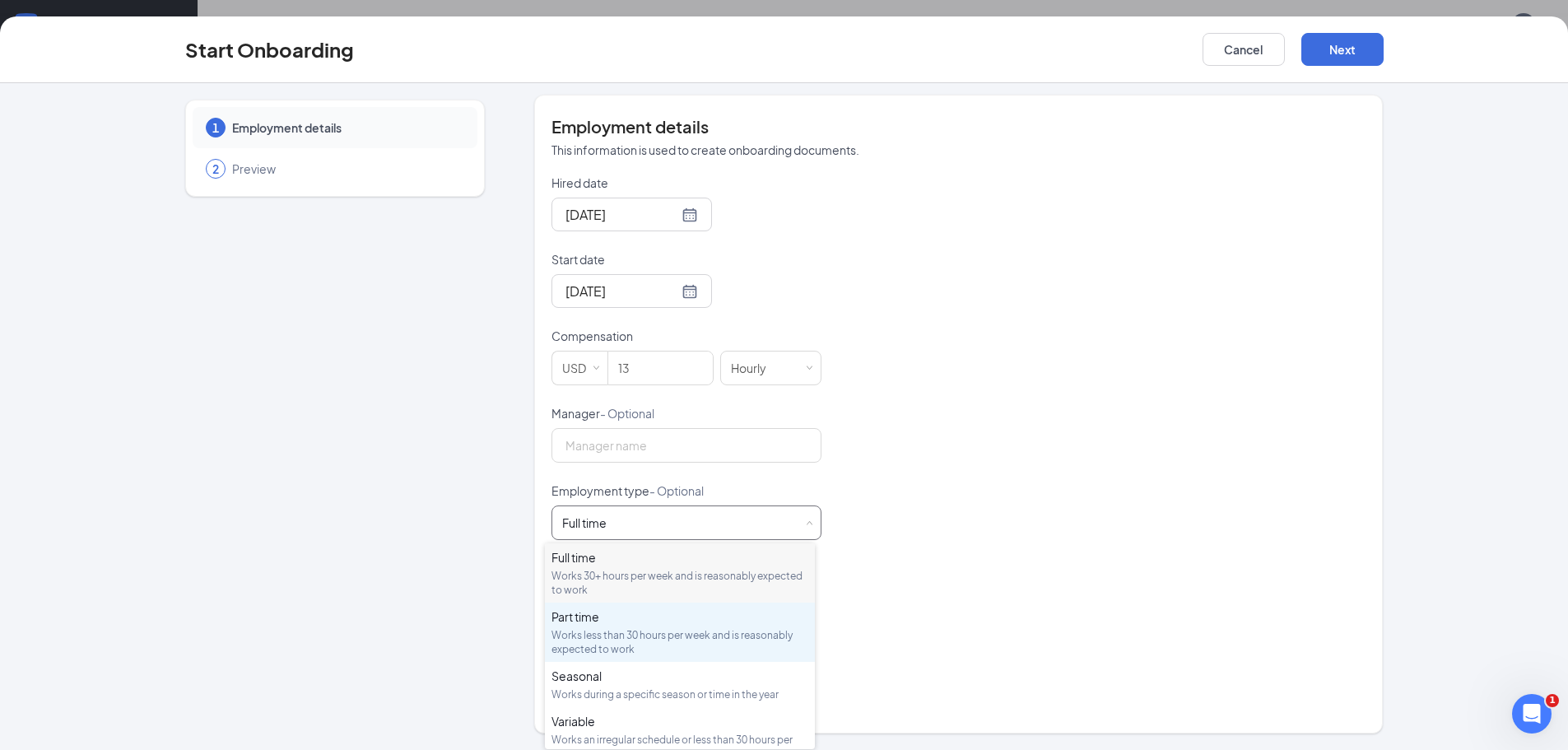
click at [610, 629] on div "Works less than 30 hours per week and is reasonably expected to work" at bounding box center [679, 642] width 257 height 28
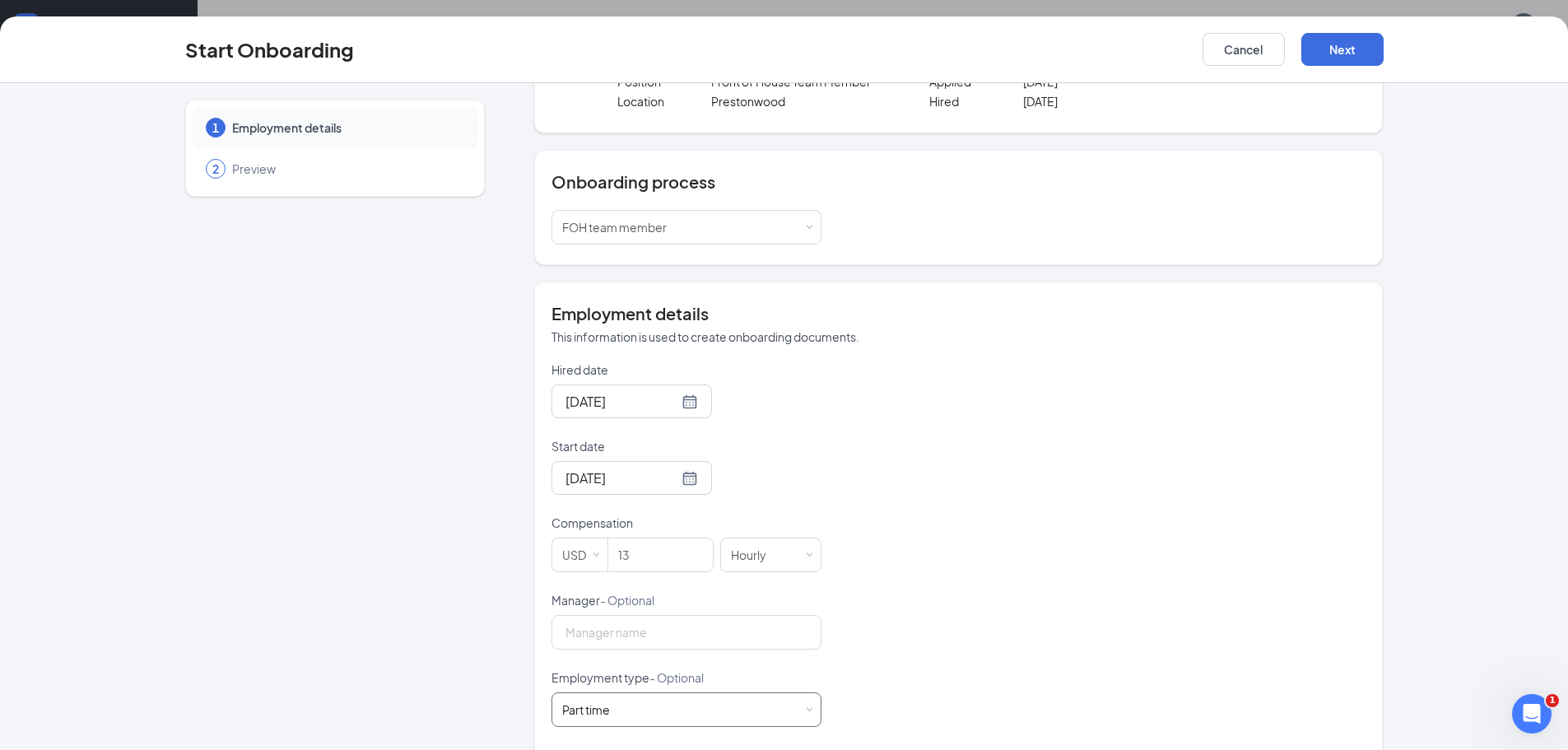
scroll to position [0, 0]
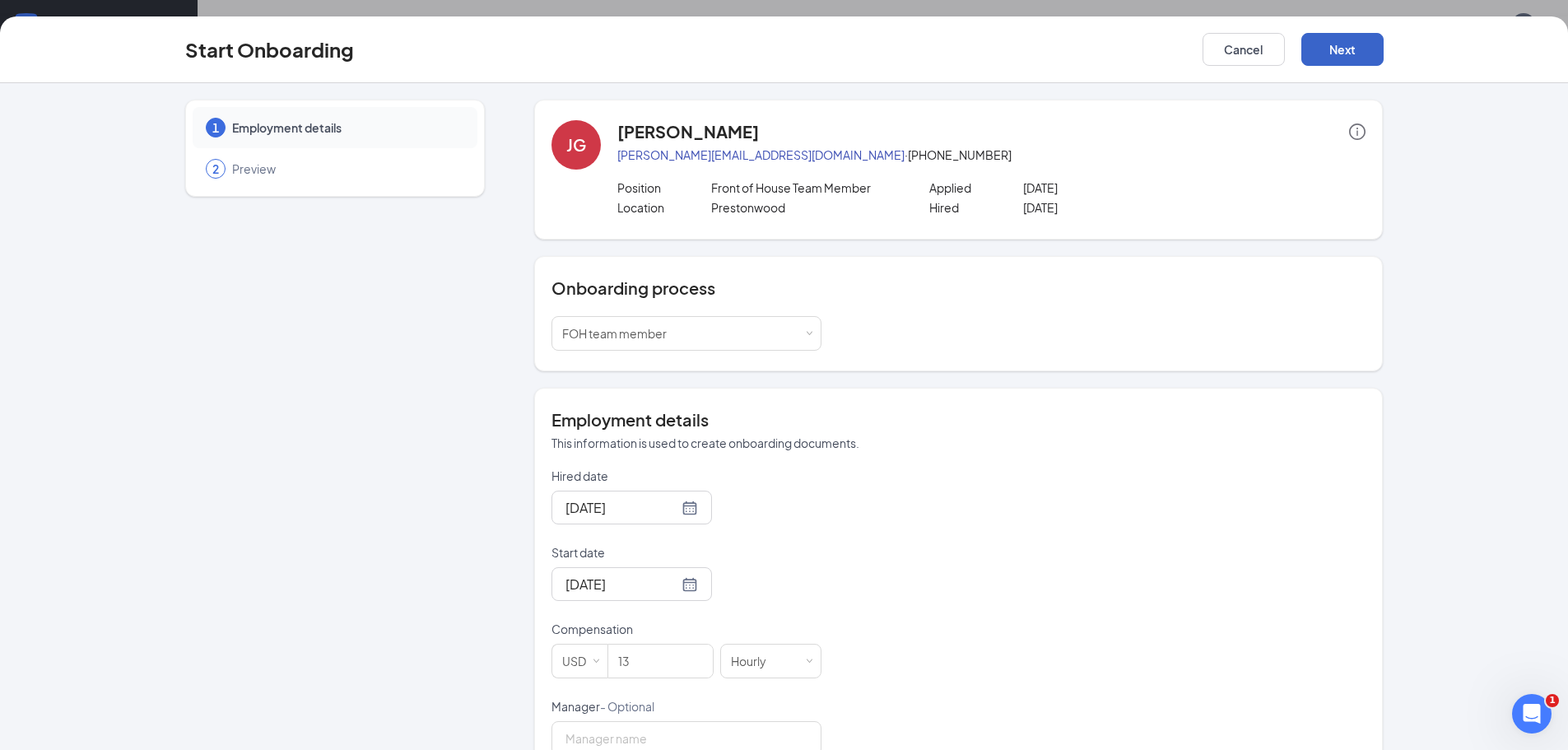
click at [1351, 52] on button "Next" at bounding box center [1343, 50] width 82 height 33
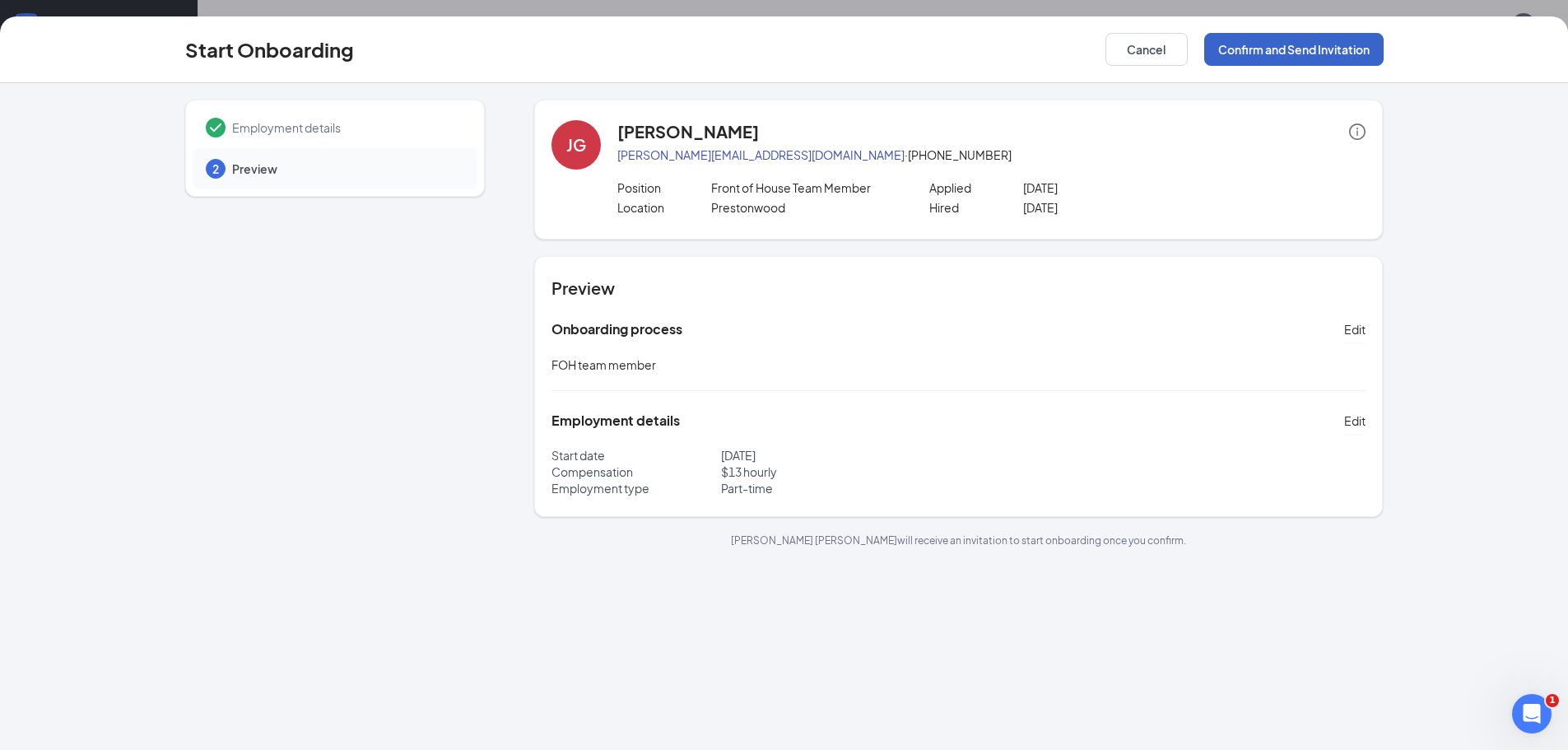
click at [1299, 50] on button "Confirm and Send Invitation" at bounding box center [1294, 50] width 180 height 33
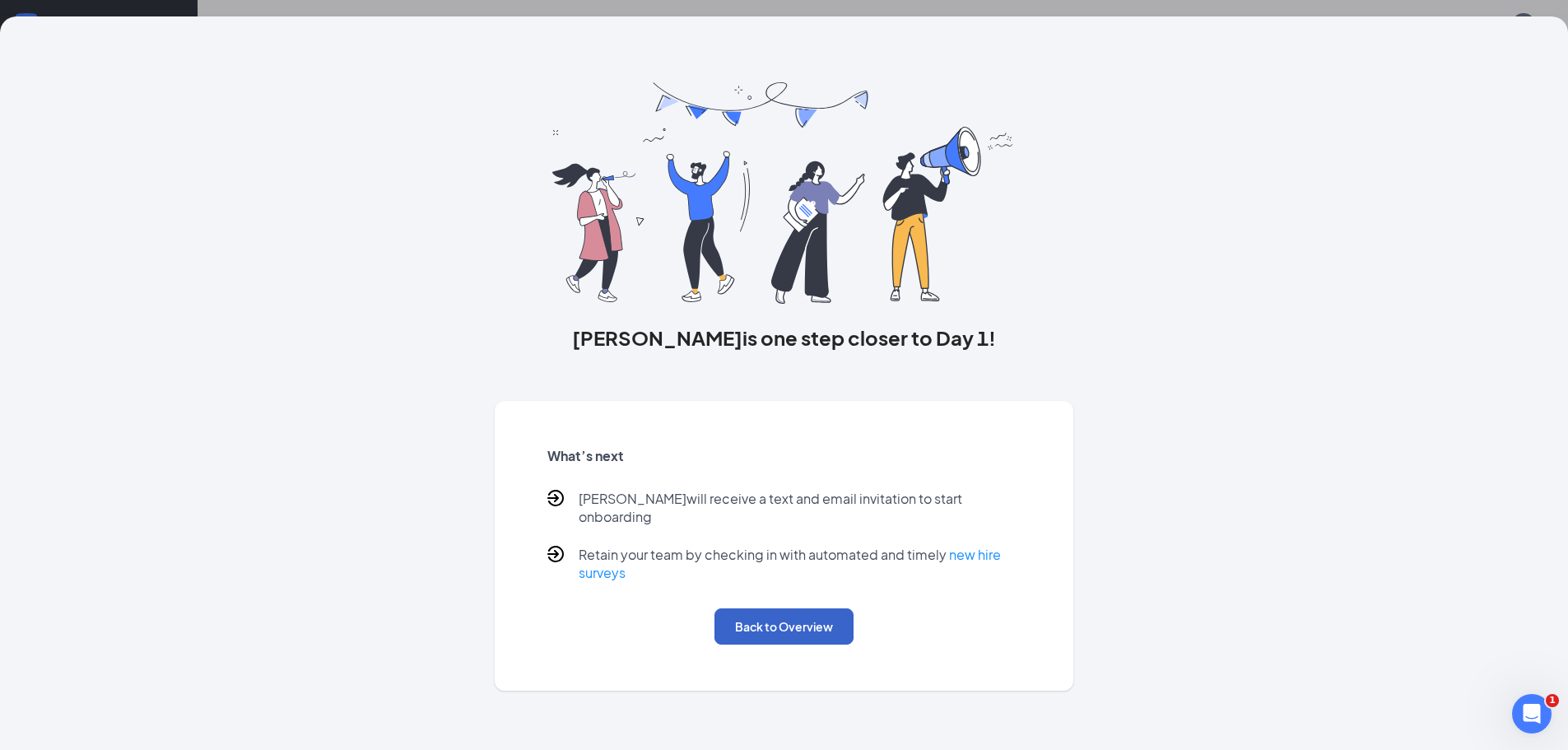
click at [810, 618] on button "Back to Overview" at bounding box center [784, 626] width 139 height 36
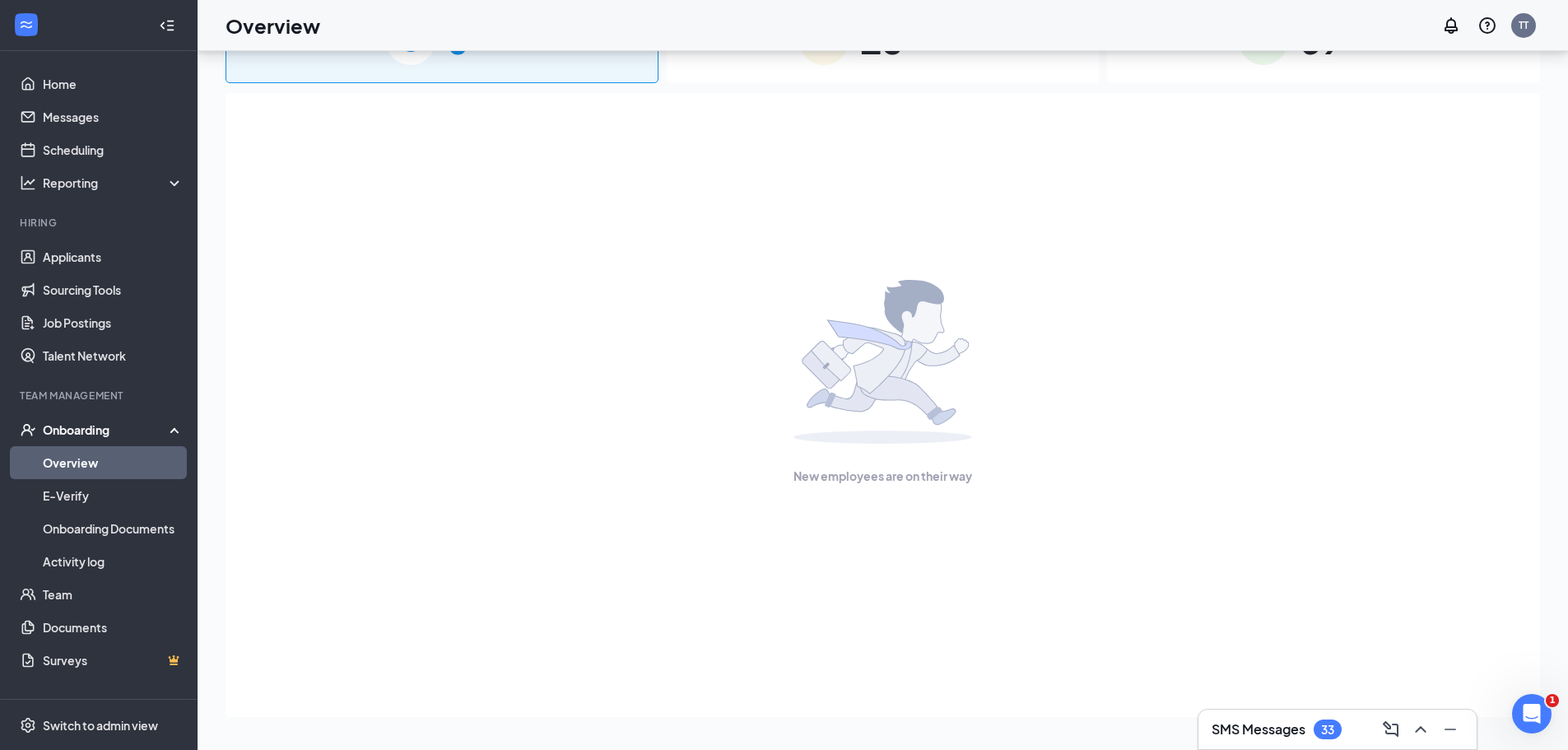
click at [95, 469] on link "Overview" at bounding box center [113, 463] width 141 height 33
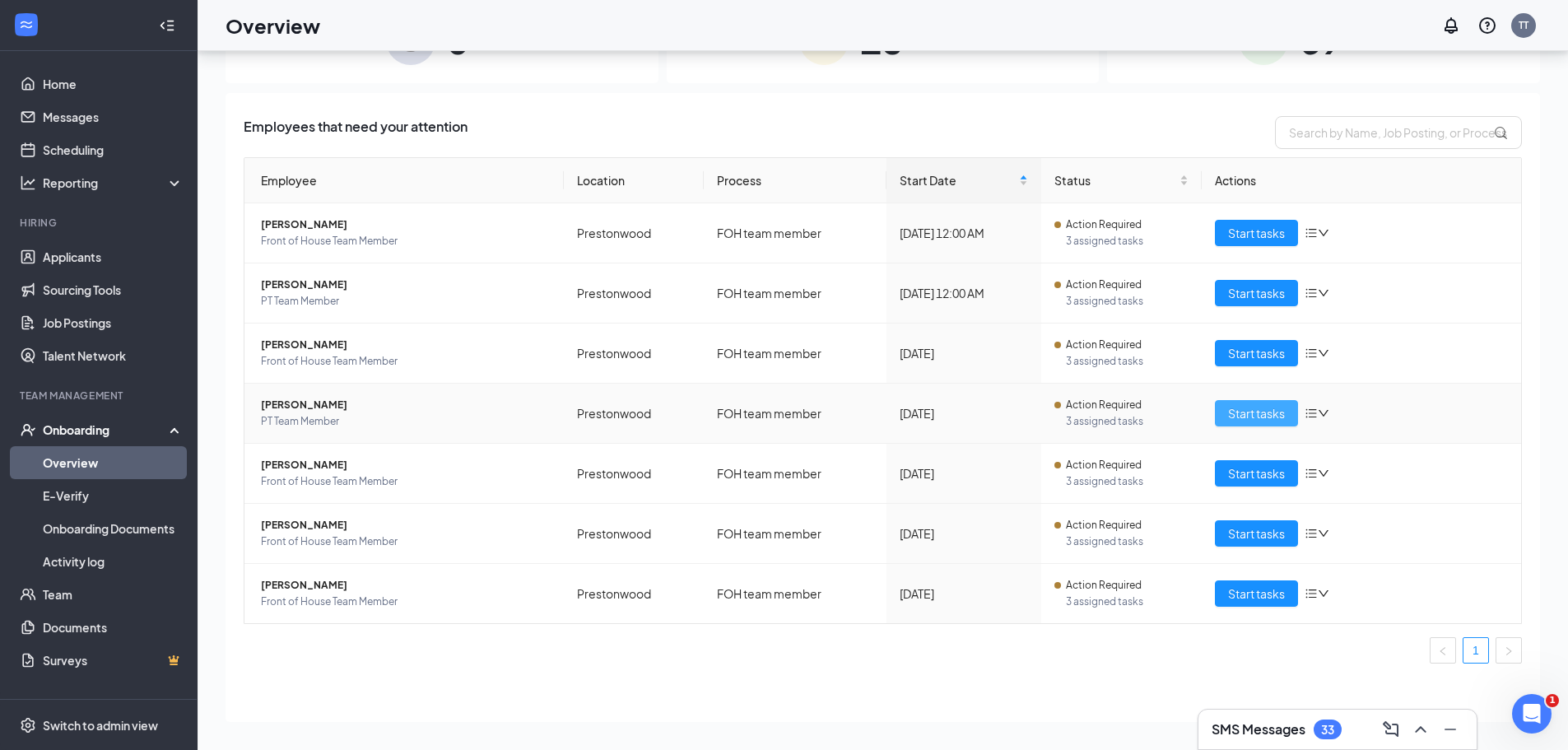
click at [1260, 415] on span "Start tasks" at bounding box center [1257, 414] width 57 height 19
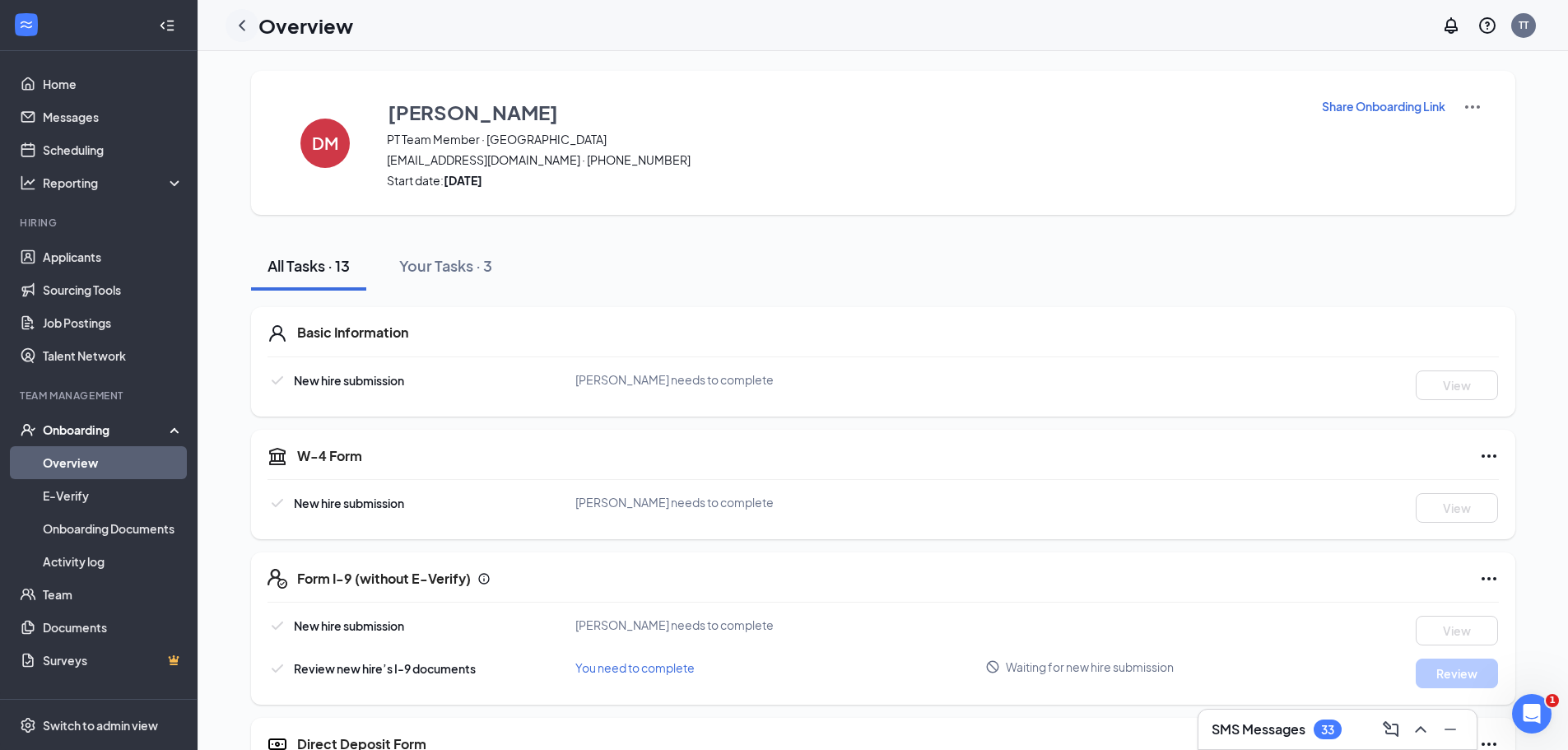
click at [240, 31] on icon "ChevronLeft" at bounding box center [241, 25] width 20 height 20
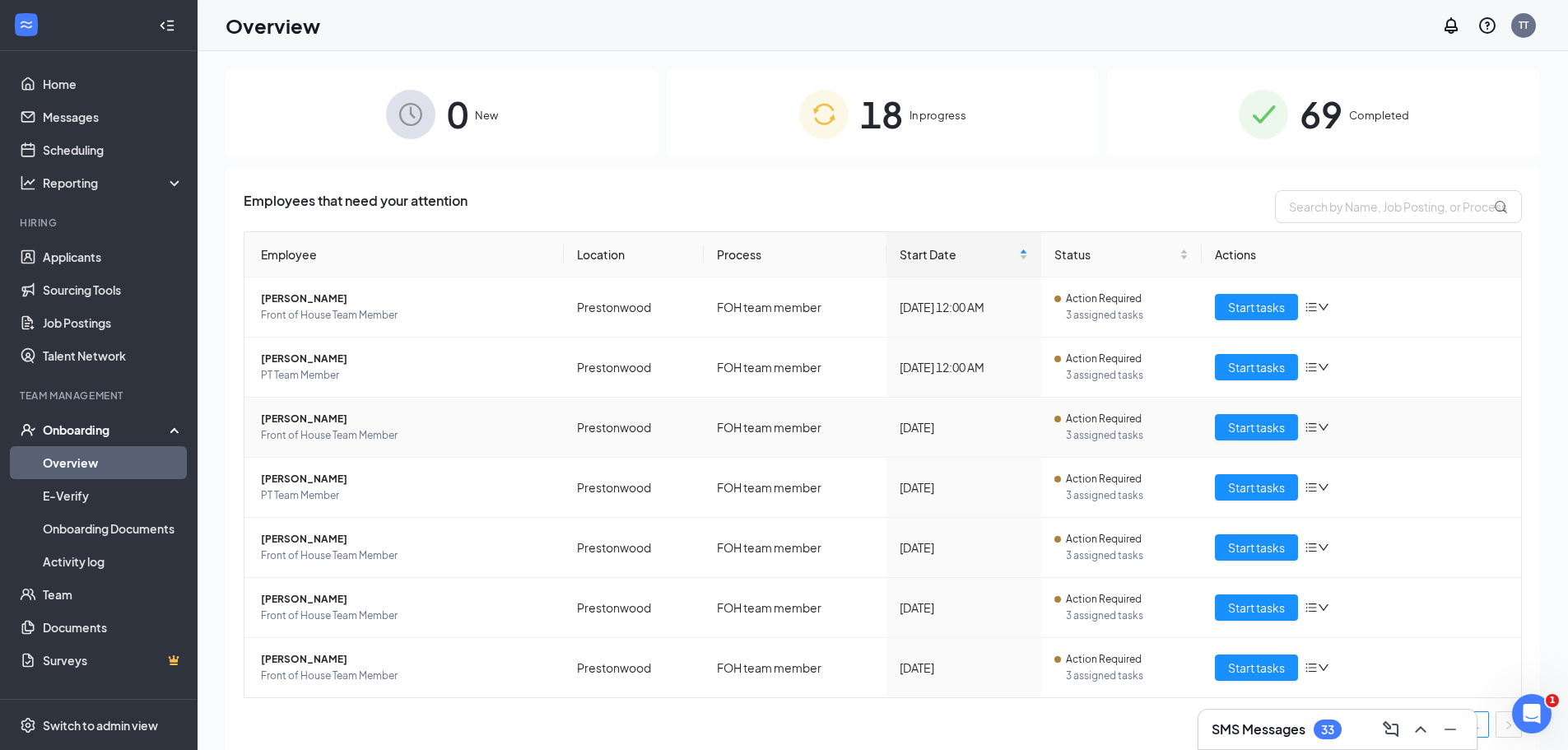
scroll to position [5, 0]
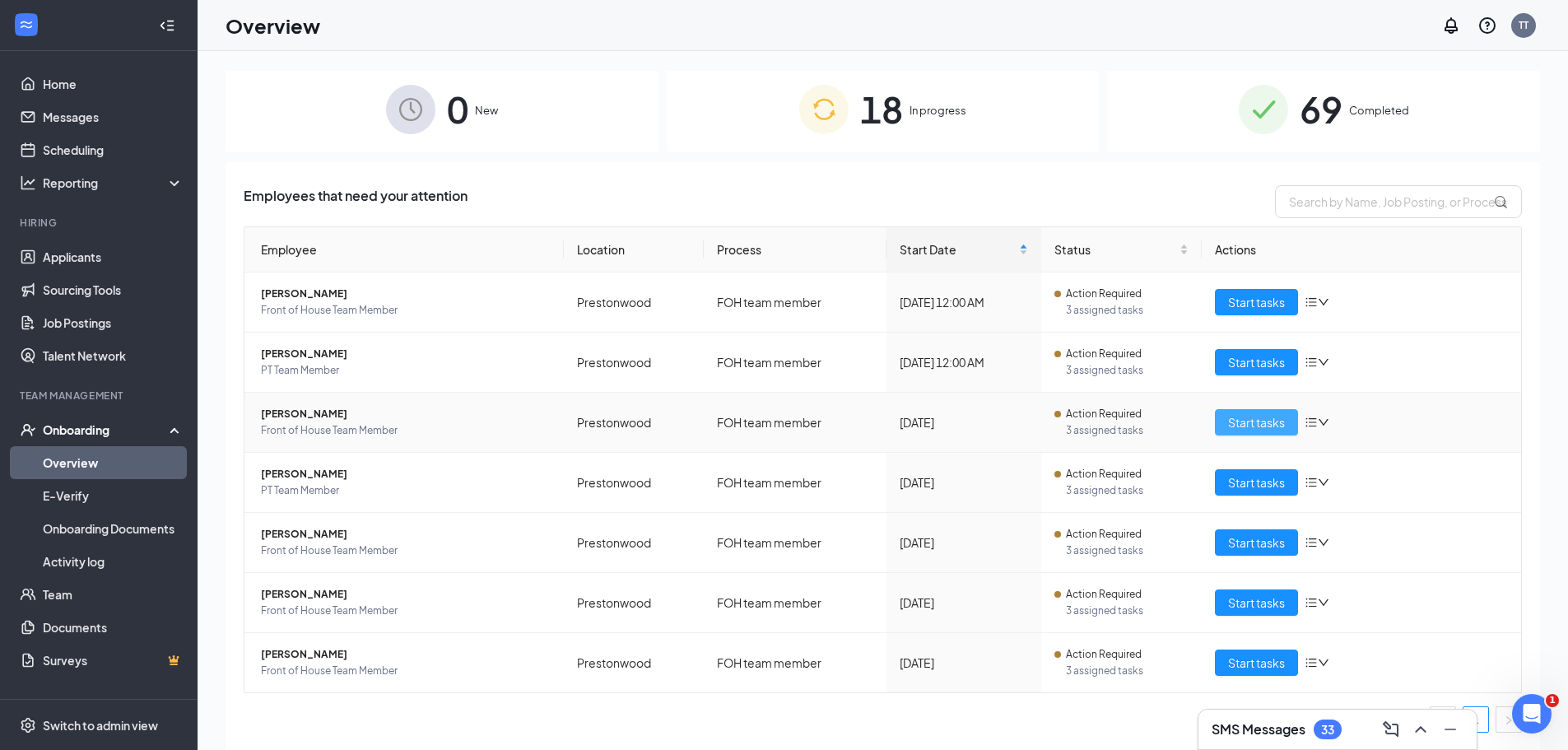
click at [1232, 421] on span "Start tasks" at bounding box center [1257, 422] width 57 height 19
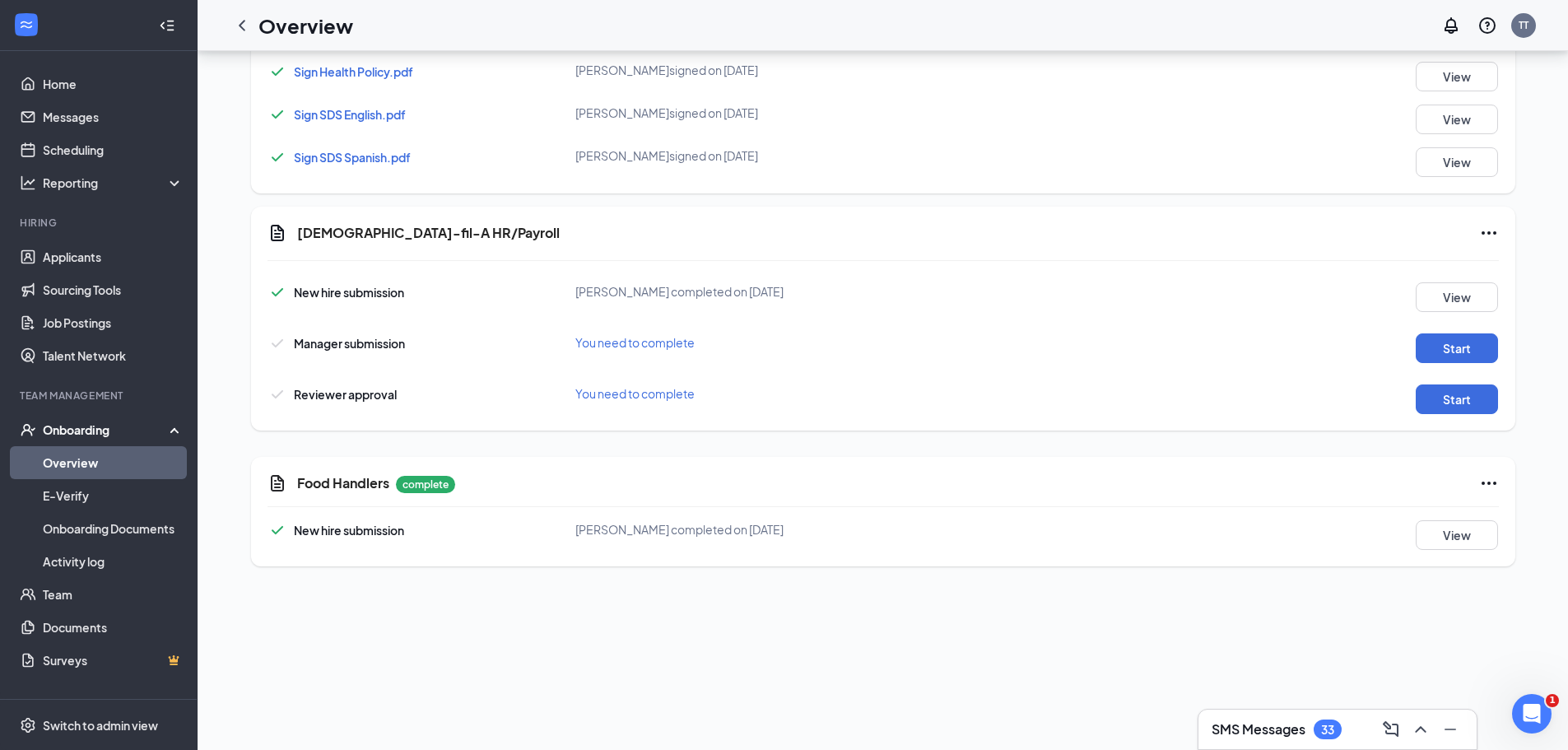
scroll to position [577, 0]
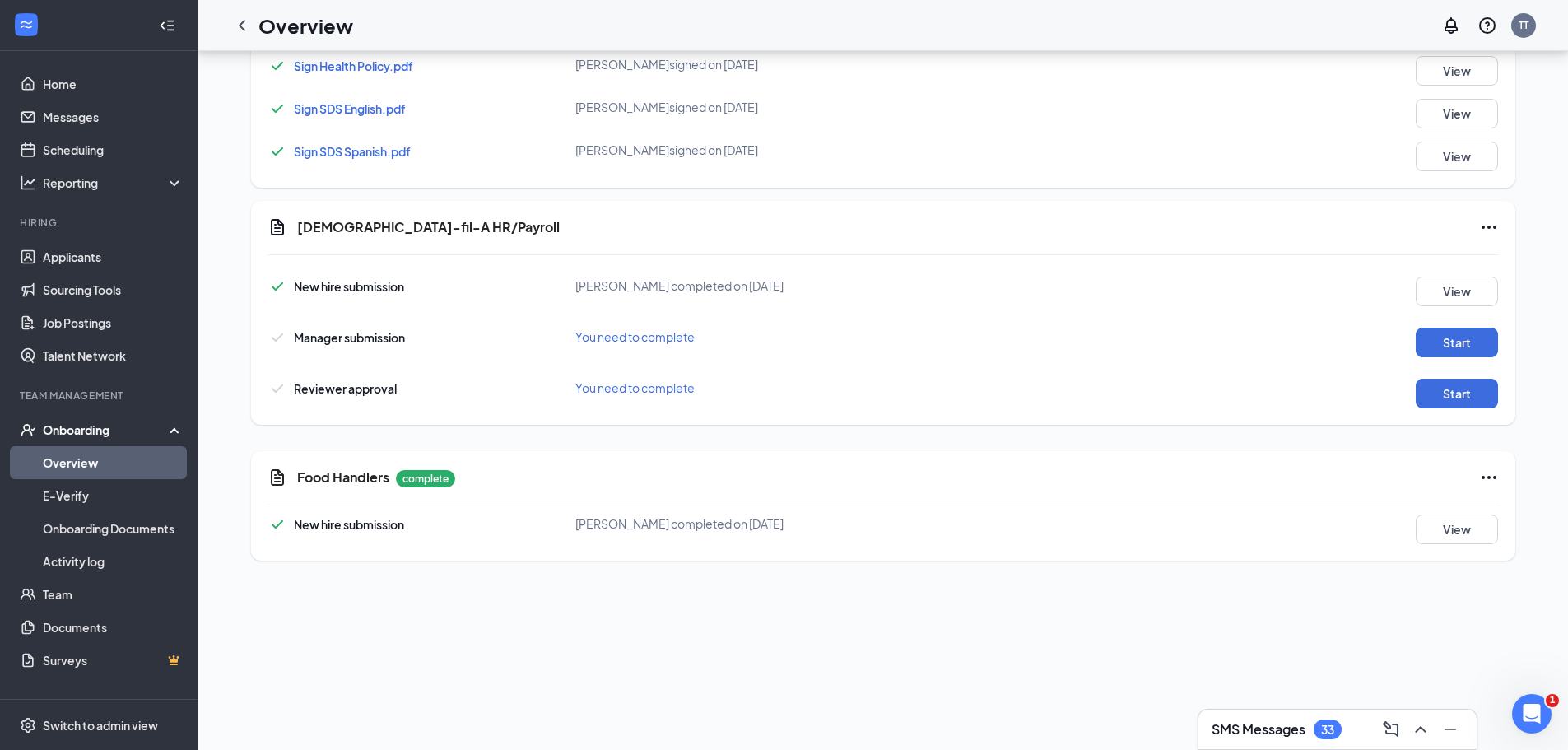
click at [1479, 478] on icon "Ellipses" at bounding box center [1489, 477] width 20 height 20
click at [1455, 533] on button "View" at bounding box center [1458, 529] width 82 height 29
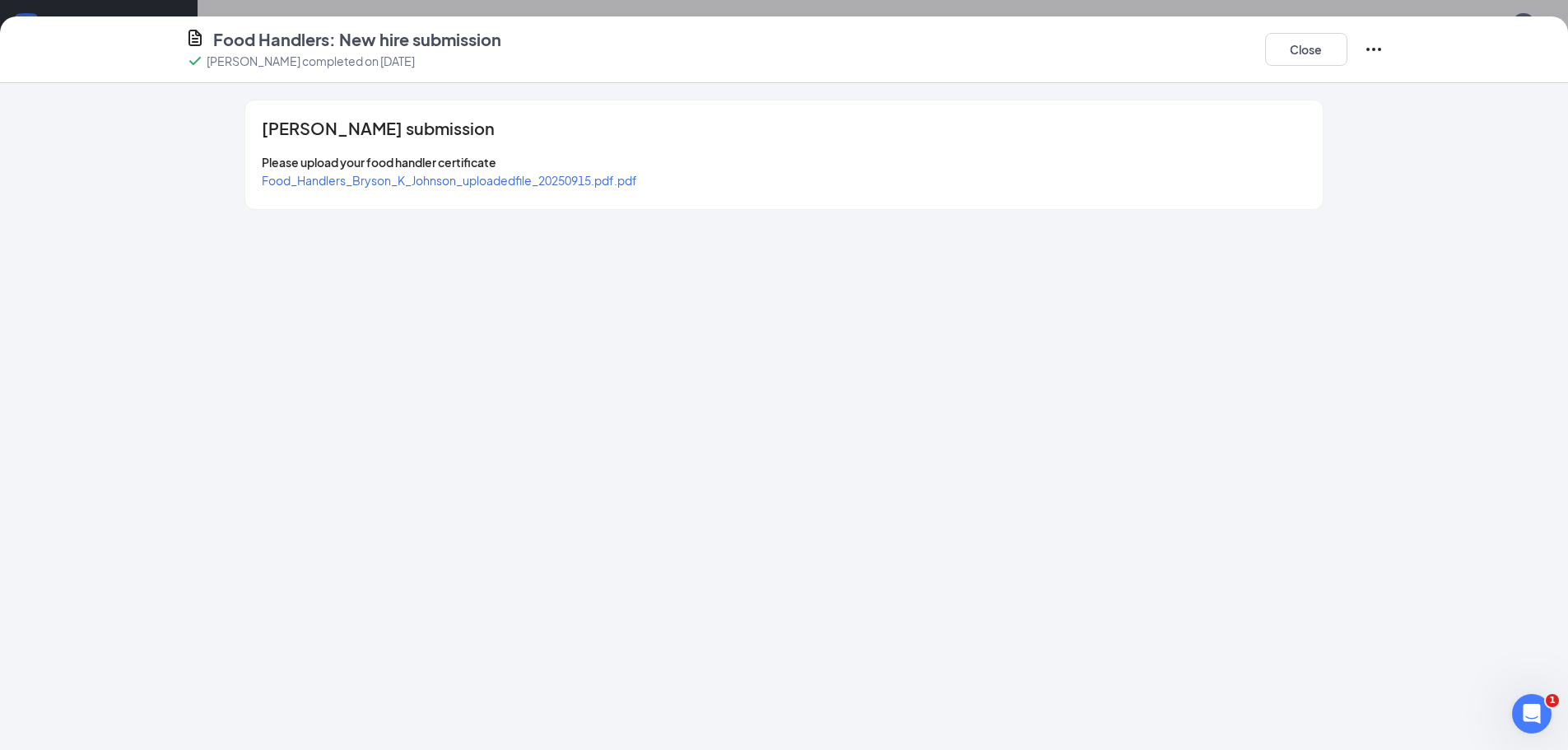
click at [504, 184] on span "Food_Handlers_Bryson_K_Johnson_uploadedfile_20250915.pdf.pdf" at bounding box center [450, 180] width 375 height 15
click at [609, 182] on span "Food_Handlers_Bryson_K_Johnson_uploadedfile_20250915.pdf.pdf" at bounding box center [450, 180] width 375 height 15
click at [1290, 50] on button "Close" at bounding box center [1306, 50] width 82 height 33
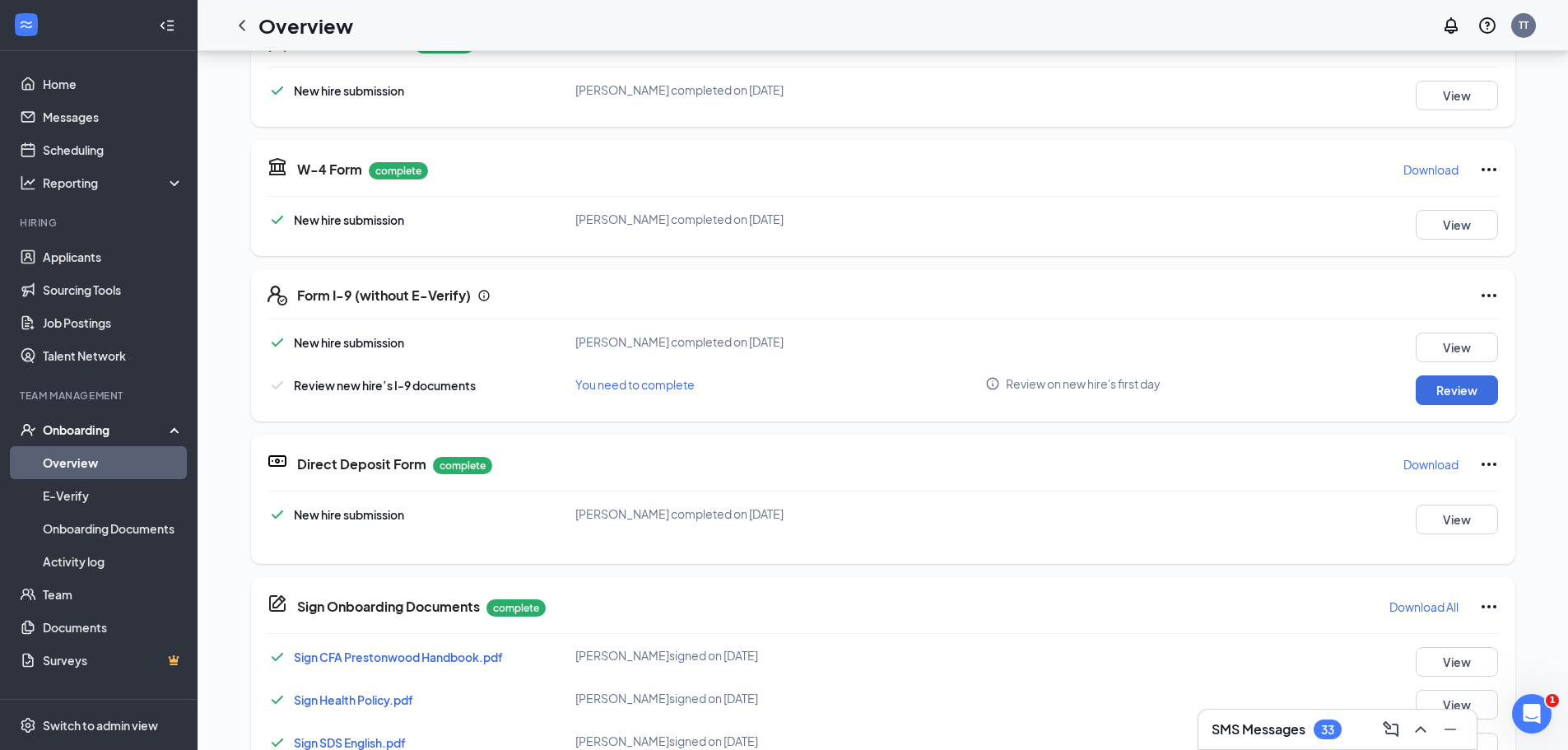
scroll to position [164, 0]
